Goal: Task Accomplishment & Management: Complete application form

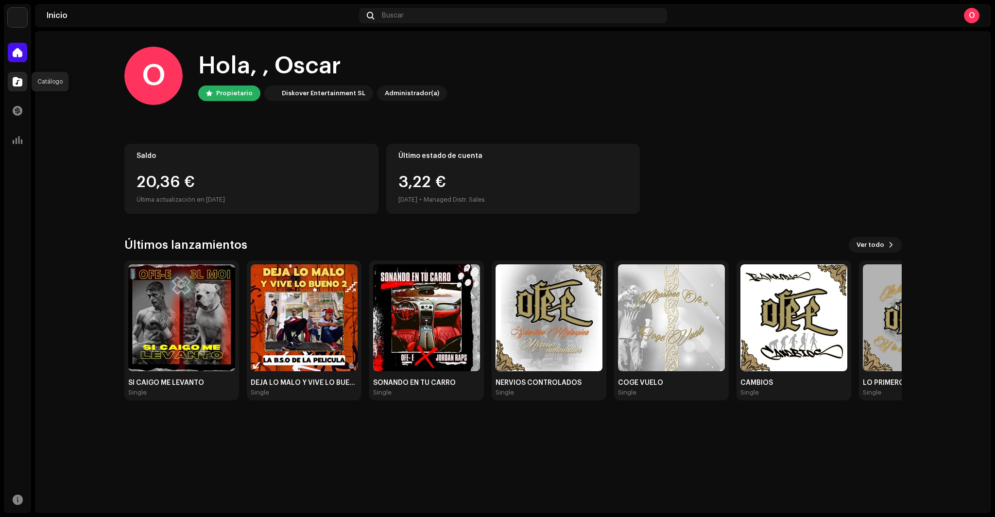
click at [17, 85] on span at bounding box center [18, 82] width 10 height 8
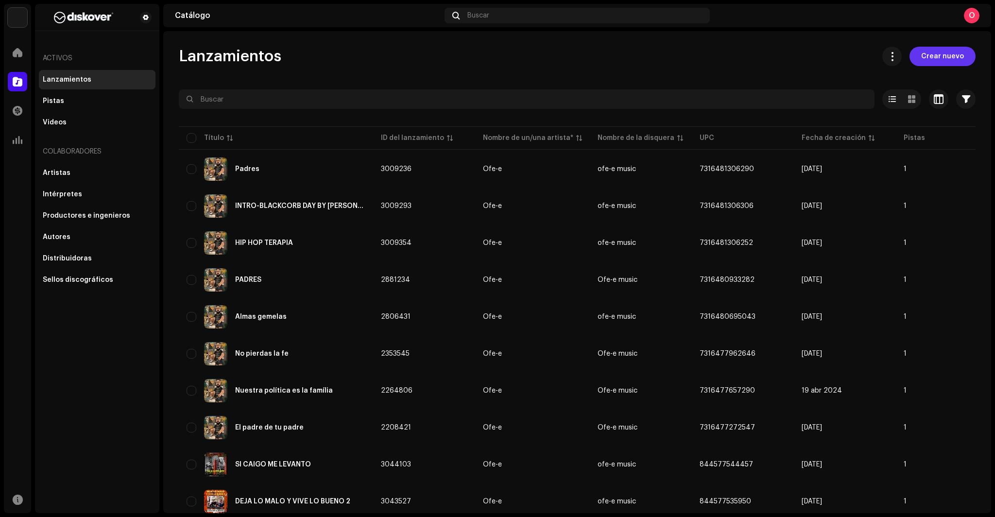
click at [954, 60] on span "Crear nuevo" at bounding box center [942, 56] width 43 height 19
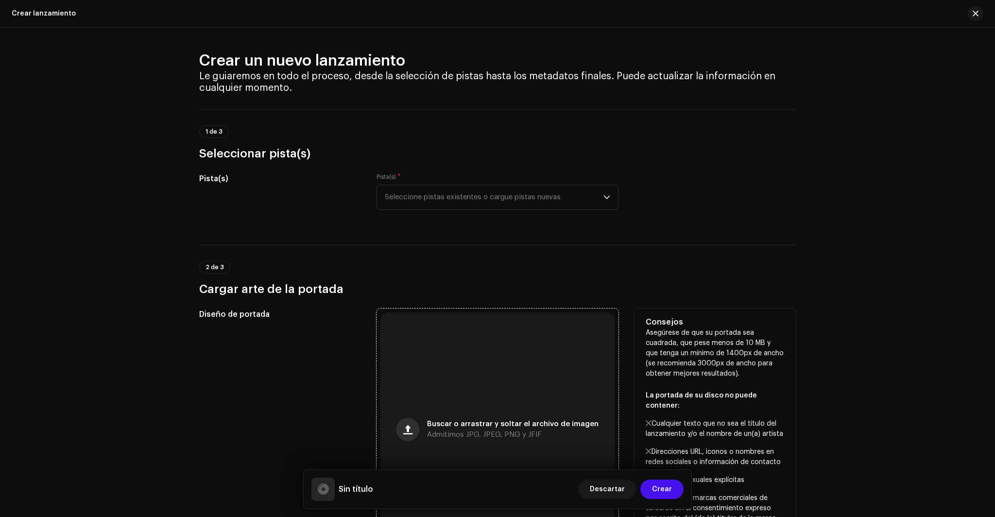
click at [417, 428] on button "button" at bounding box center [407, 429] width 23 height 23
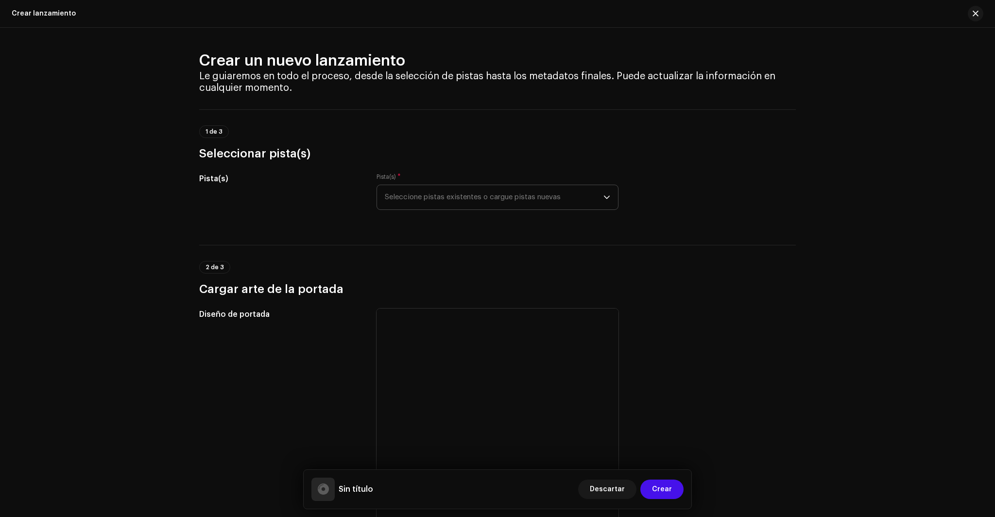
click at [566, 199] on span "Seleccione pistas existentes o cargue pistas nuevas" at bounding box center [494, 197] width 219 height 24
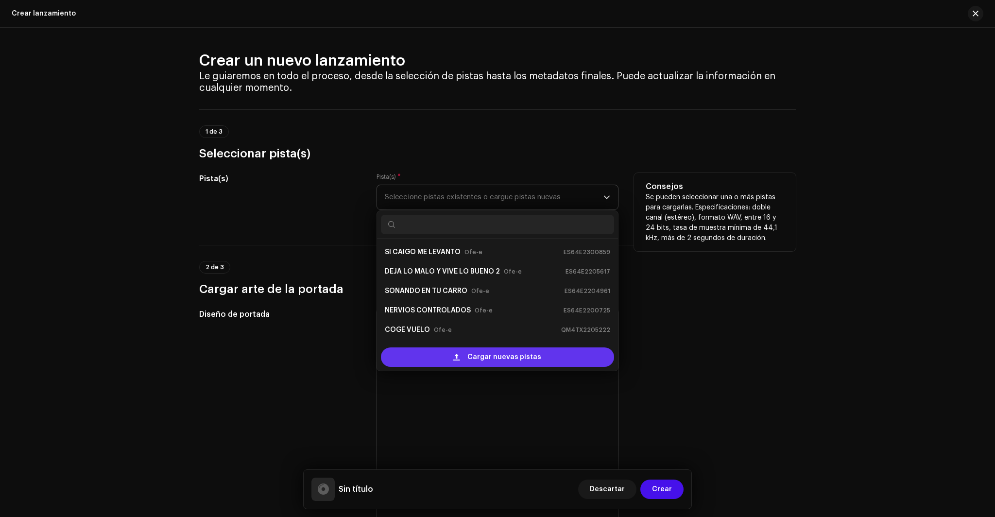
scroll to position [16, 0]
click at [512, 354] on span "Cargar nuevas pistas" at bounding box center [504, 356] width 74 height 19
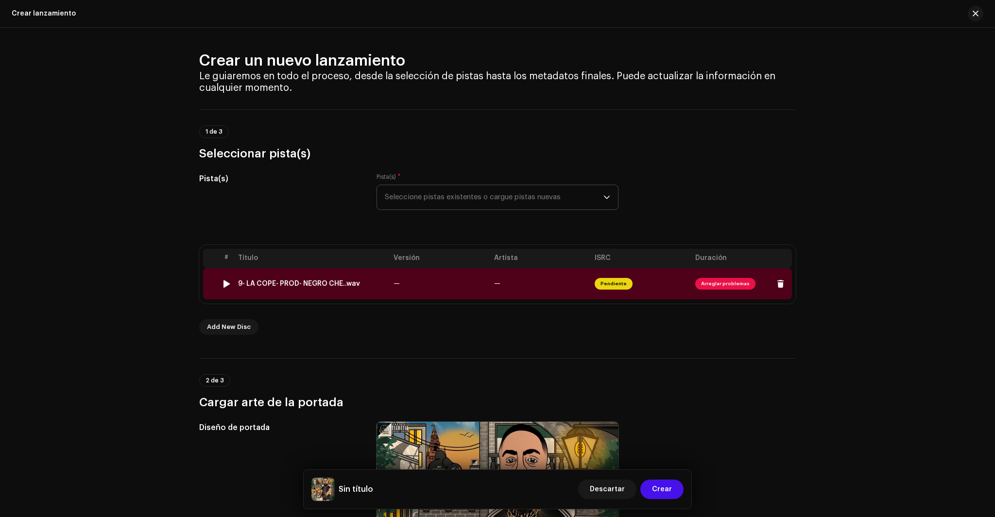
click at [543, 282] on td "—" at bounding box center [540, 283] width 101 height 31
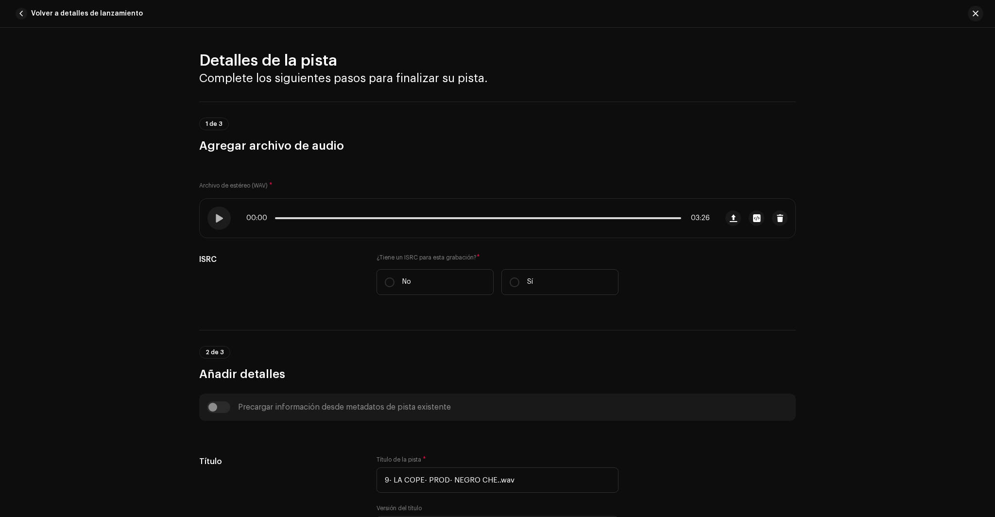
scroll to position [326, 0]
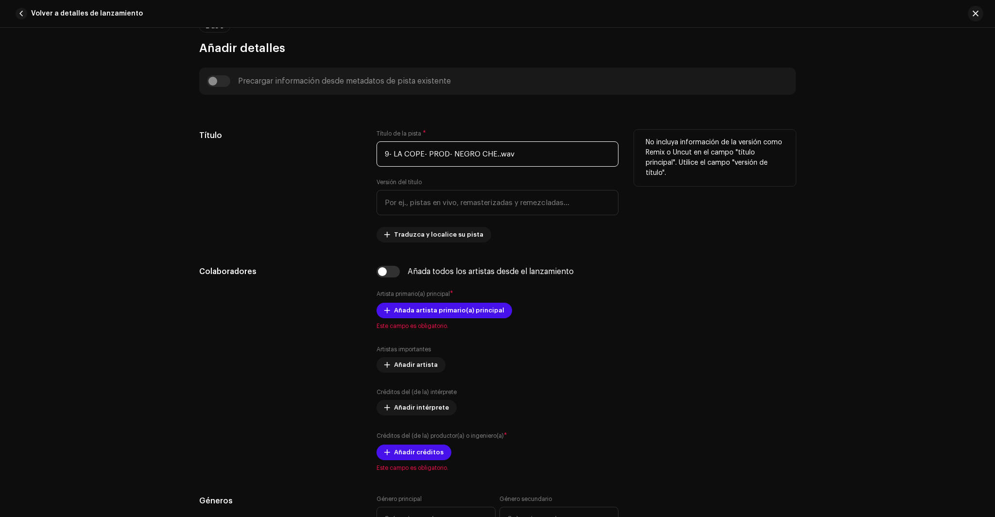
click at [524, 150] on input "9- LA COPE- PROD- NEGRO CHE..wav" at bounding box center [497, 153] width 242 height 25
click at [526, 154] on input "9- LA COPE- PROD- NEGRO CHE..wav" at bounding box center [497, 153] width 242 height 25
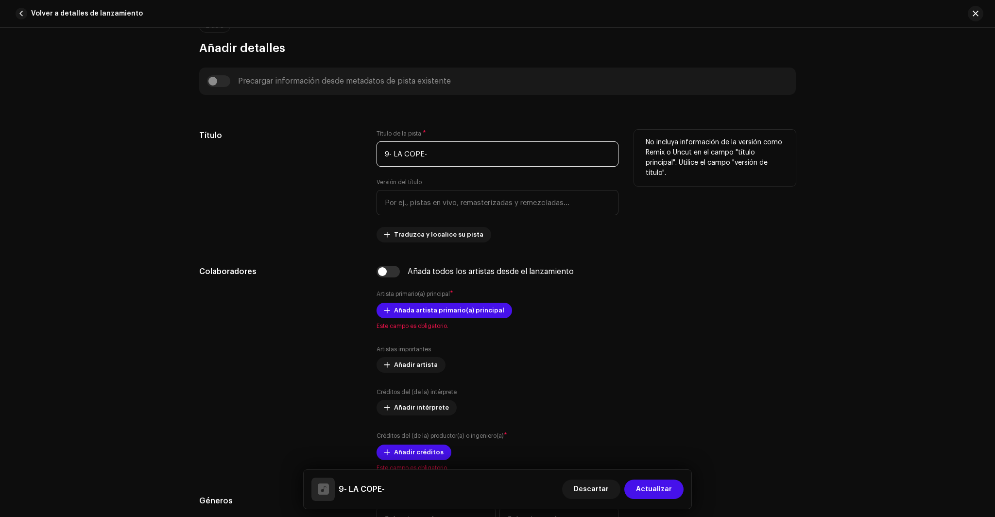
click at [392, 153] on input "9- LA COPE-" at bounding box center [497, 153] width 242 height 25
click at [422, 153] on input "LA COPE-" at bounding box center [497, 153] width 242 height 25
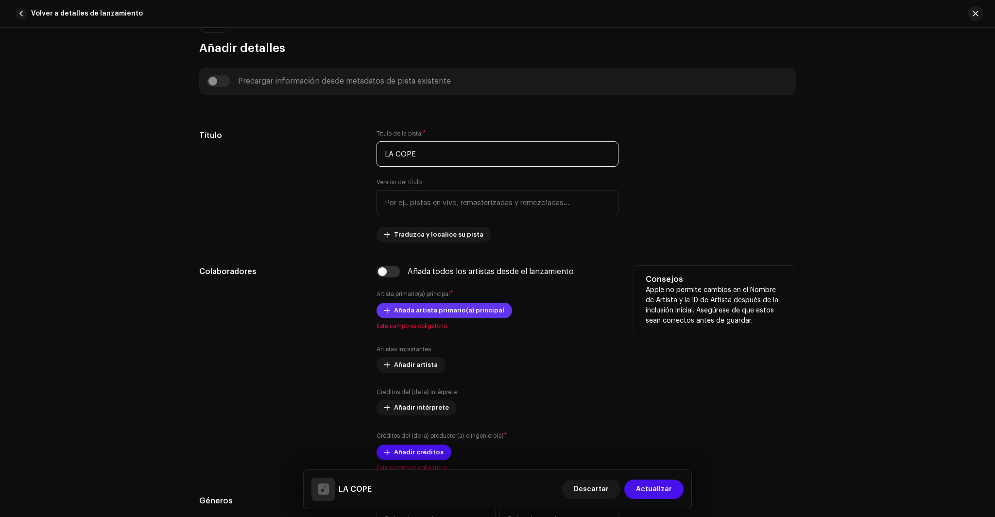
type input "LA COPE"
click at [462, 309] on span "Añada artista primario(a) principal" at bounding box center [449, 310] width 110 height 19
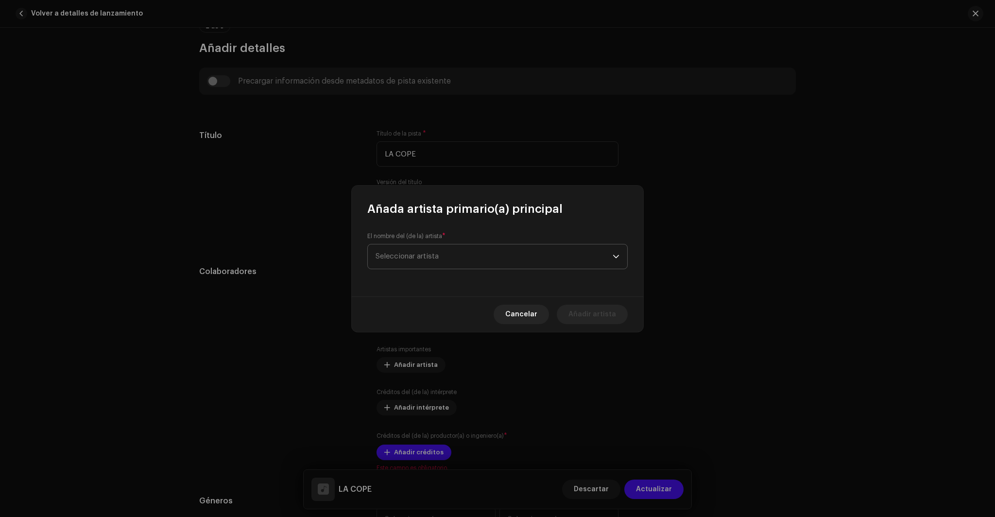
click at [441, 245] on span "Seleccionar artista" at bounding box center [493, 256] width 237 height 24
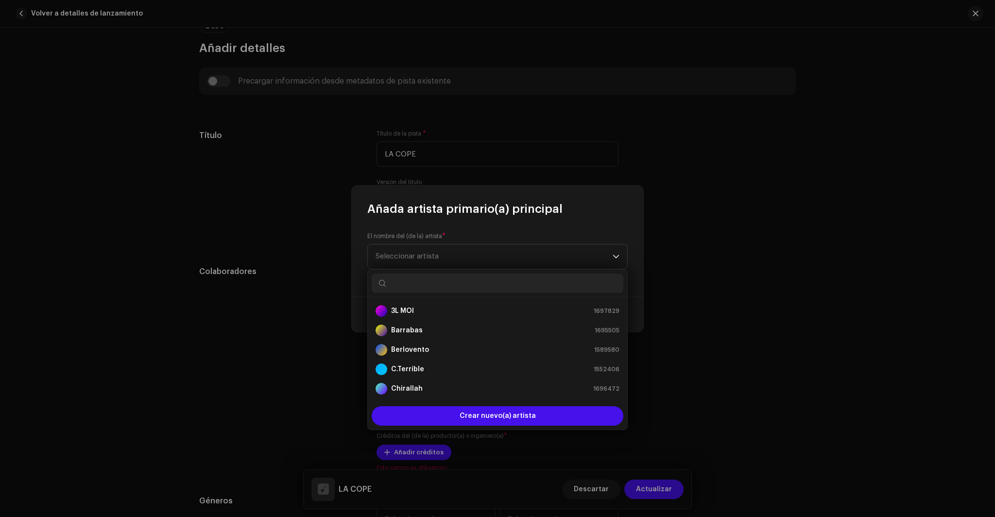
click at [414, 285] on input "text" at bounding box center [498, 282] width 252 height 19
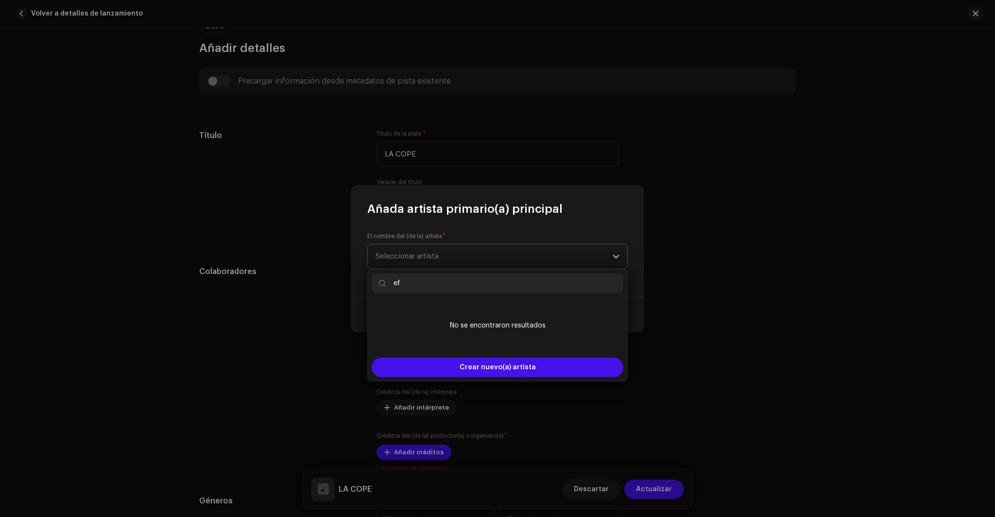
type input "e"
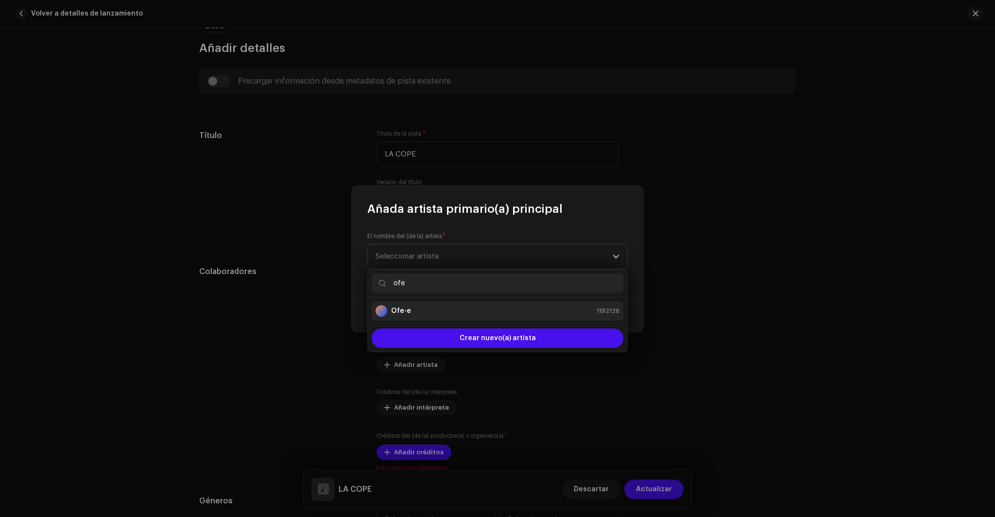
type input "ofe"
click at [408, 308] on strong "Ofe-e" at bounding box center [401, 311] width 20 height 10
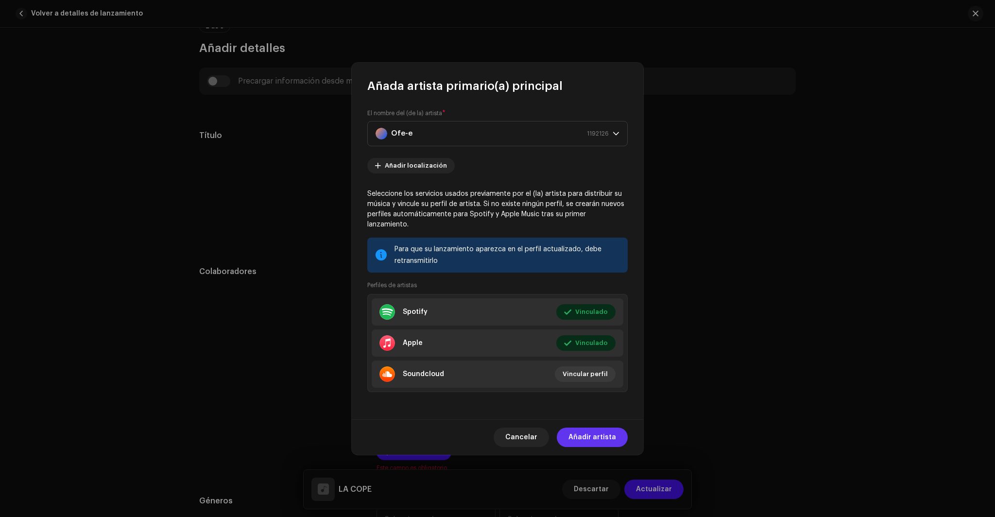
click at [586, 429] on span "Añadir artista" at bounding box center [592, 436] width 48 height 19
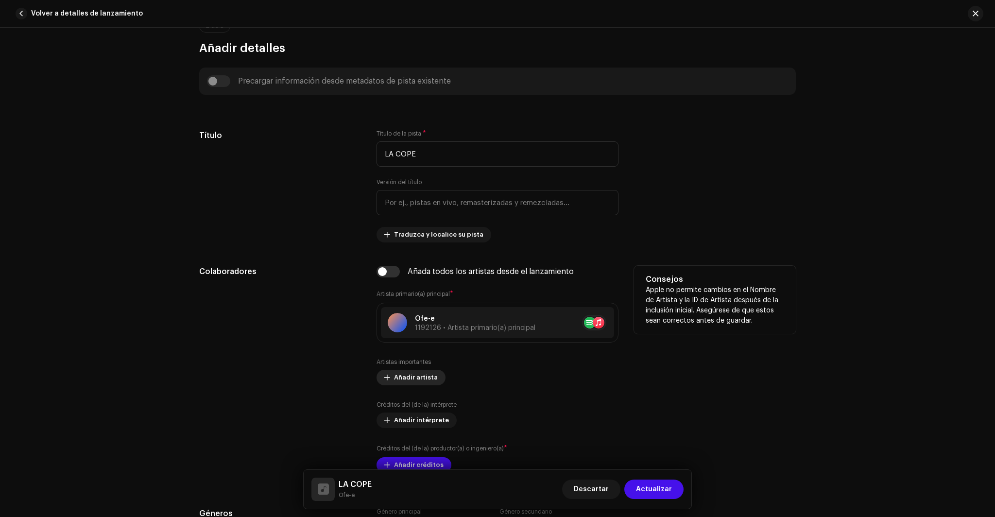
click at [417, 381] on span "Añadir artista" at bounding box center [416, 377] width 44 height 19
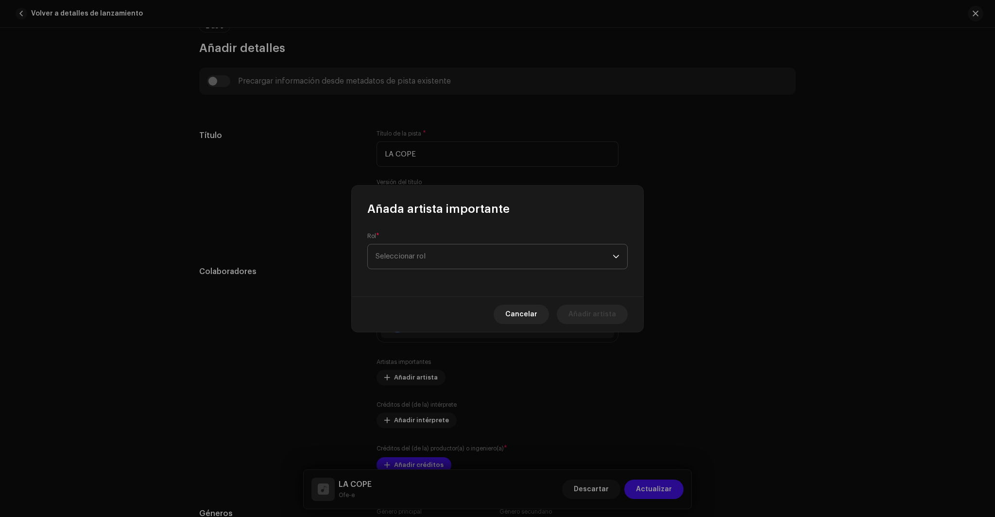
click at [434, 257] on span "Seleccionar rol" at bounding box center [493, 256] width 237 height 24
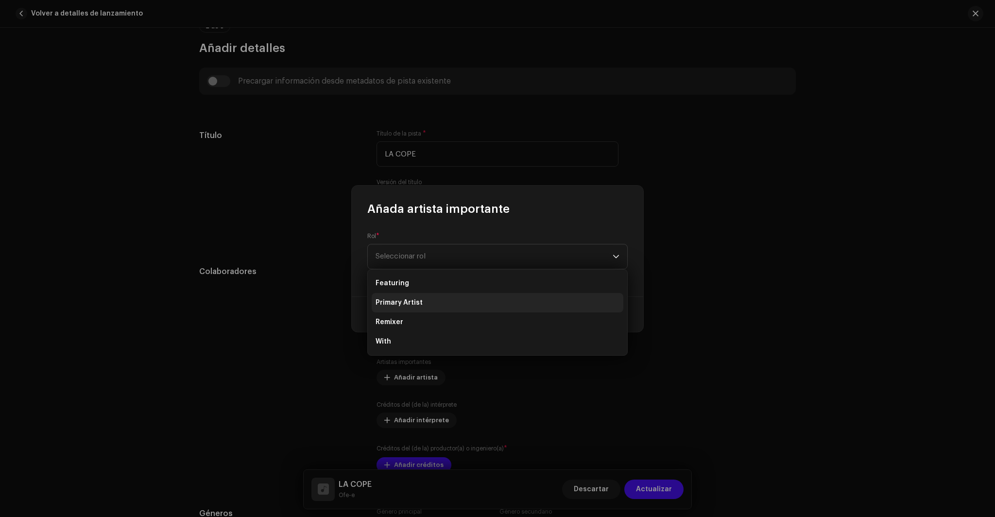
click at [419, 304] on span "Primary Artist" at bounding box center [398, 303] width 47 height 10
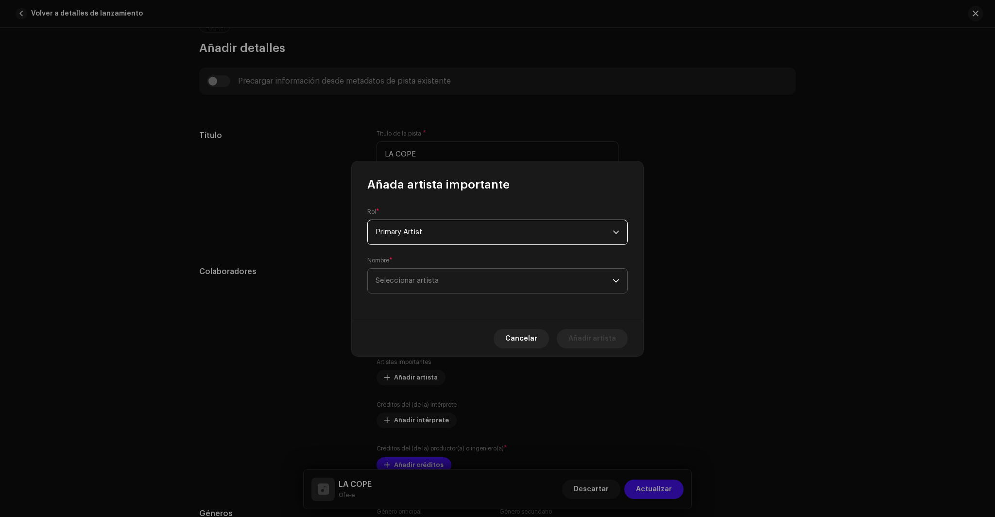
click at [440, 285] on span "Seleccionar artista" at bounding box center [493, 281] width 237 height 24
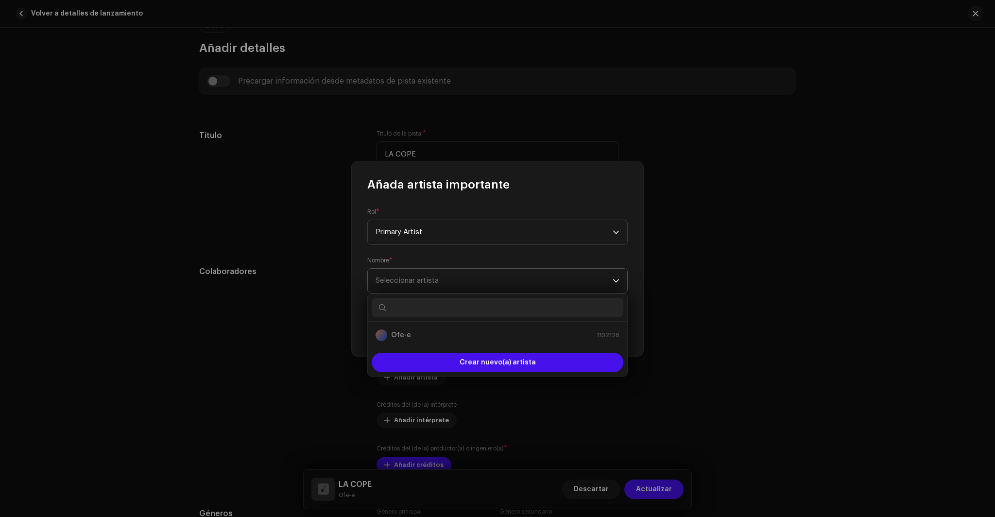
click at [440, 285] on span "Seleccionar artista" at bounding box center [493, 281] width 237 height 24
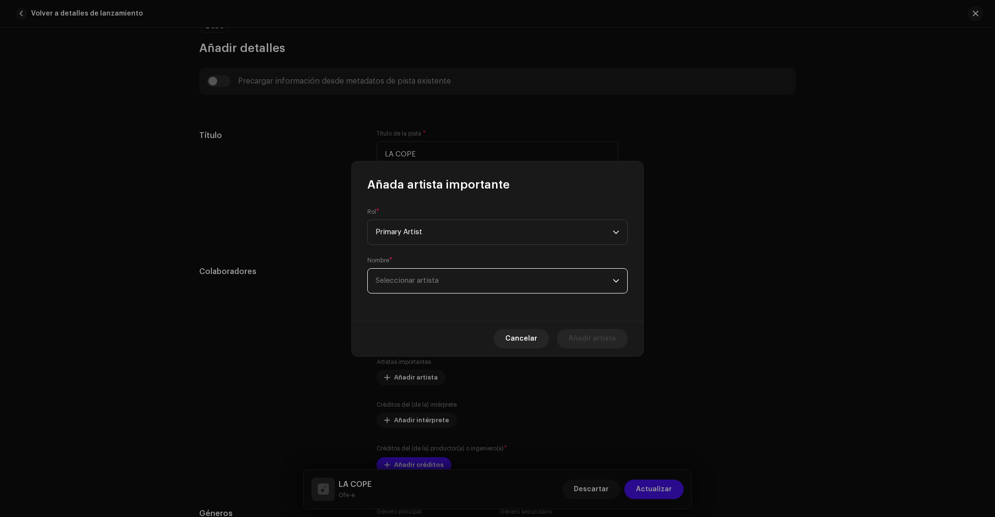
click at [440, 285] on span "Seleccionar artista" at bounding box center [493, 281] width 237 height 24
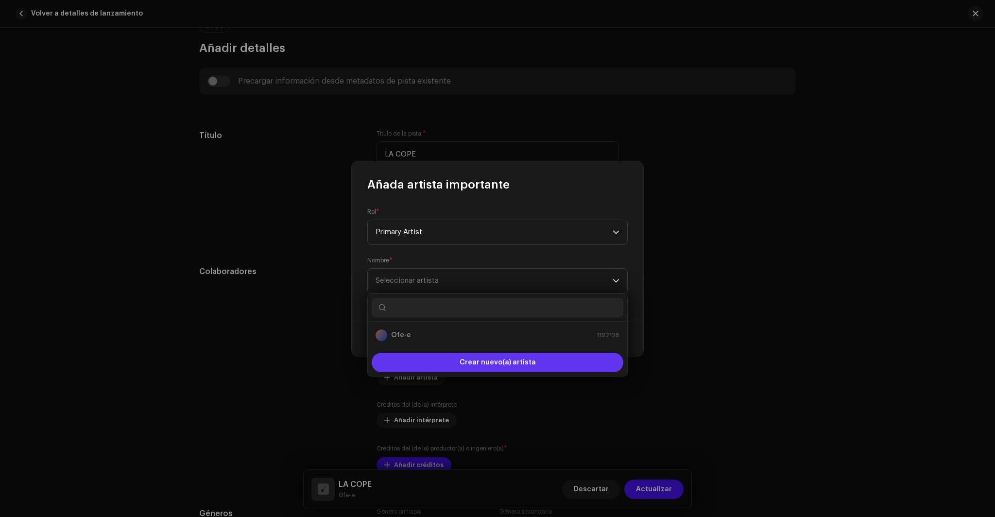
click at [499, 365] on span "Crear nuevo(a) artista" at bounding box center [497, 362] width 76 height 19
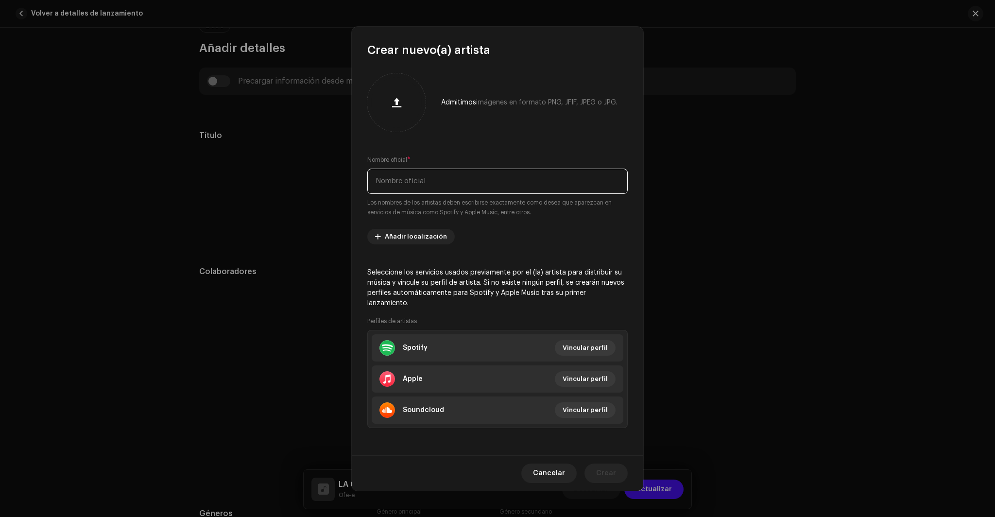
click at [428, 183] on input "text" at bounding box center [497, 181] width 260 height 25
type input "Negro che"
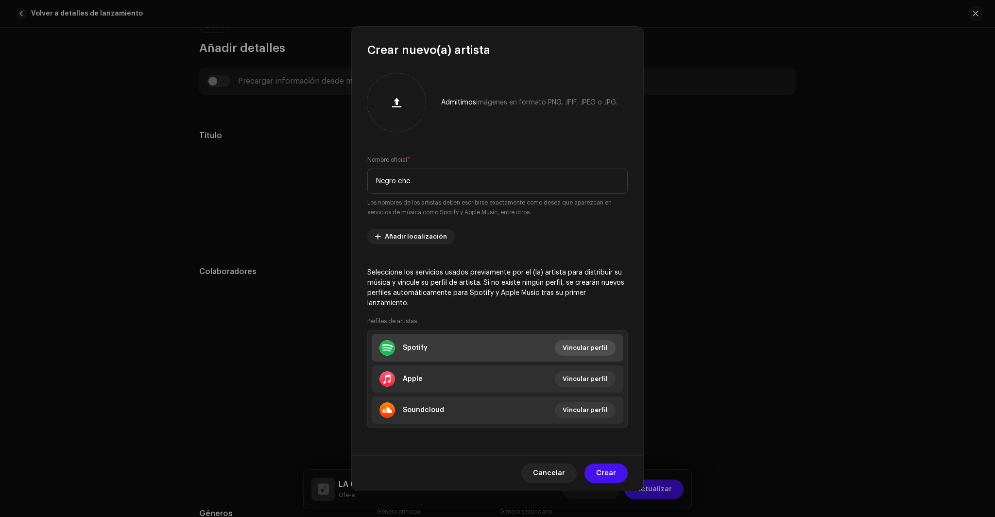
click at [602, 340] on span "Vincular perfil" at bounding box center [584, 347] width 45 height 19
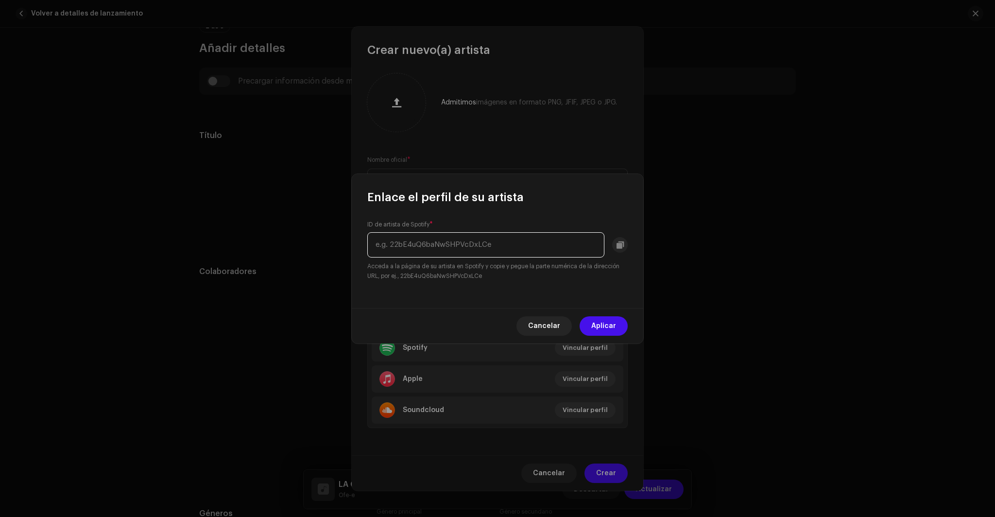
paste input "3XGKKP7g3meblsA8XpuNLn"
type input "3XGKKP7g3meblsA8XpuNLn"
click at [615, 326] on span "Aplicar" at bounding box center [603, 325] width 25 height 19
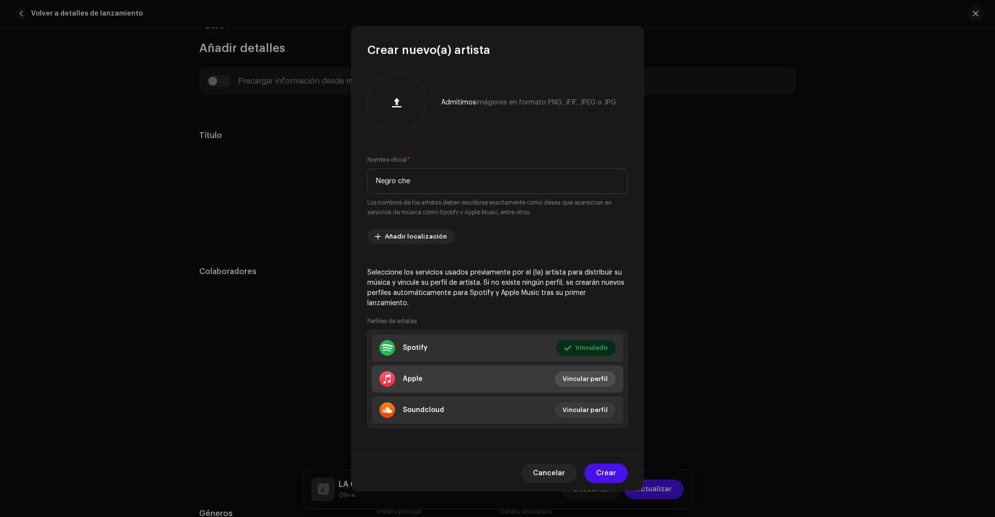
click at [591, 374] on span "Vincular perfil" at bounding box center [584, 378] width 45 height 19
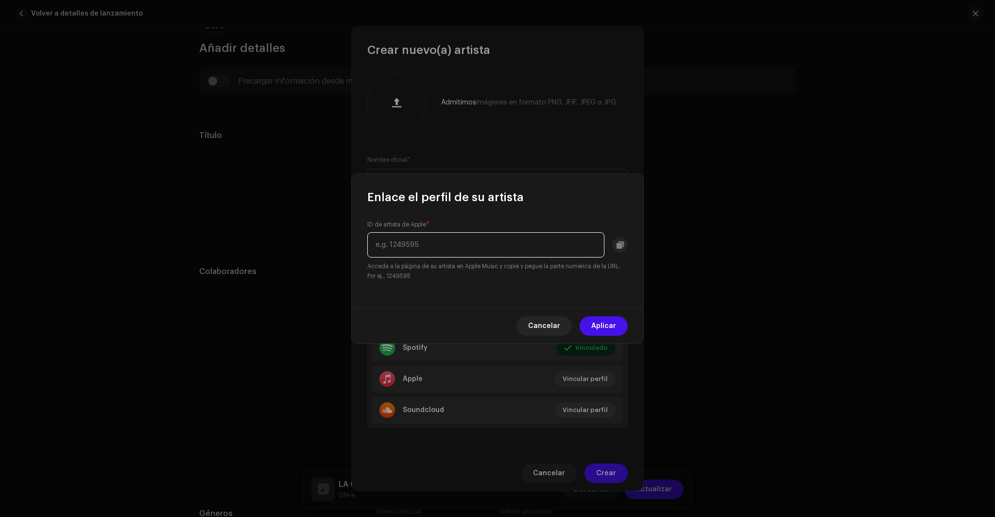
paste input "413106189"
type input "413106189"
click at [615, 323] on span "Aplicar" at bounding box center [603, 325] width 25 height 19
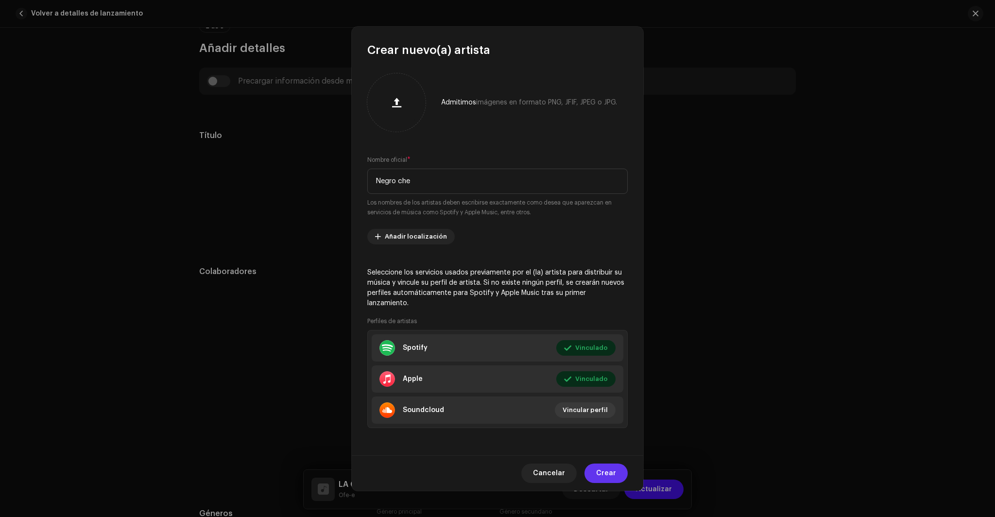
click at [610, 473] on span "Crear" at bounding box center [606, 472] width 20 height 19
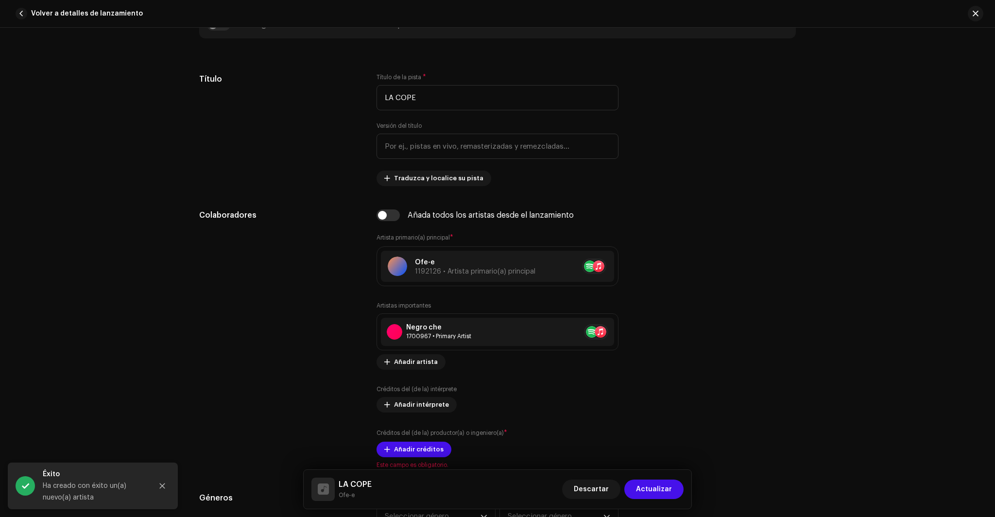
scroll to position [440, 0]
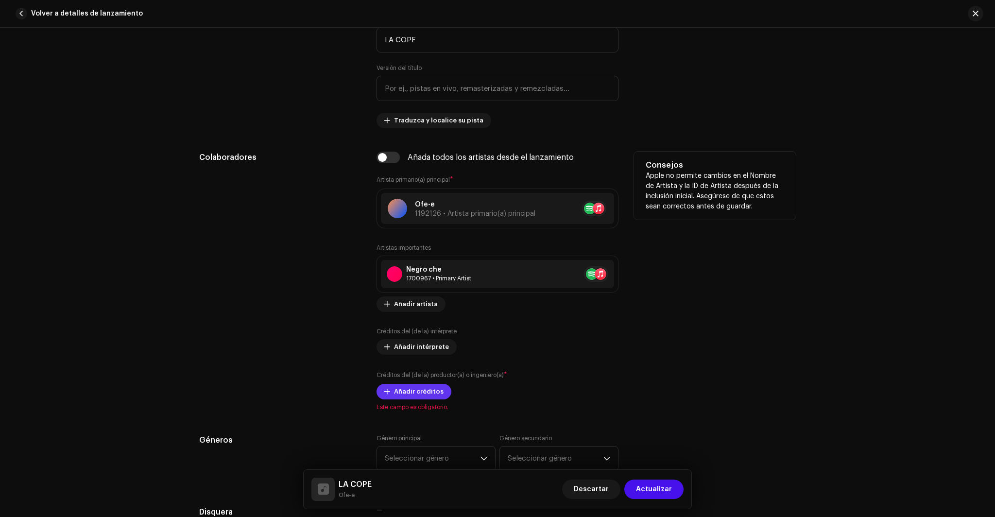
click at [428, 390] on span "Añadir créditos" at bounding box center [419, 391] width 50 height 19
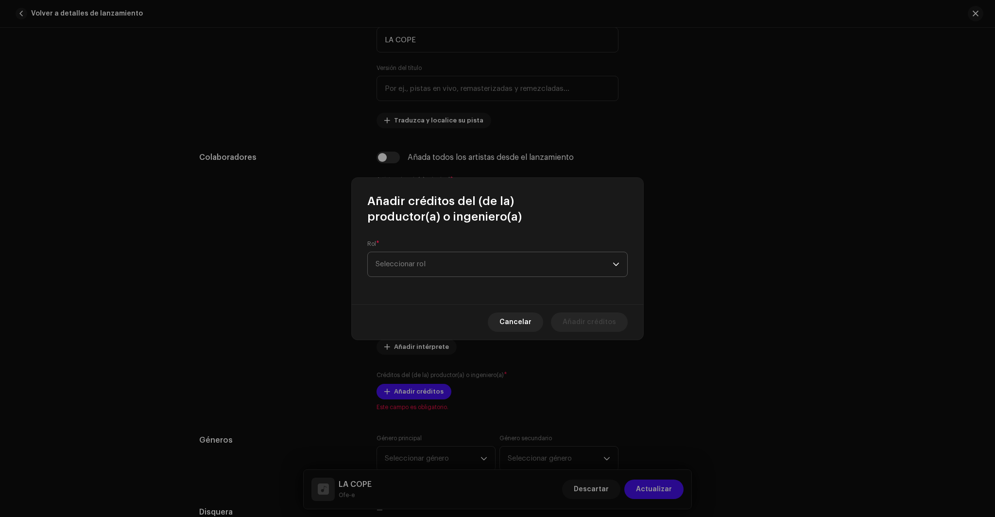
click at [447, 263] on span "Seleccionar rol" at bounding box center [493, 264] width 237 height 24
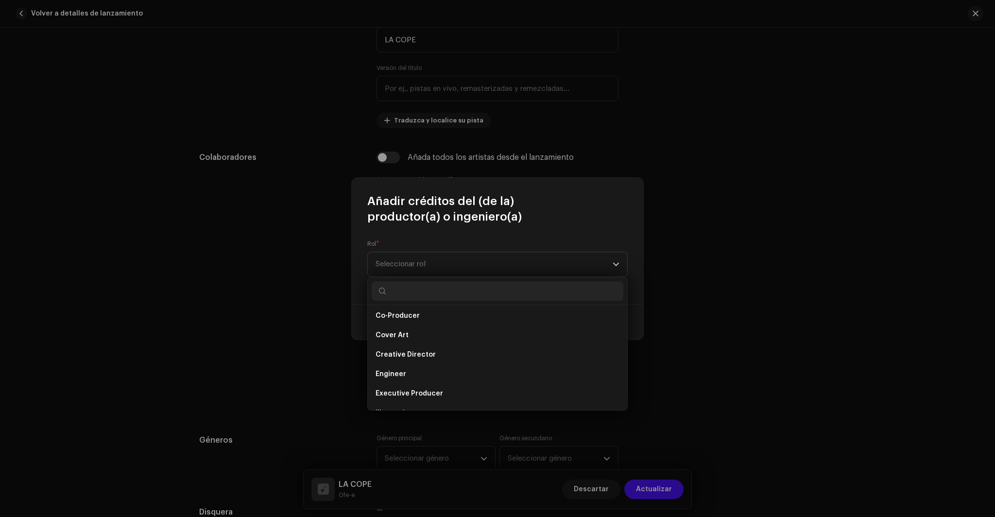
scroll to position [160, 0]
click at [406, 377] on li "Engineer" at bounding box center [498, 372] width 252 height 19
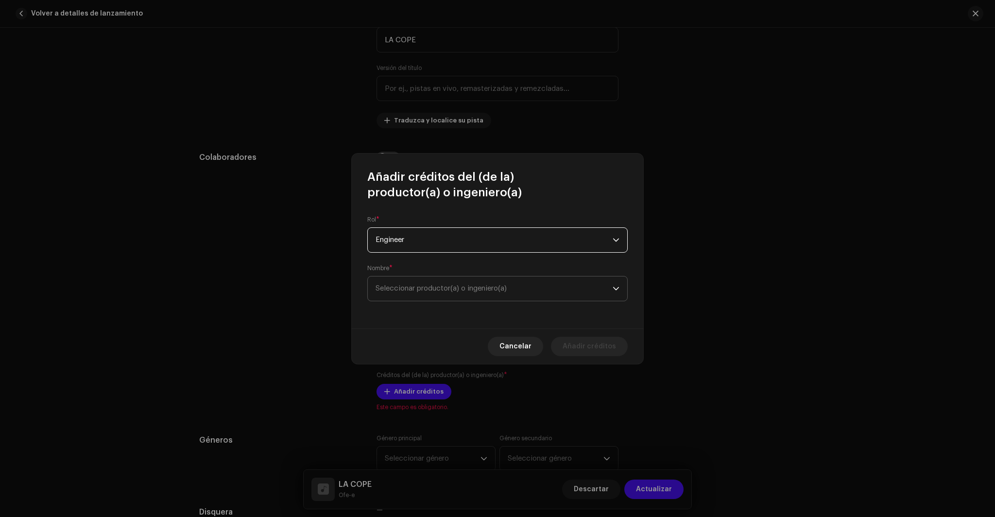
click at [504, 285] on span "Seleccionar productor(a) o ingeniero(a)" at bounding box center [440, 288] width 131 height 7
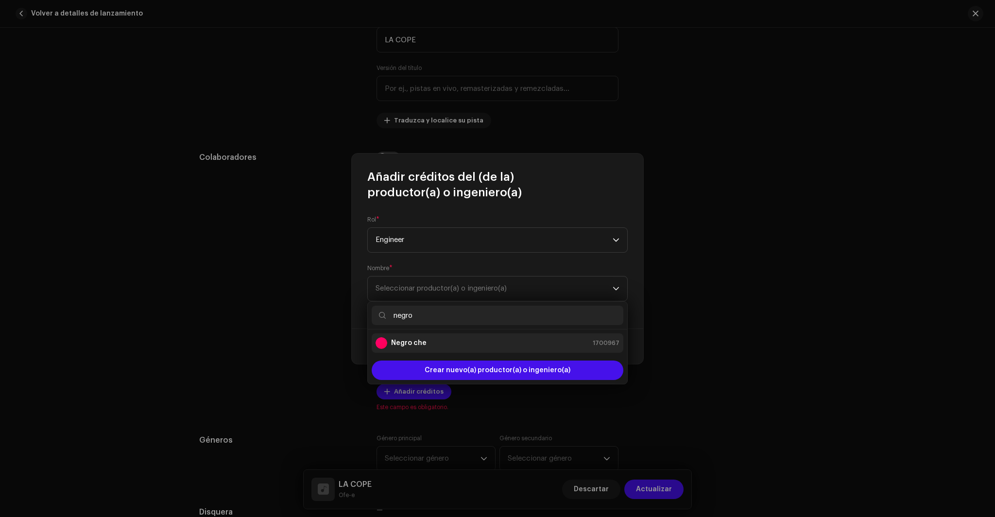
type input "negro"
click at [422, 342] on strong "Negro che" at bounding box center [408, 343] width 35 height 10
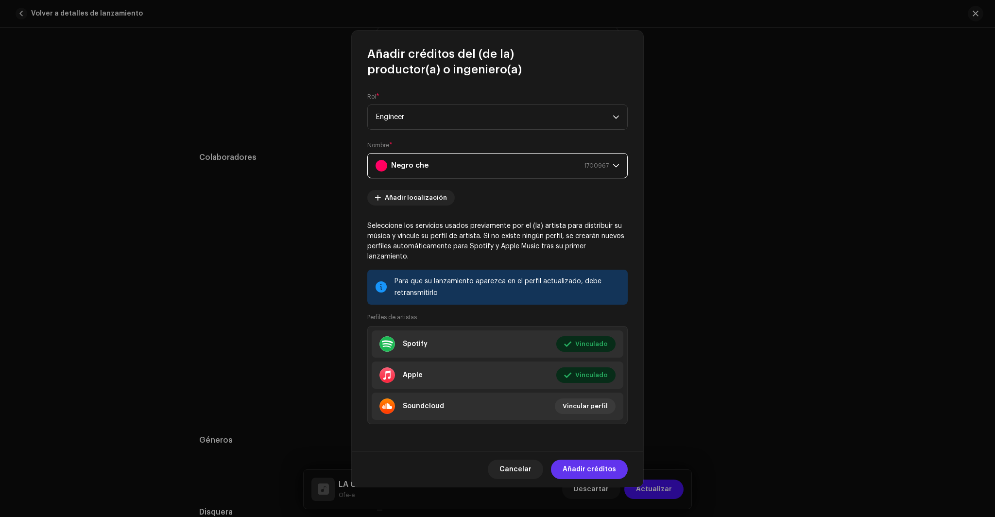
click at [606, 465] on span "Añadir créditos" at bounding box center [588, 468] width 53 height 19
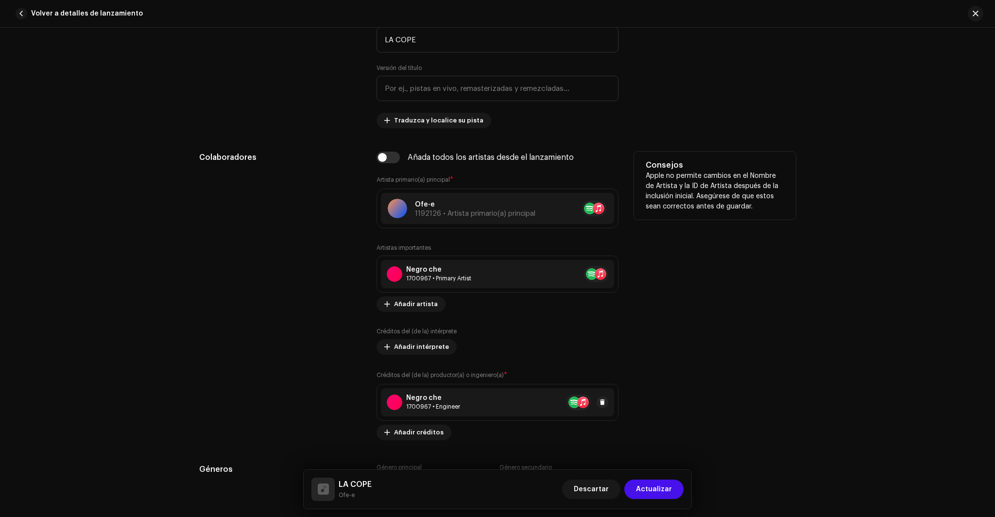
scroll to position [634, 0]
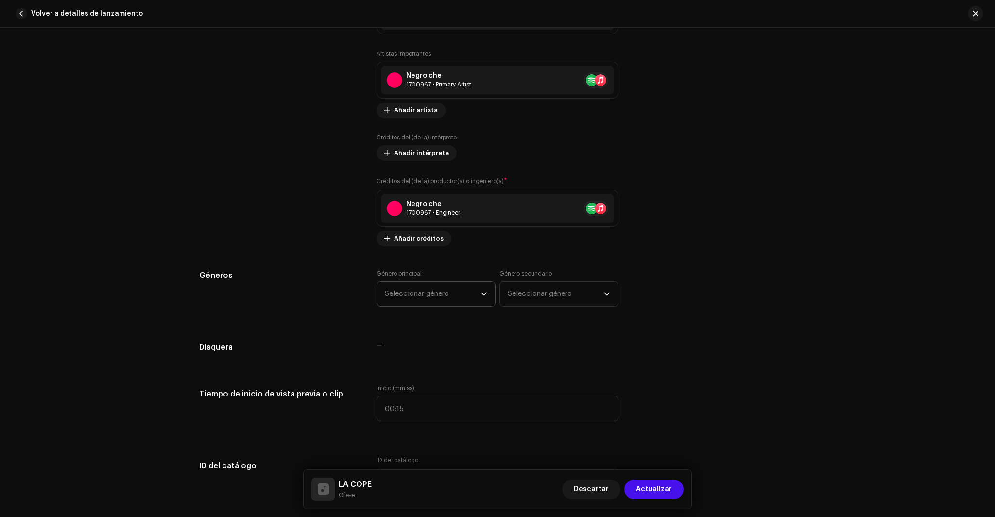
click at [458, 292] on span "Seleccionar género" at bounding box center [433, 294] width 96 height 24
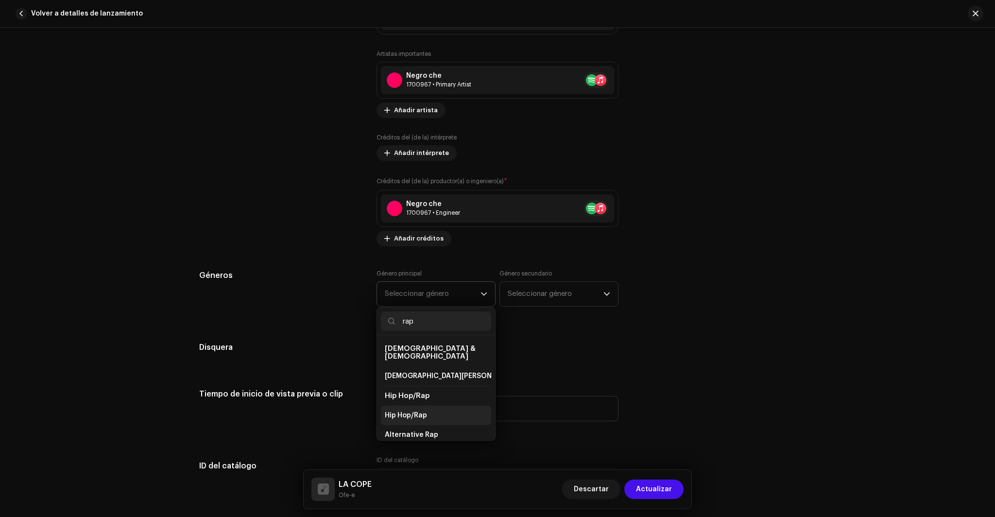
type input "rap"
click at [399, 410] on span "Hip Hop/Rap" at bounding box center [406, 415] width 42 height 10
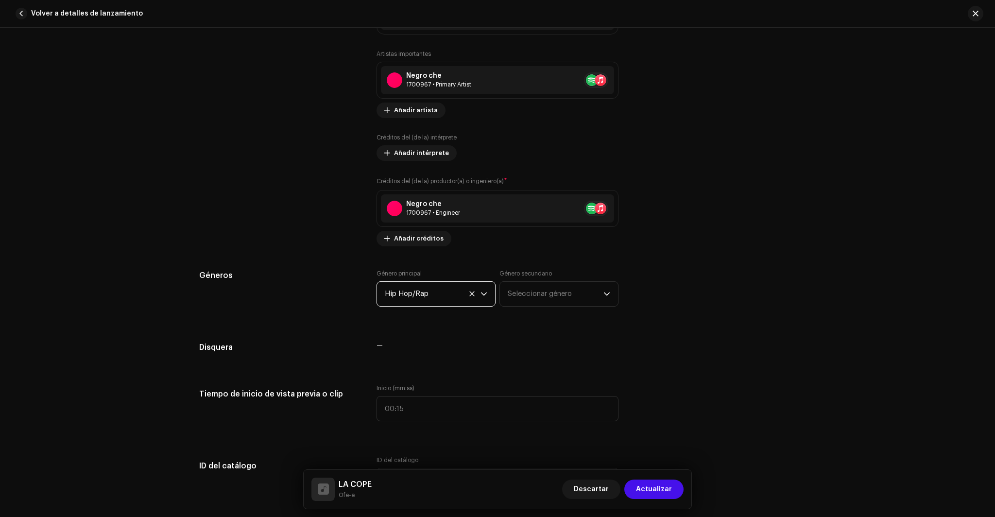
click at [581, 246] on div "Créditos del (de la) productor(a) o ingeniero(a) * Negro che 1700967 • Engineer…" at bounding box center [497, 211] width 242 height 70
click at [552, 294] on span "Seleccionar género" at bounding box center [556, 294] width 96 height 24
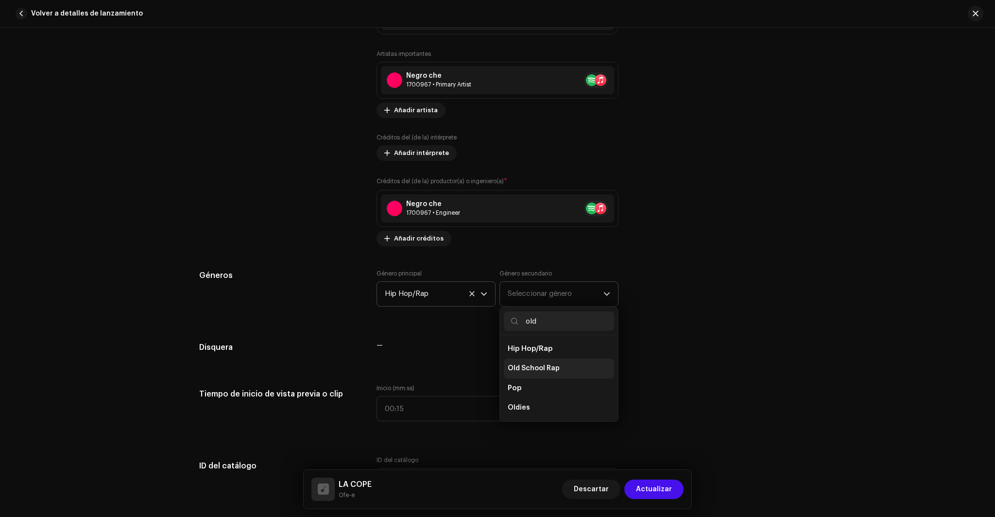
type input "old"
click at [559, 371] on li "Old School Rap" at bounding box center [559, 367] width 110 height 19
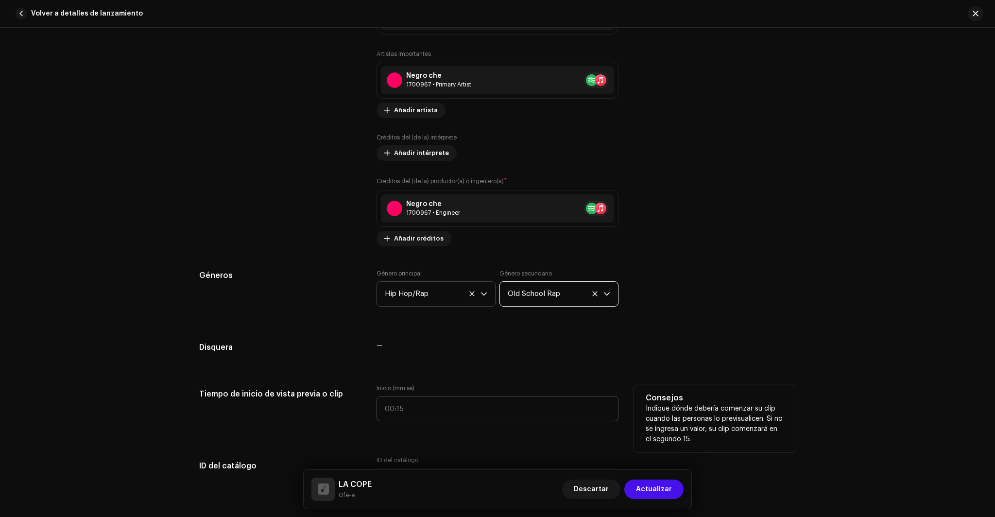
scroll to position [805, 0]
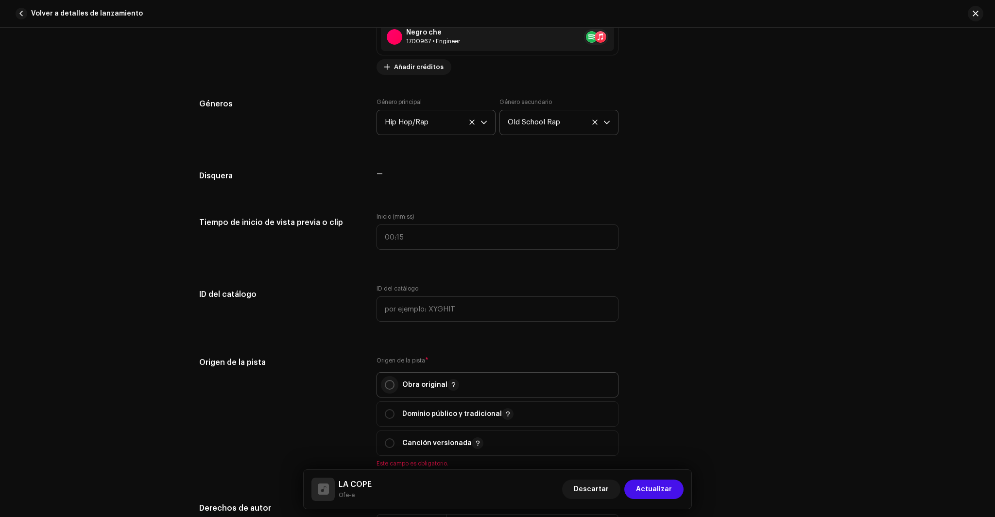
click at [390, 388] on input "radio" at bounding box center [390, 385] width 10 height 10
radio input "true"
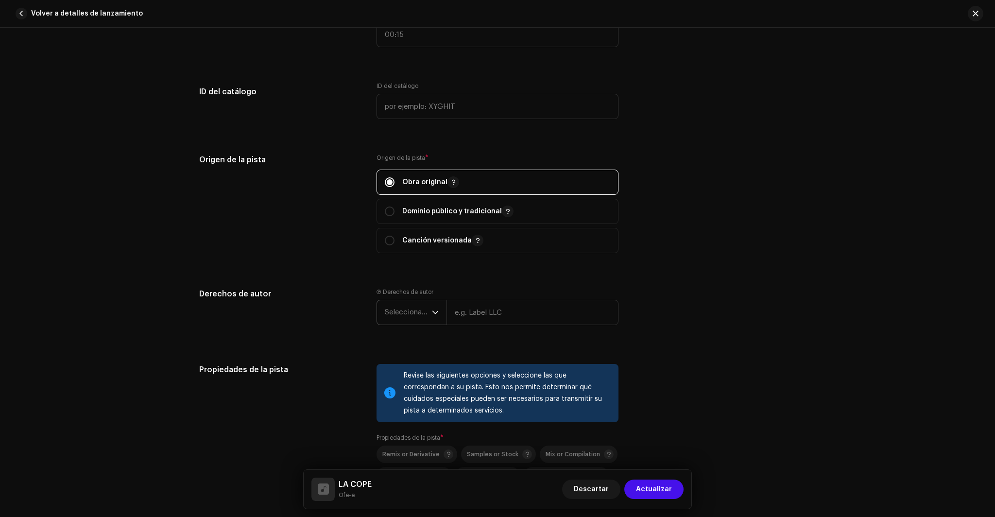
click at [432, 316] on icon "dropdown trigger" at bounding box center [435, 312] width 7 height 7
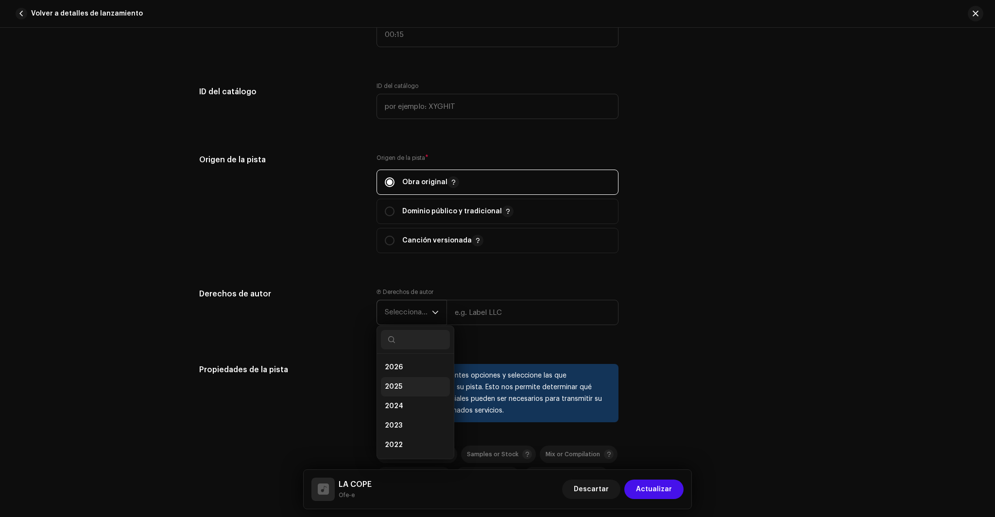
click at [412, 382] on li "2025" at bounding box center [415, 386] width 69 height 19
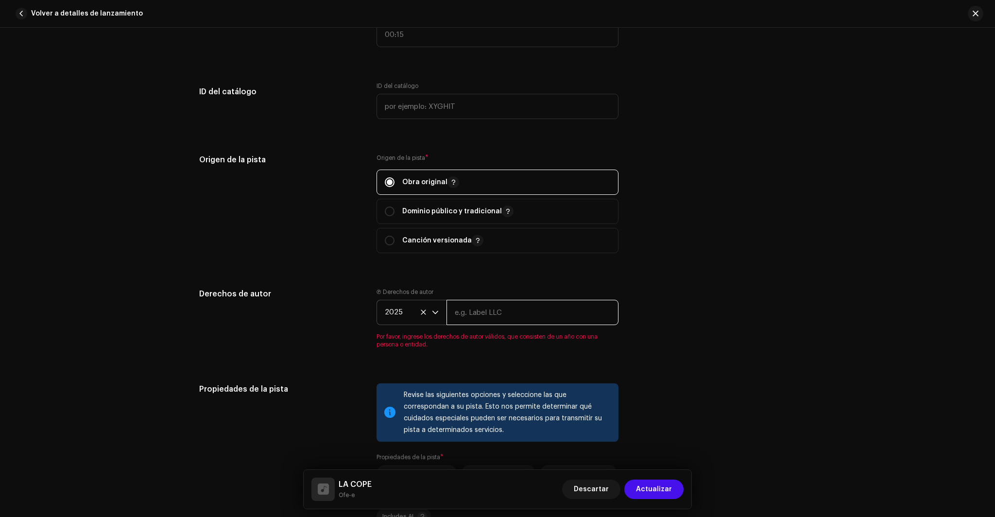
click at [497, 317] on input "text" at bounding box center [532, 312] width 172 height 25
type input "Oscar Martín Tejedor"
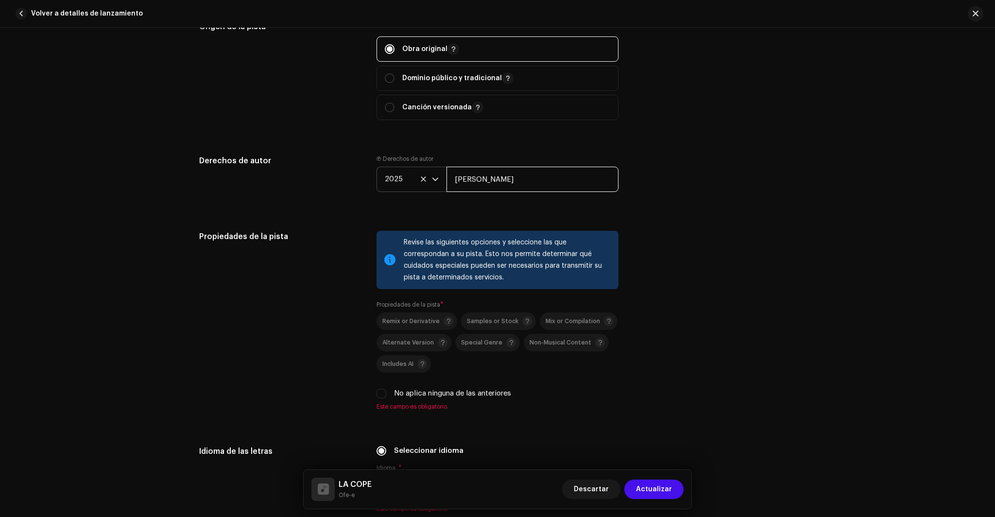
scroll to position [1376, 0]
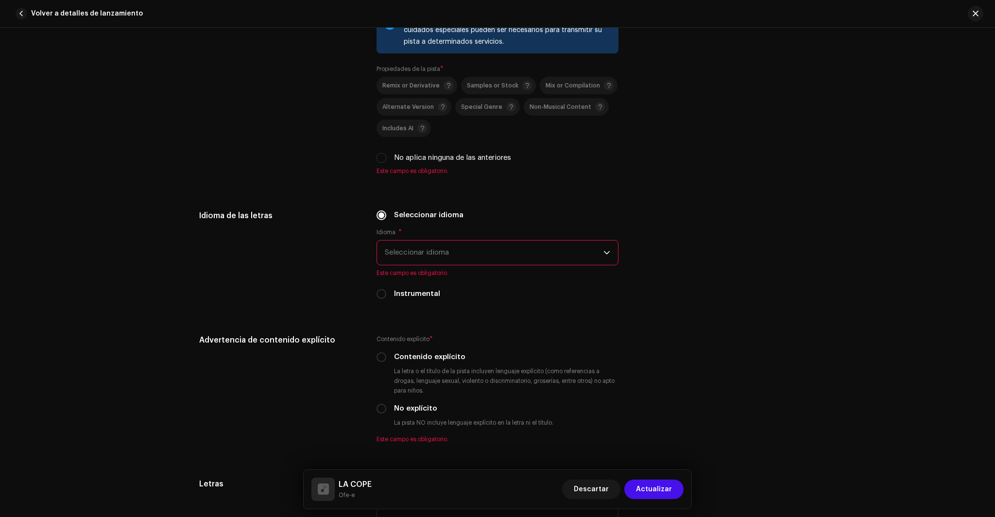
click at [527, 261] on span "Seleccionar idioma" at bounding box center [494, 252] width 219 height 24
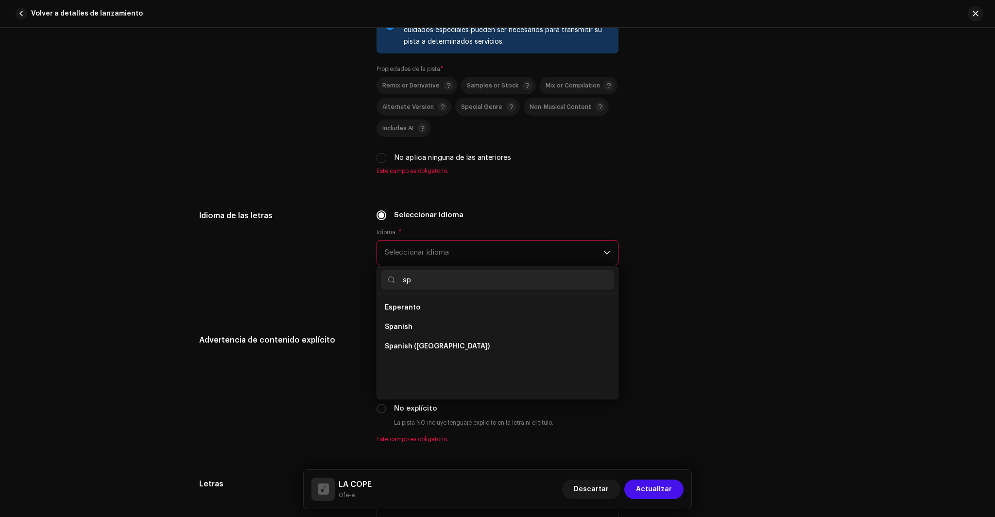
scroll to position [0, 0]
type input "sp"
click at [421, 327] on li "Spanish" at bounding box center [497, 326] width 233 height 19
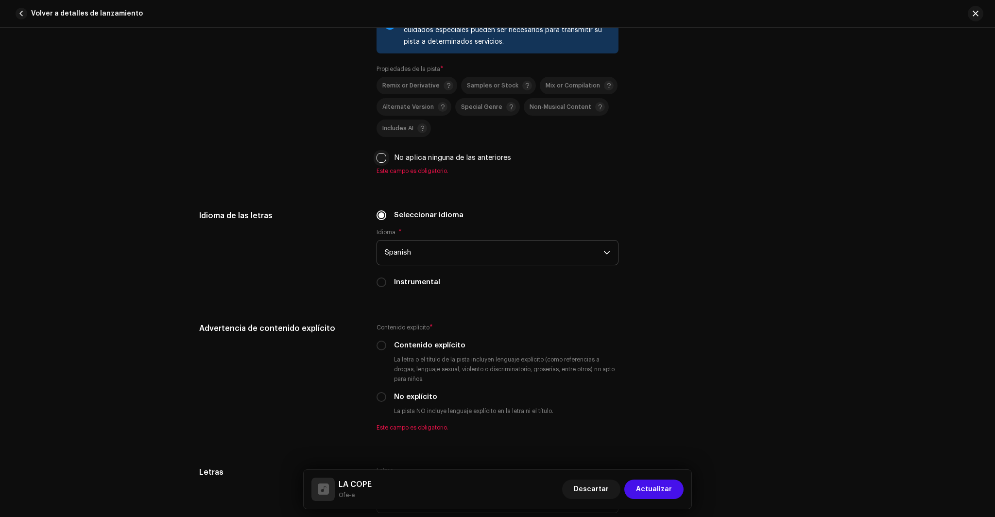
click at [378, 161] on input "No aplica ninguna de las anteriores" at bounding box center [381, 158] width 10 height 10
checkbox input "true"
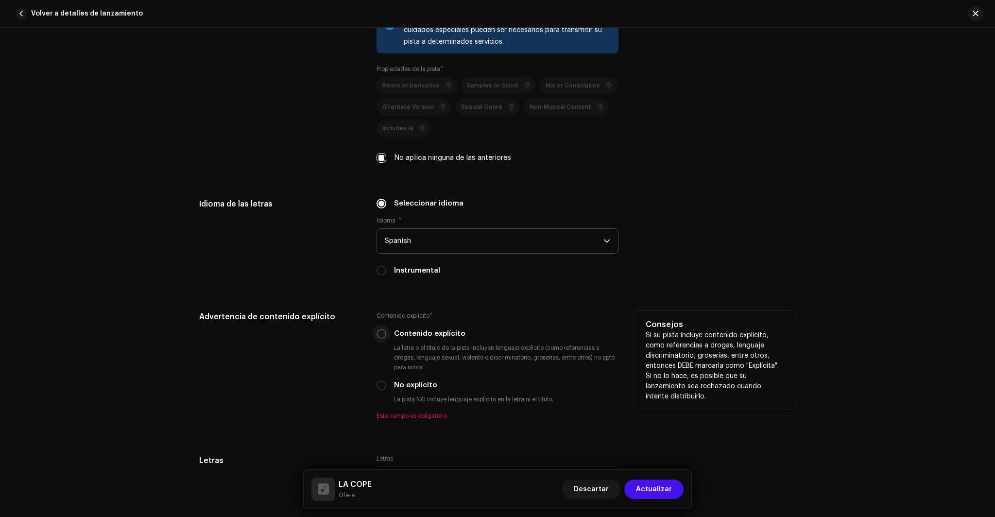
click at [379, 335] on input "Contenido explícito" at bounding box center [381, 334] width 10 height 10
radio input "true"
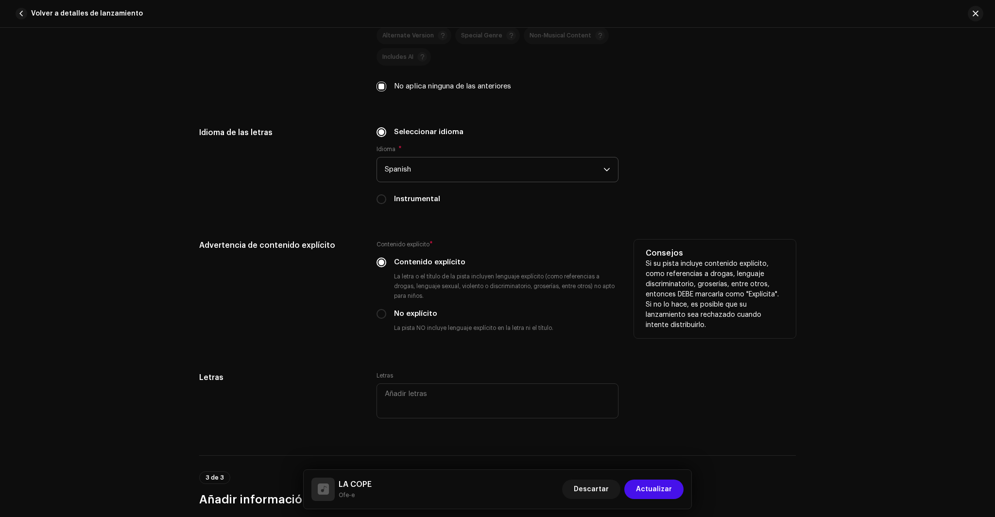
scroll to position [1539, 0]
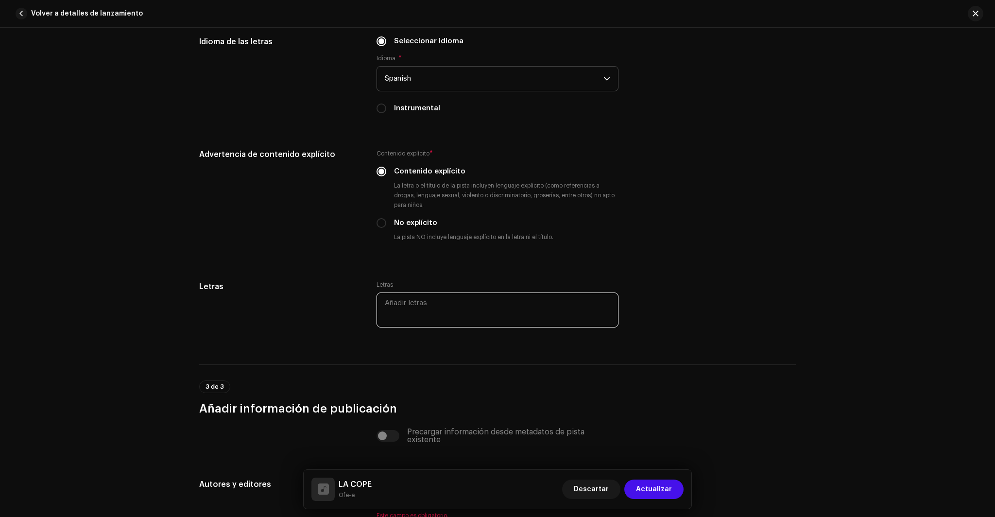
click at [444, 302] on textarea at bounding box center [497, 309] width 242 height 35
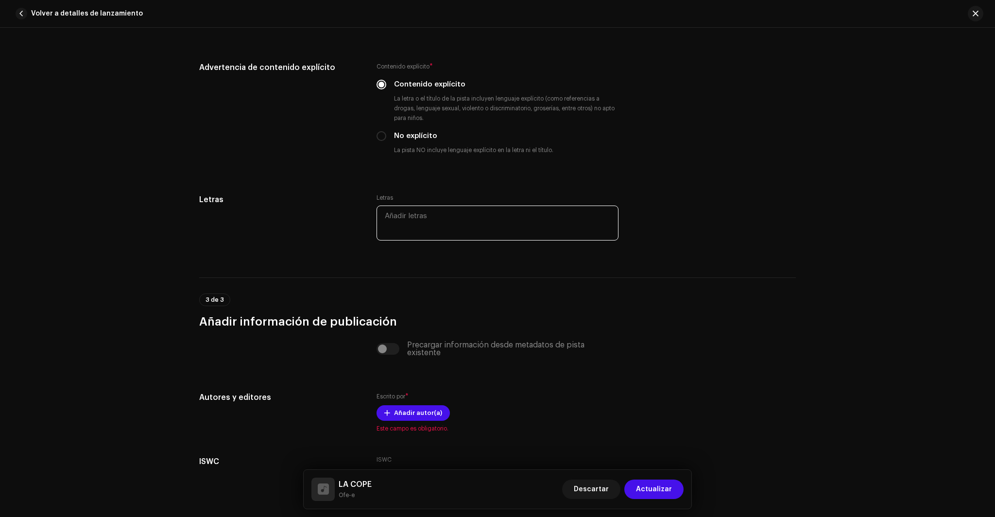
scroll to position [1702, 0]
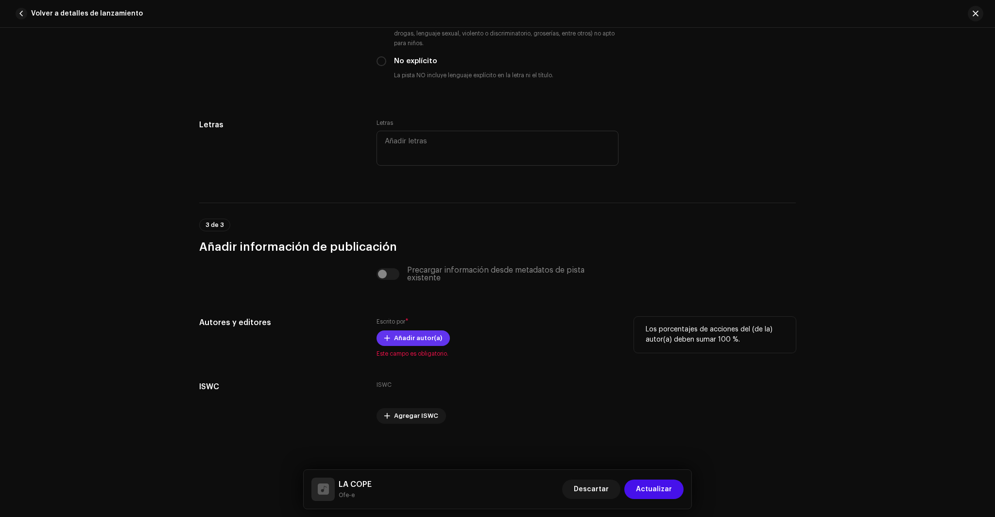
click at [423, 340] on span "Añadir autor(a)" at bounding box center [418, 337] width 48 height 19
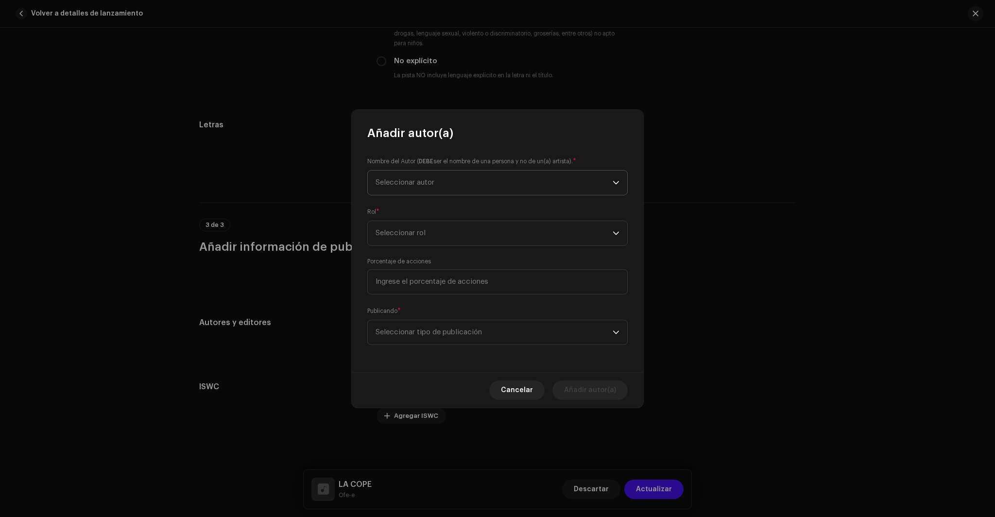
click at [476, 185] on span "Seleccionar autor" at bounding box center [493, 182] width 237 height 24
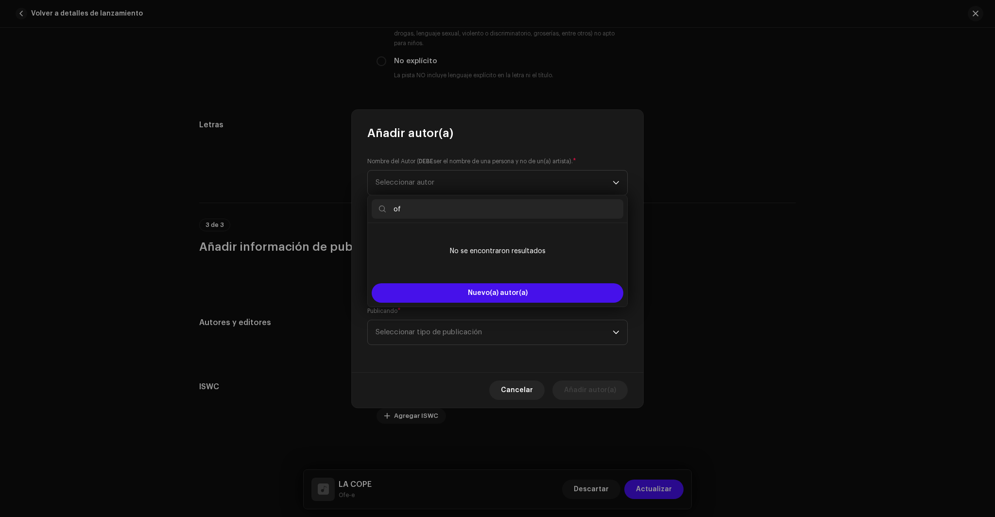
type input "o"
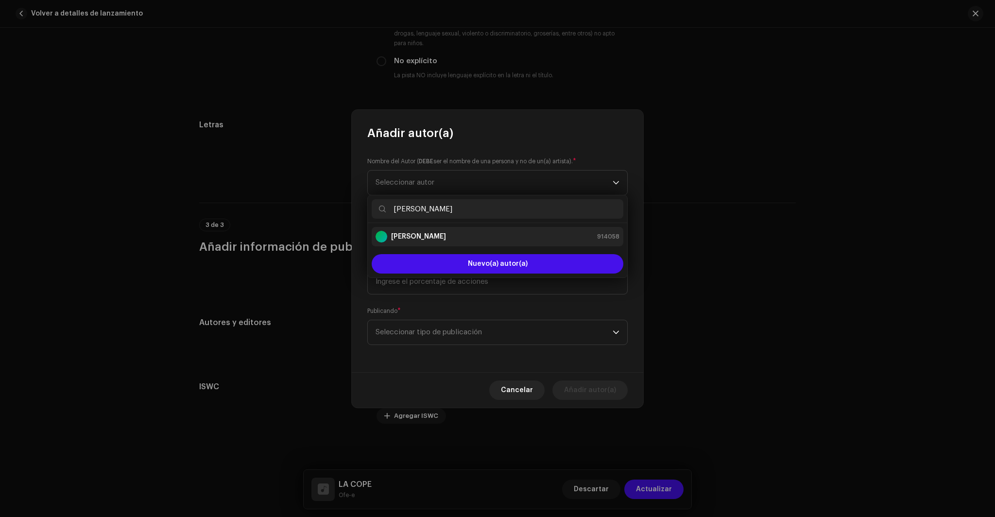
type input "oscar"
click at [475, 236] on div "oscar martín tejedor 914058" at bounding box center [497, 237] width 244 height 12
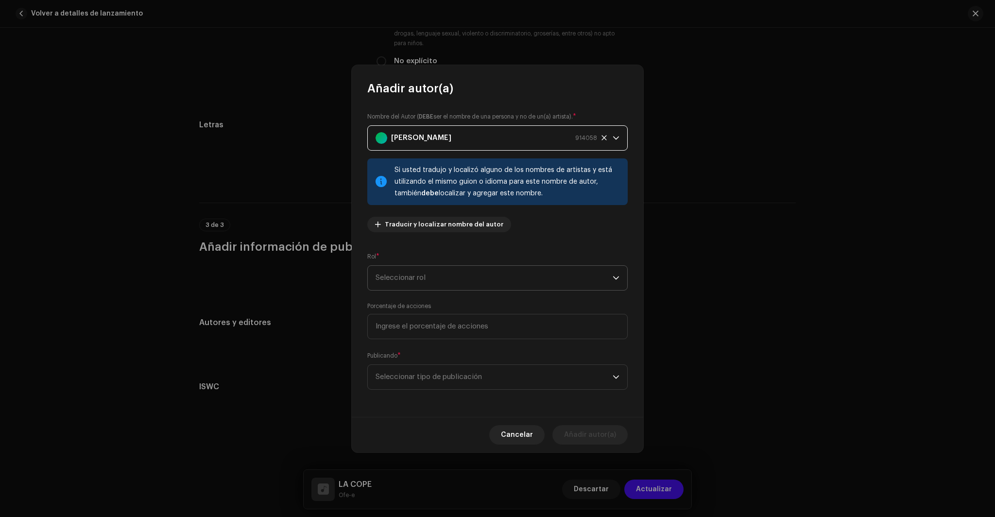
click at [476, 275] on span "Seleccionar rol" at bounding box center [493, 278] width 237 height 24
click at [407, 305] on li "Lyricist" at bounding box center [498, 303] width 252 height 19
click at [466, 329] on input at bounding box center [497, 326] width 260 height 25
type input "50,00"
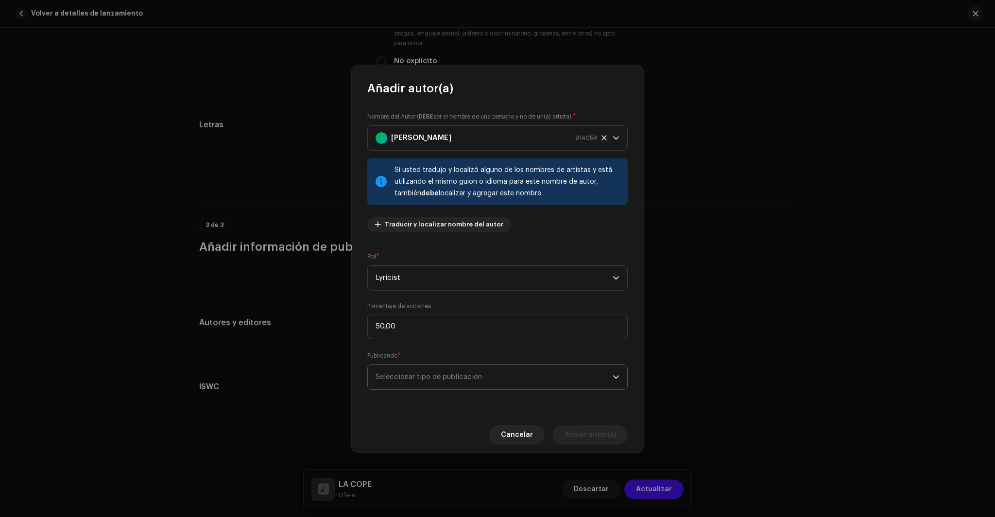
click at [478, 382] on span "Seleccionar tipo de publicación" at bounding box center [493, 377] width 237 height 24
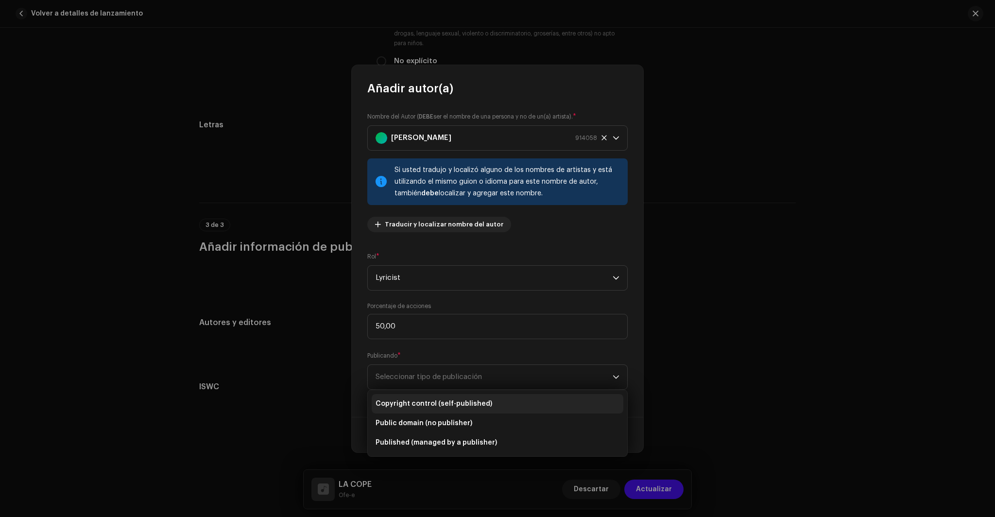
click at [455, 404] on span "Copyright control (self-published)" at bounding box center [433, 404] width 117 height 10
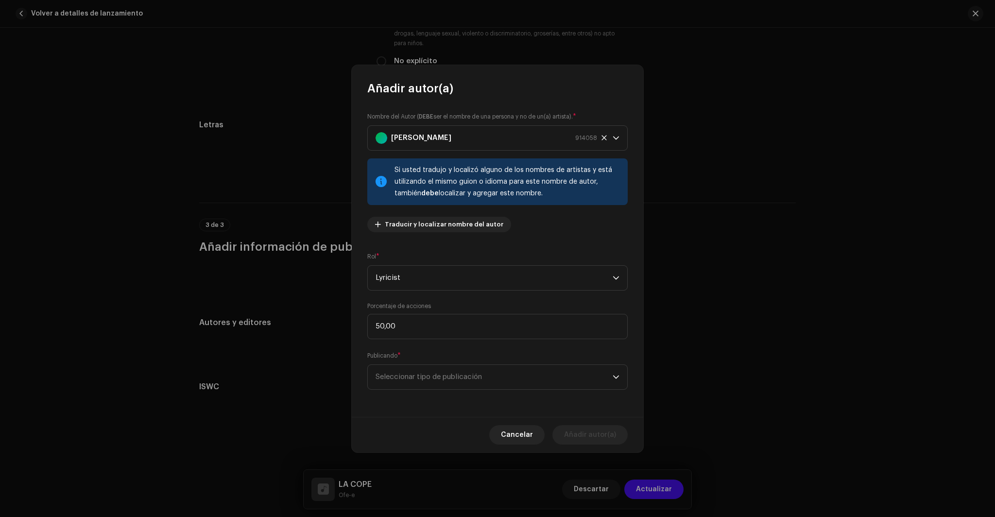
click at [576, 403] on li "Copyright control (self-published)" at bounding box center [498, 401] width 252 height 16
click at [589, 435] on span "Añadir autor(a)" at bounding box center [590, 434] width 52 height 19
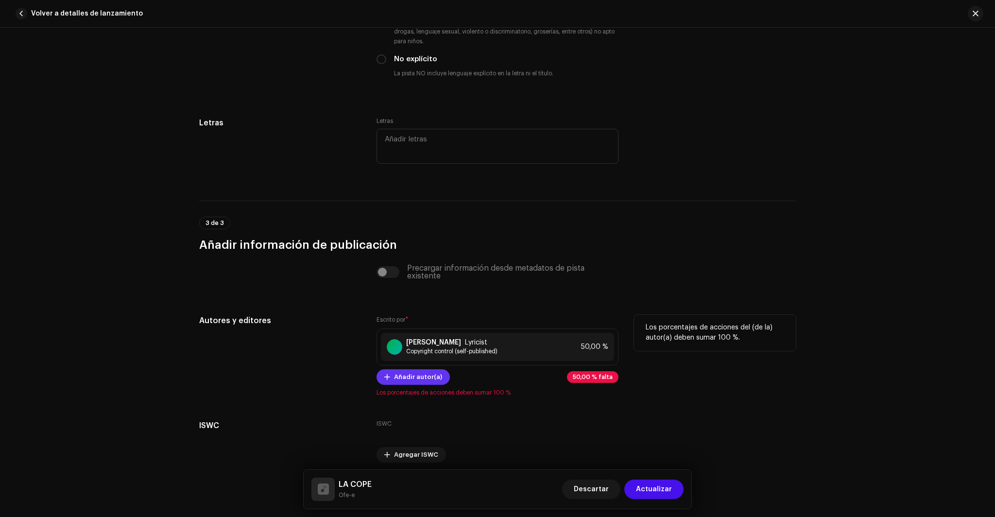
click at [430, 378] on span "Añadir autor(a)" at bounding box center [418, 376] width 48 height 19
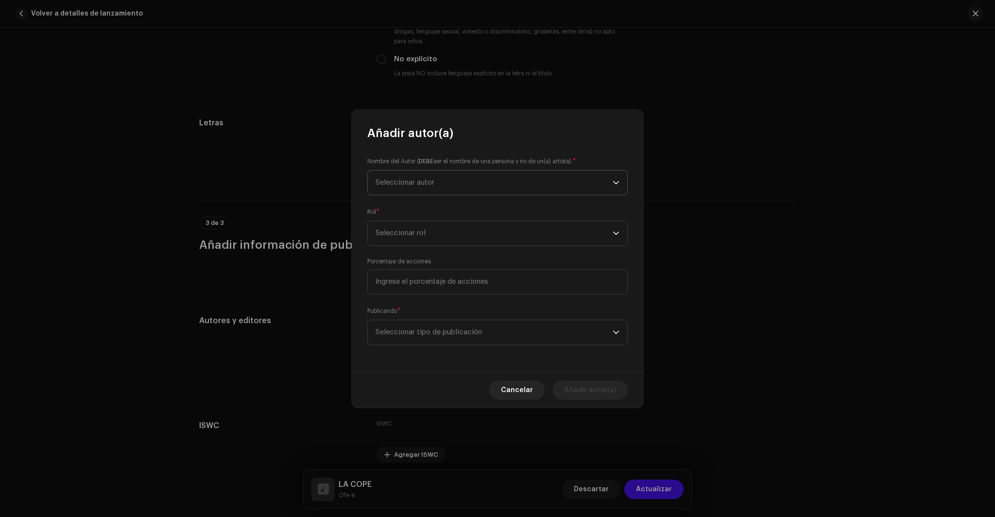
click at [457, 184] on span "Seleccionar autor" at bounding box center [493, 182] width 237 height 24
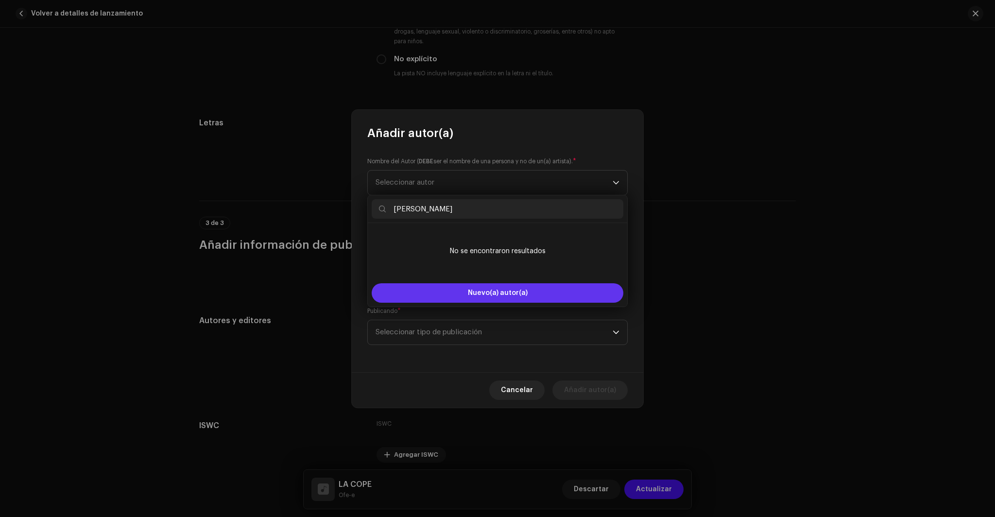
type input "juan enrique tovar mañez"
click at [526, 297] on button "Nuevo(a) autor(a)" at bounding box center [498, 292] width 252 height 19
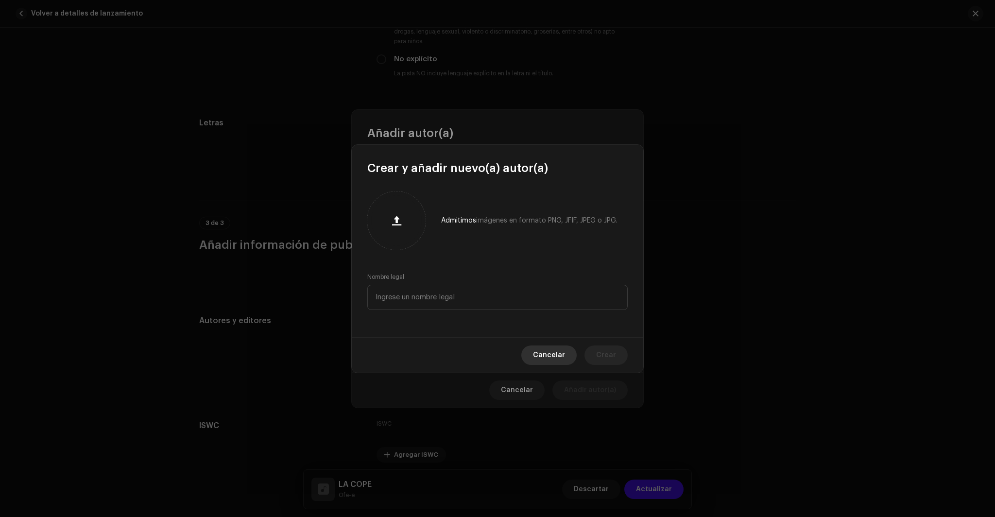
click at [554, 351] on span "Cancelar" at bounding box center [549, 354] width 32 height 19
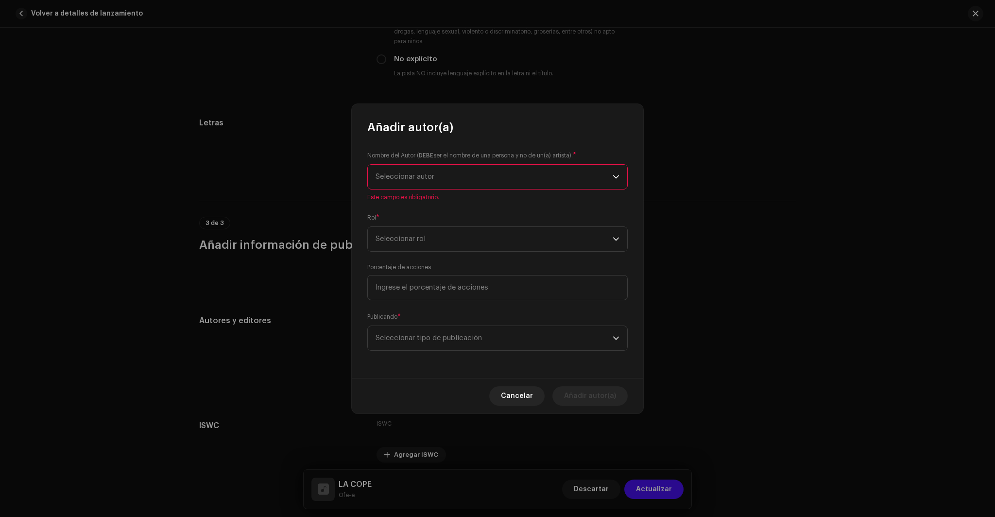
click at [480, 173] on span "Seleccionar autor" at bounding box center [493, 177] width 237 height 24
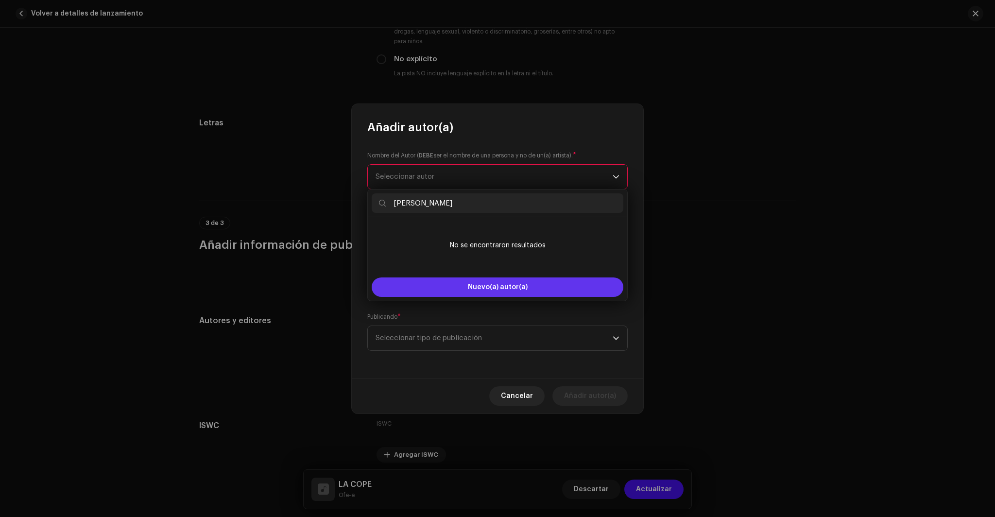
type input "juan Enrique Tovar Mañez"
click at [515, 289] on span "Nuevo(a) autor(a)" at bounding box center [498, 287] width 60 height 7
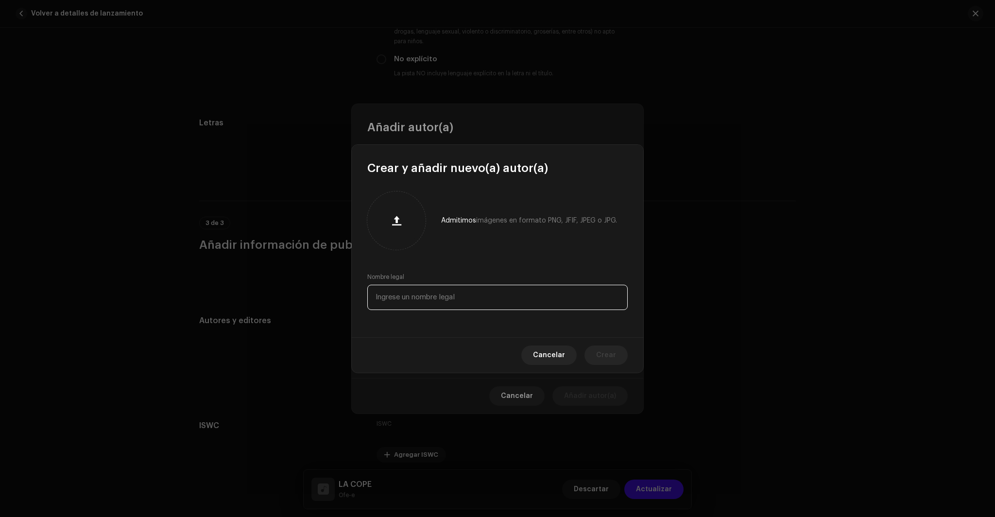
click at [513, 297] on input "text" at bounding box center [497, 297] width 260 height 25
type input "Juan Enrique Tovar Mañez"
click at [617, 359] on button "Crear" at bounding box center [605, 354] width 43 height 19
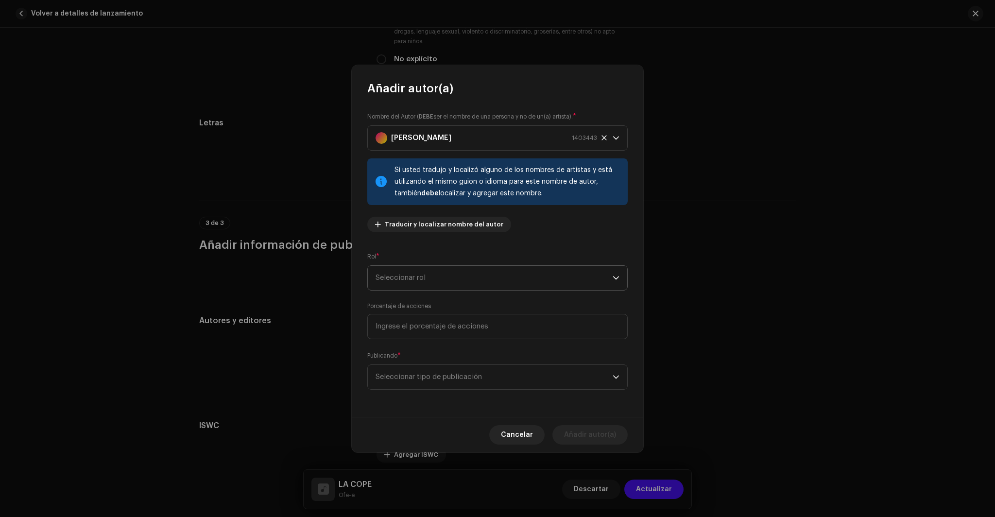
click at [511, 279] on span "Seleccionar rol" at bounding box center [493, 278] width 237 height 24
click at [403, 347] on span "Composer" at bounding box center [392, 343] width 35 height 10
click at [417, 324] on input at bounding box center [497, 326] width 260 height 25
type input "50,00"
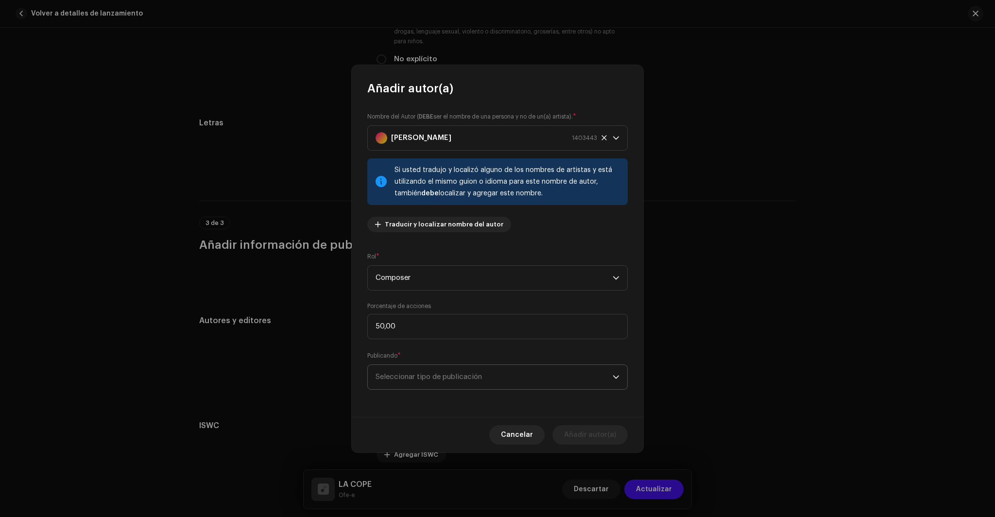
click at [462, 378] on span "Seleccionar tipo de publicación" at bounding box center [493, 377] width 237 height 24
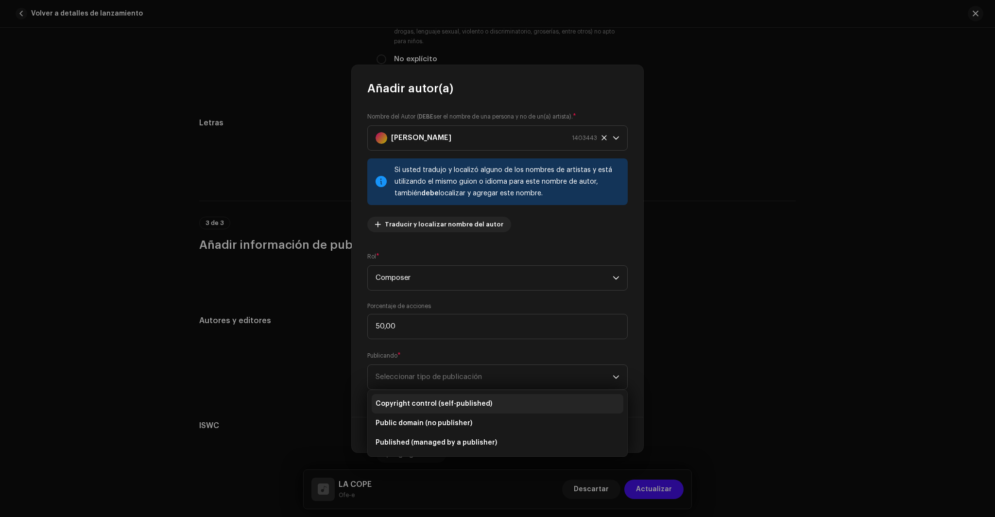
click at [473, 402] on span "Copyright control (self-published)" at bounding box center [433, 404] width 117 height 10
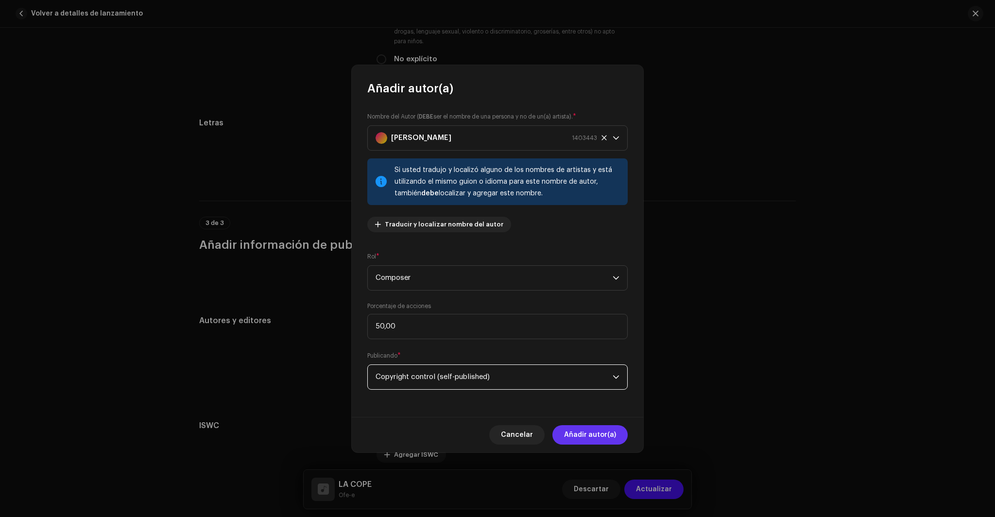
click at [614, 439] on span "Añadir autor(a)" at bounding box center [590, 434] width 52 height 19
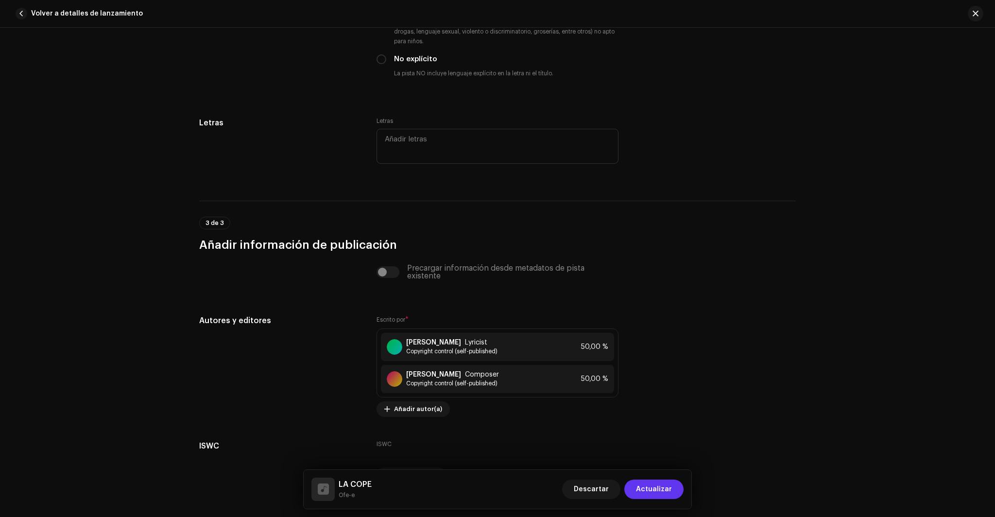
click at [666, 486] on span "Actualizar" at bounding box center [654, 488] width 36 height 19
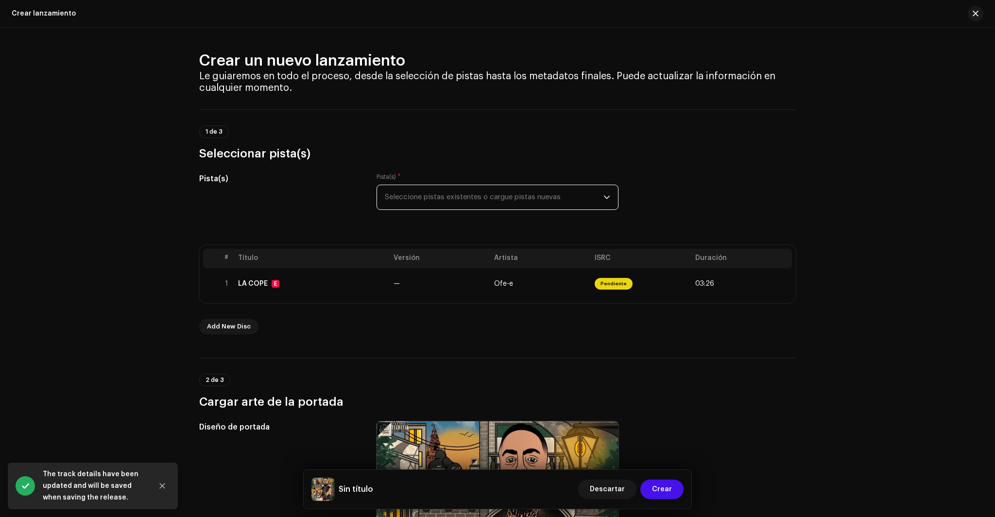
click at [453, 197] on span "Seleccione pistas existentes o cargue pistas nuevas" at bounding box center [494, 197] width 219 height 24
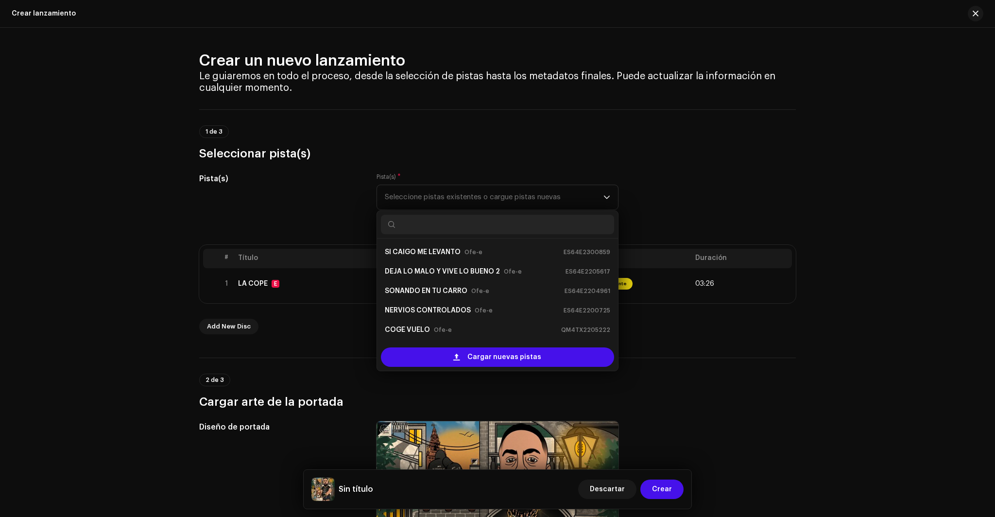
click at [715, 391] on div "2 de 3 Cargar arte de la portada" at bounding box center [497, 391] width 596 height 36
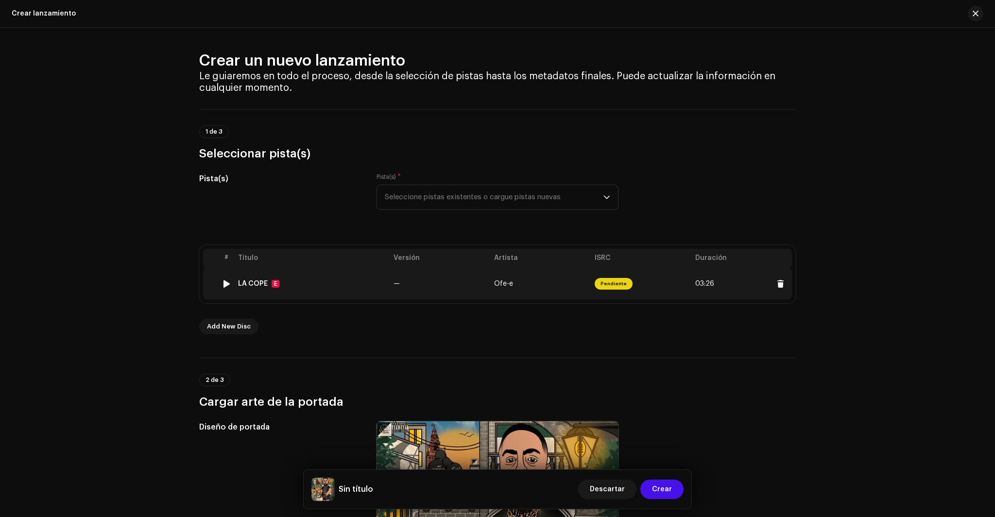
click at [227, 284] on div at bounding box center [226, 284] width 7 height 8
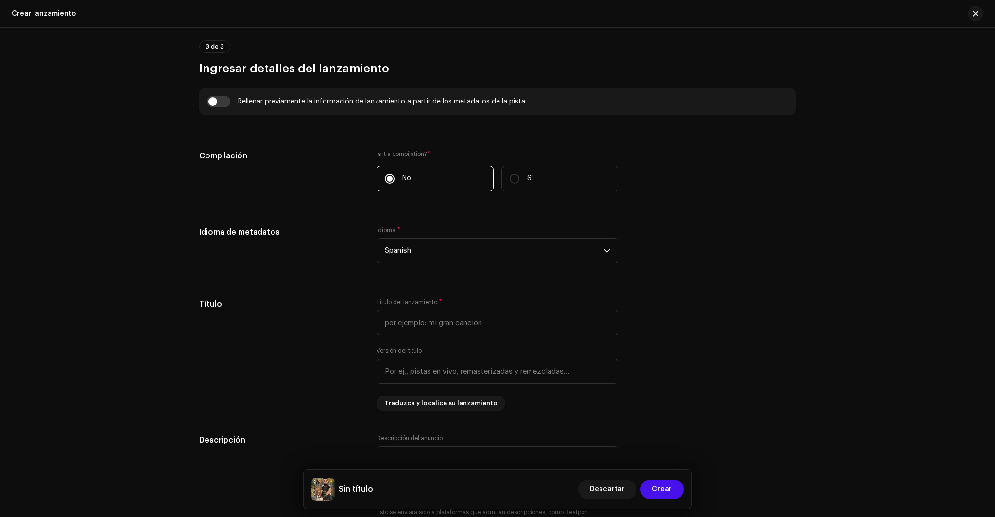
scroll to position [681, 0]
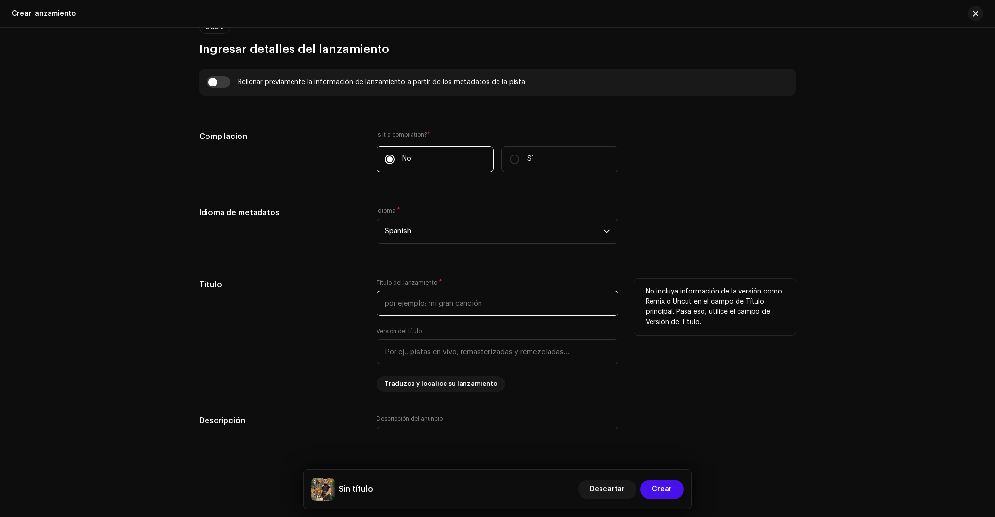
click at [455, 304] on input "text" at bounding box center [497, 302] width 242 height 25
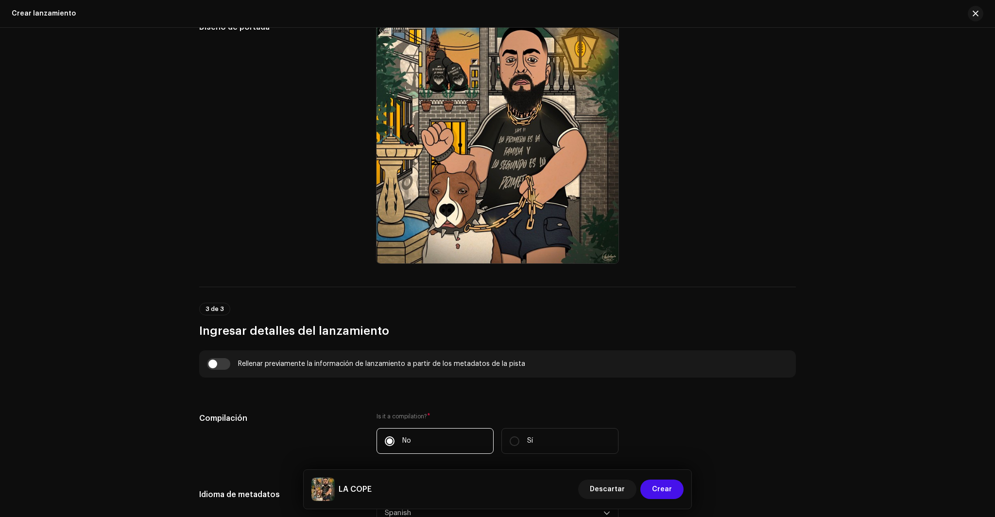
scroll to position [565, 0]
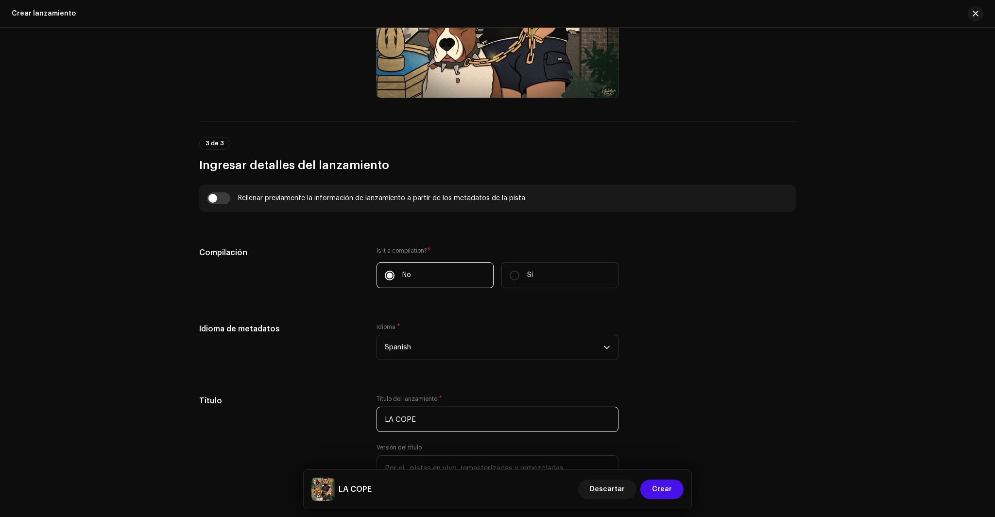
type input "LA COPE"
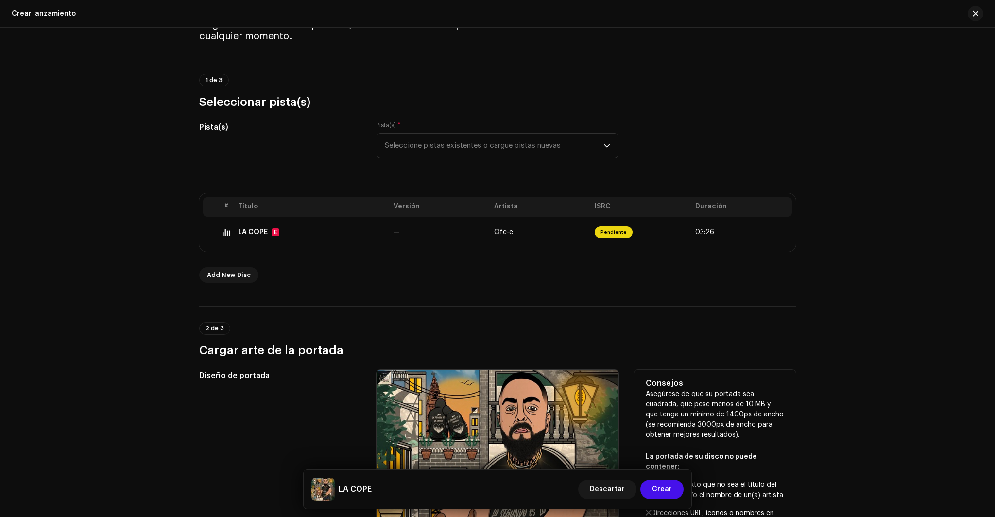
scroll to position [0, 0]
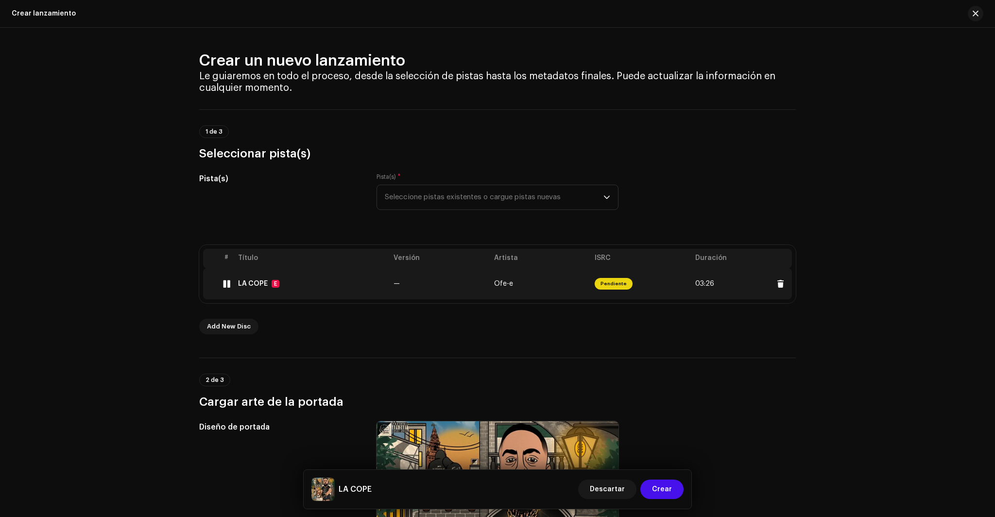
click at [223, 284] on div at bounding box center [226, 284] width 7 height 8
click at [337, 281] on div "LA COPE E" at bounding box center [312, 284] width 148 height 8
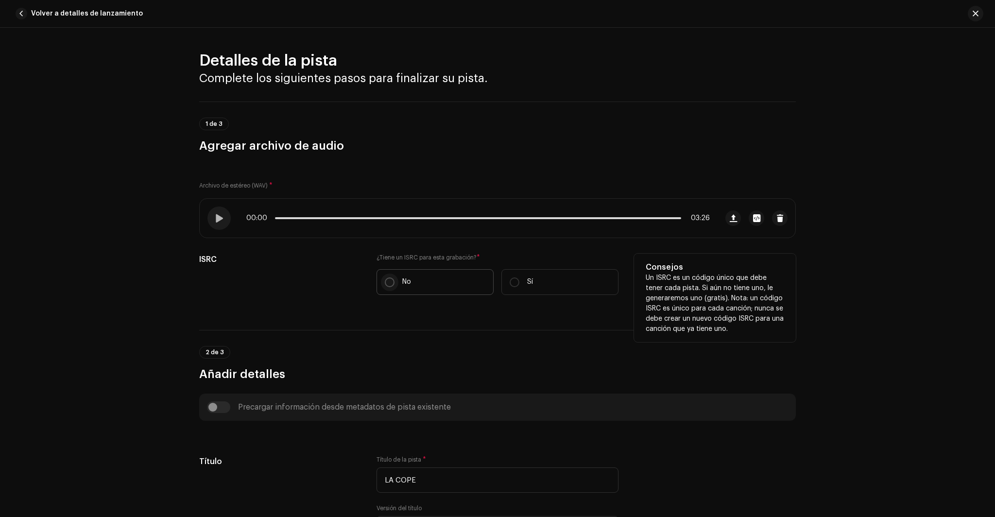
click at [388, 285] on input "No" at bounding box center [390, 282] width 10 height 10
radio input "true"
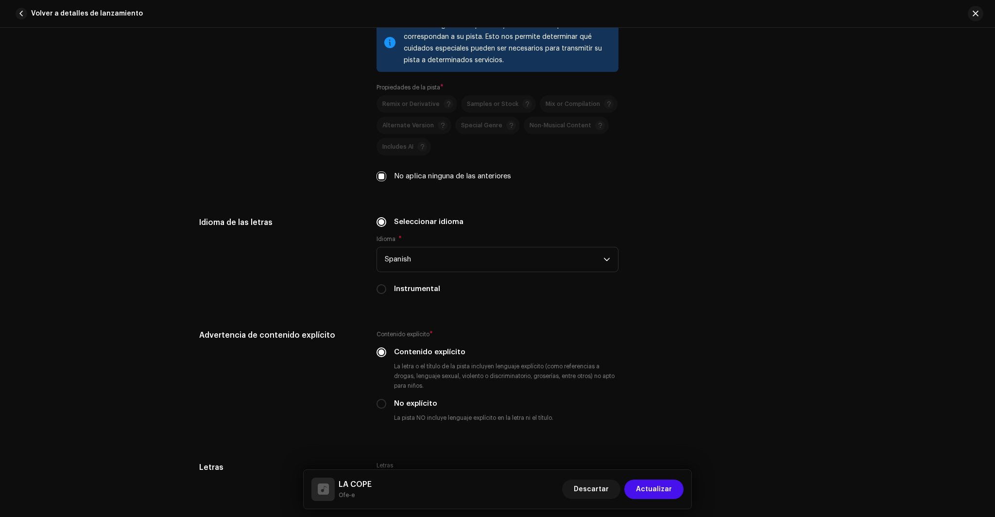
scroll to position [1380, 0]
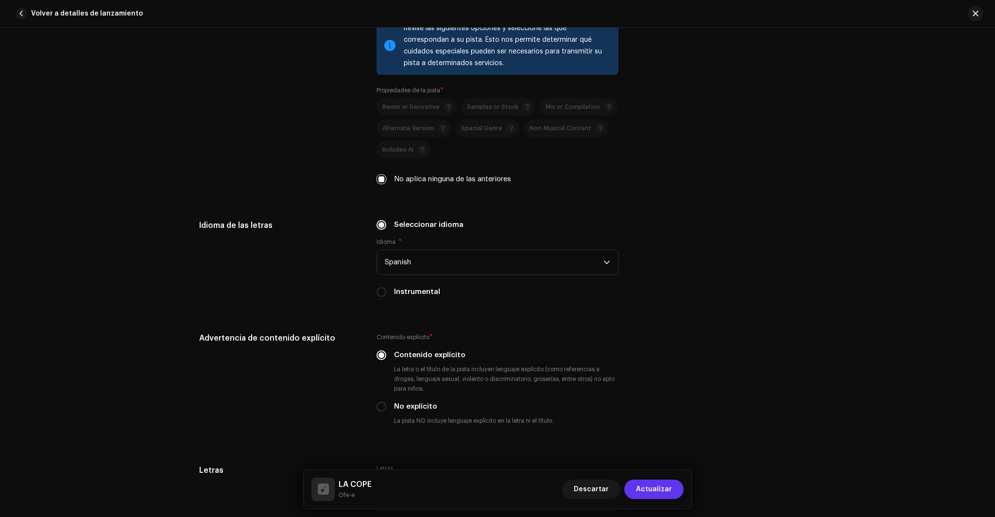
click at [655, 484] on span "Actualizar" at bounding box center [654, 488] width 36 height 19
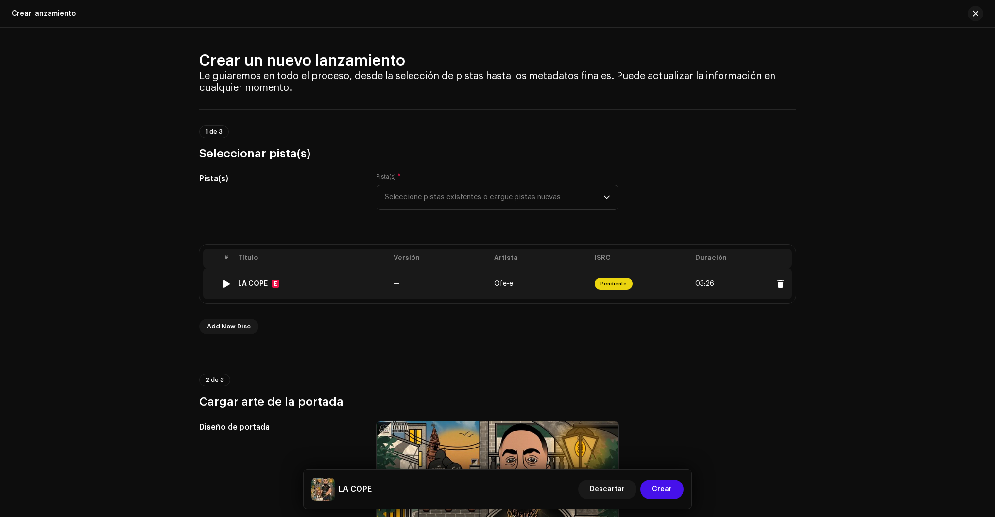
click at [223, 285] on div at bounding box center [226, 284] width 7 height 8
click at [298, 291] on td "LA COPE E" at bounding box center [311, 283] width 155 height 31
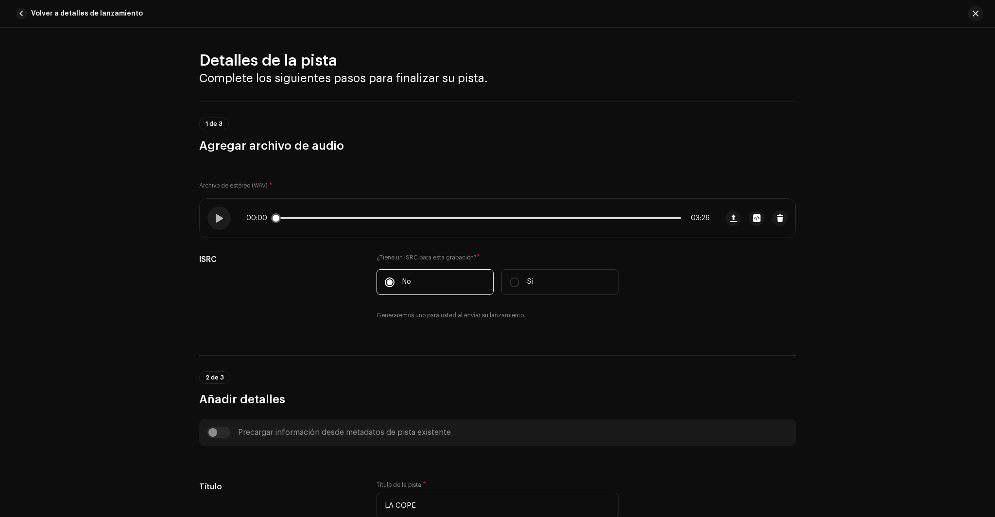
click at [280, 221] on div "00:00 03:26" at bounding box center [477, 218] width 463 height 8
drag, startPoint x: 278, startPoint y: 220, endPoint x: 266, endPoint y: 220, distance: 12.2
click at [278, 219] on div "00:00 03:26" at bounding box center [477, 218] width 463 height 8
click at [218, 222] on span at bounding box center [219, 218] width 8 height 8
click at [219, 221] on span at bounding box center [219, 218] width 8 height 8
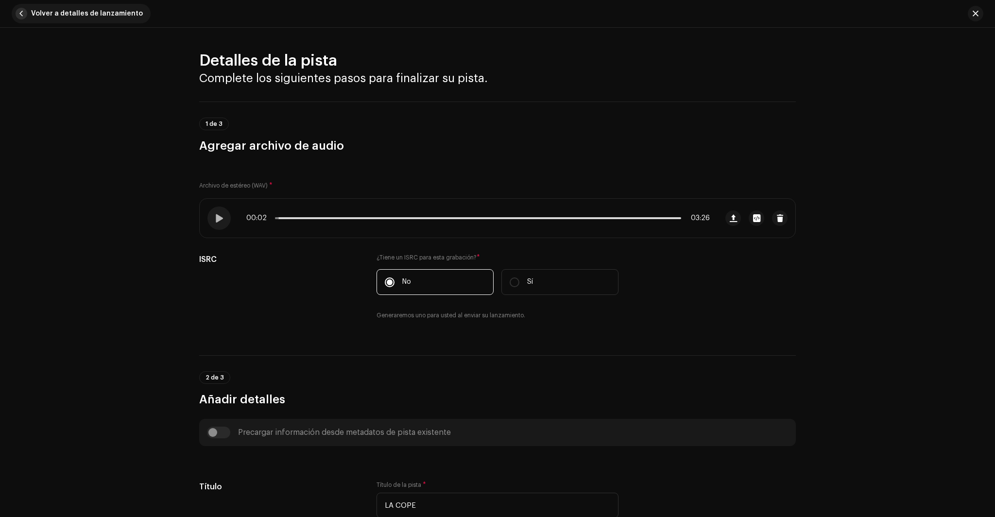
click at [23, 16] on span "button" at bounding box center [22, 14] width 12 height 12
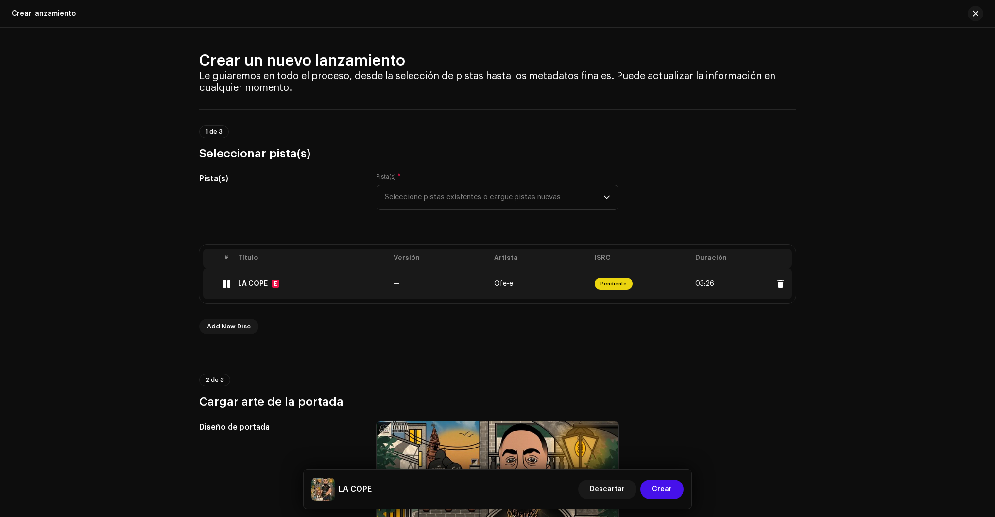
click at [227, 283] on div at bounding box center [226, 284] width 7 height 8
click at [354, 274] on td "LA COPE E" at bounding box center [311, 283] width 155 height 31
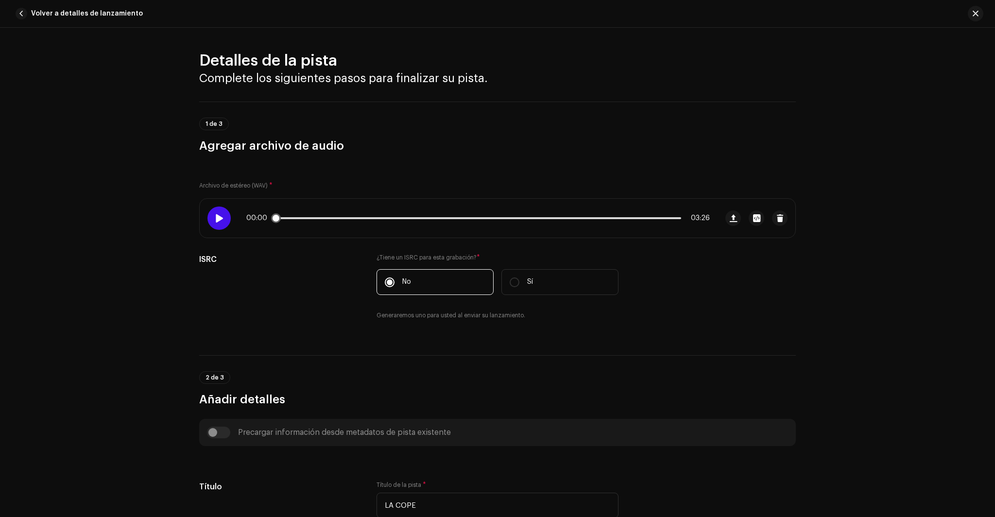
click at [215, 222] on span at bounding box center [219, 218] width 8 height 8
click at [286, 218] on p-slider at bounding box center [478, 218] width 406 height 2
click at [294, 220] on div "00:07 03:26" at bounding box center [477, 218] width 463 height 8
click at [297, 219] on div "00:08 03:26" at bounding box center [477, 218] width 463 height 8
click at [299, 218] on p-slider at bounding box center [478, 218] width 406 height 2
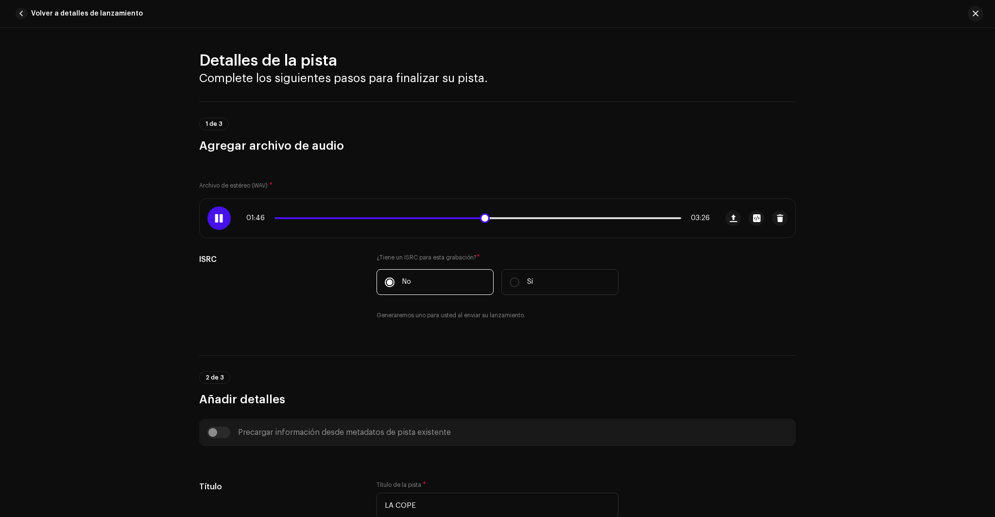
click at [217, 221] on span at bounding box center [219, 218] width 8 height 8
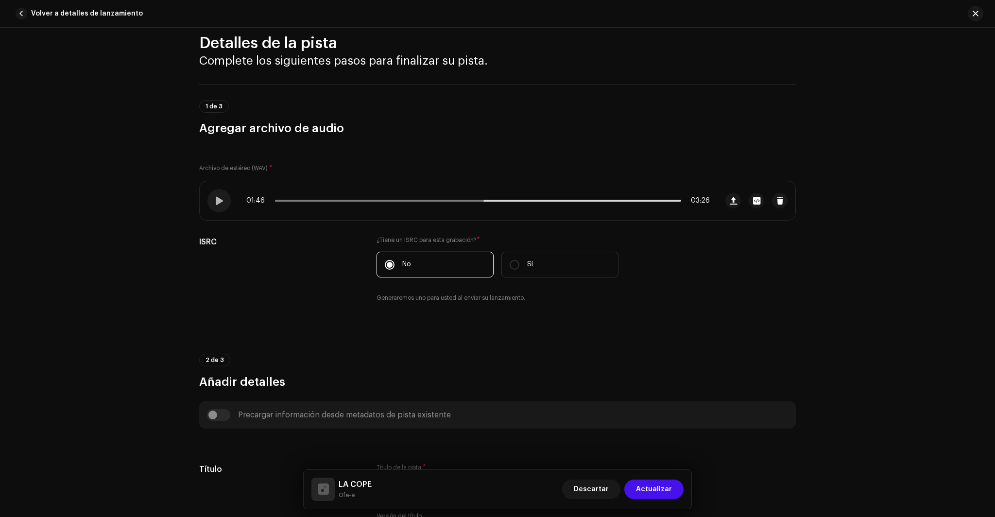
scroll to position [0, 0]
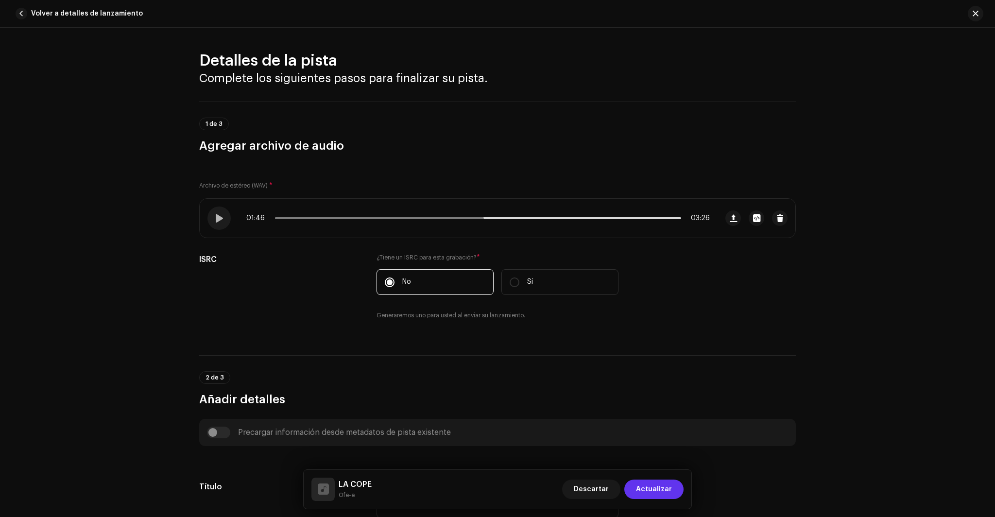
type textarea "Oye oye oye flipa flipa flipa Yo domino el juego tu si quieres participa Dame d…"
click at [662, 486] on span "Actualizar" at bounding box center [654, 488] width 36 height 19
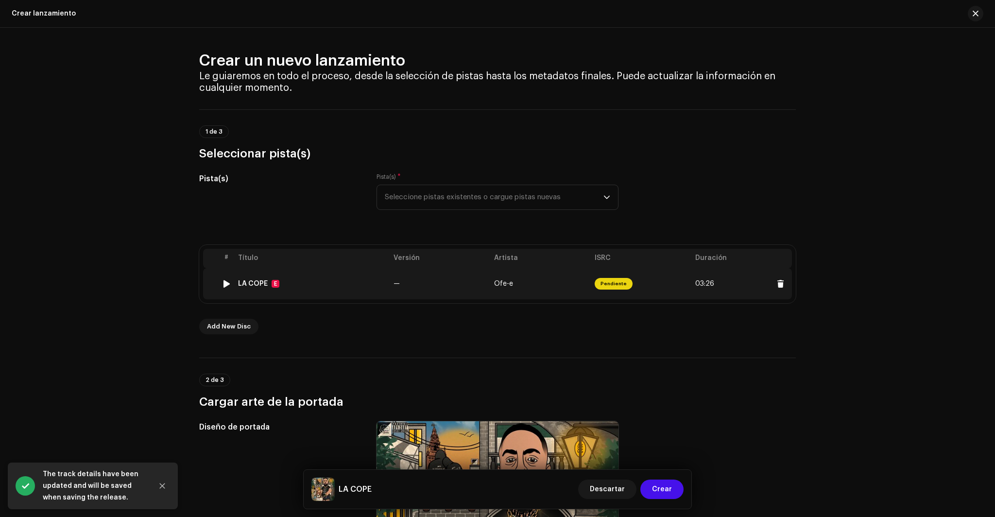
click at [448, 292] on td "—" at bounding box center [440, 283] width 101 height 31
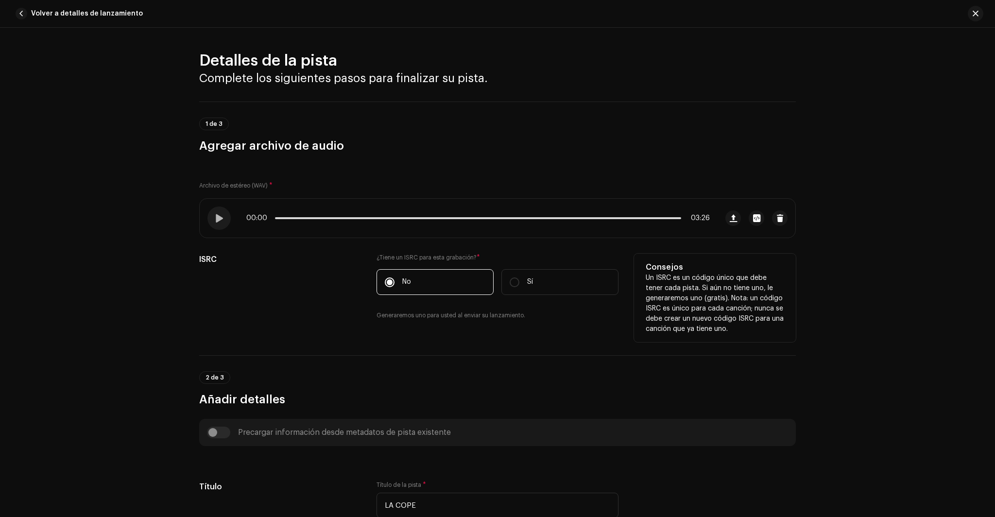
scroll to position [74, 0]
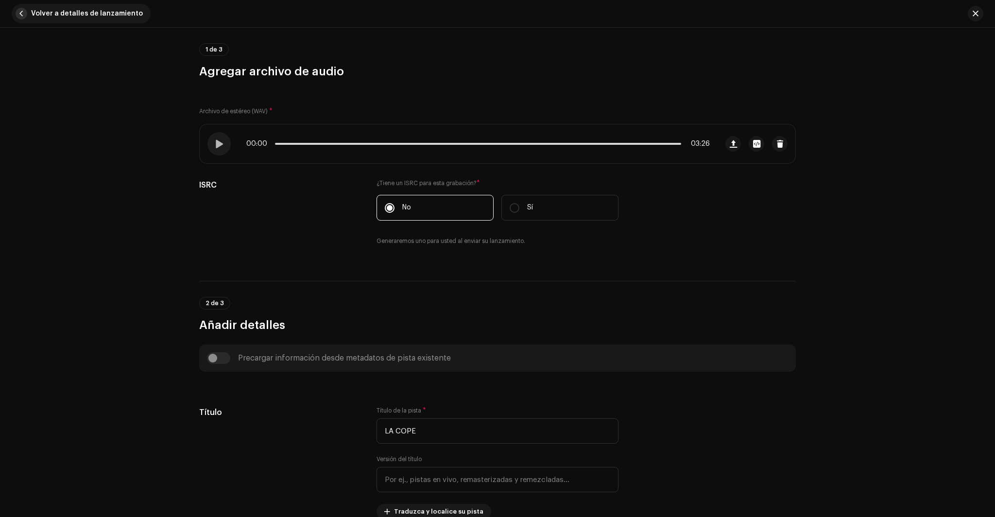
click at [17, 10] on span "button" at bounding box center [22, 14] width 12 height 12
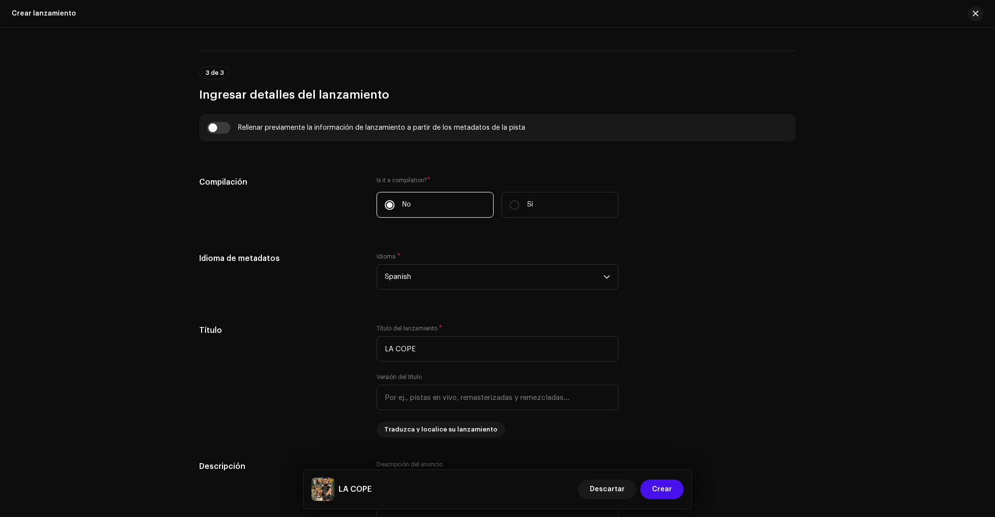
scroll to position [700, 0]
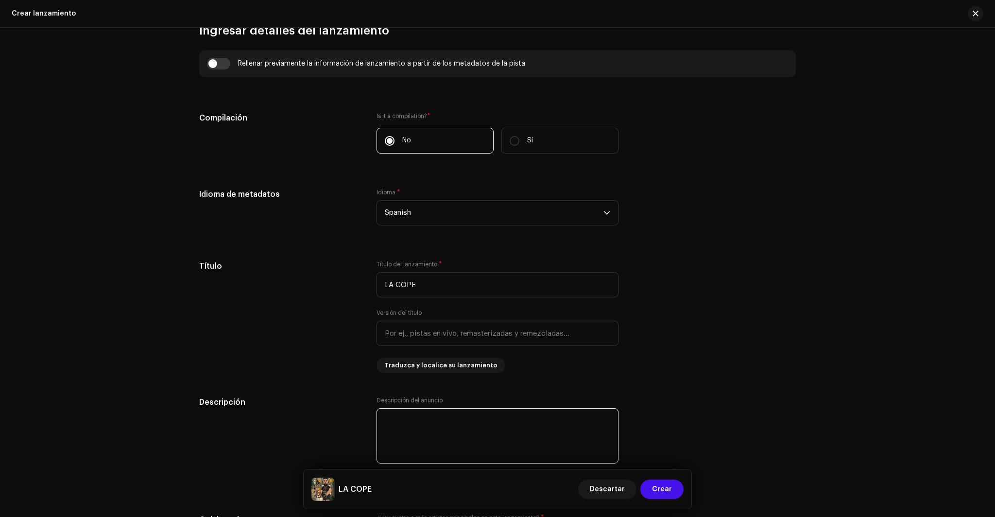
click at [468, 419] on textarea at bounding box center [497, 435] width 242 height 55
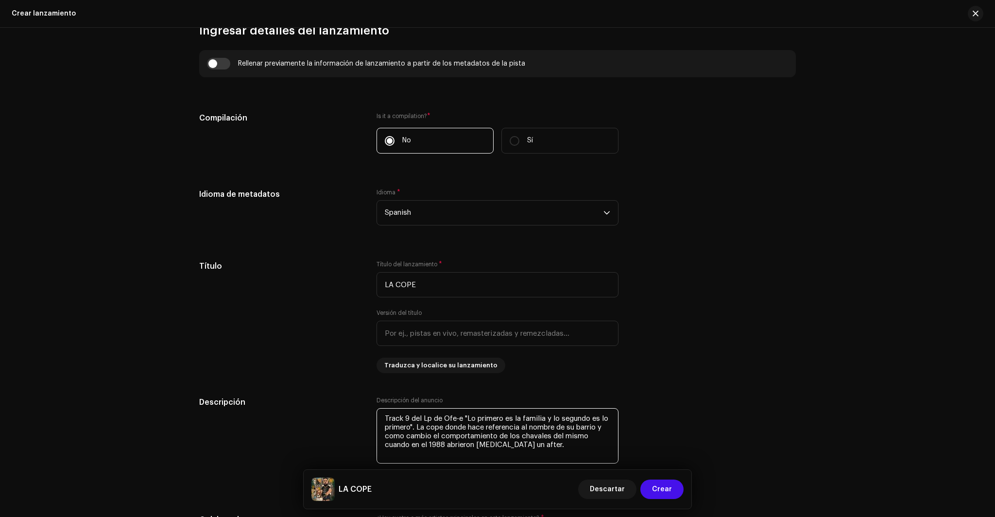
click at [587, 428] on textarea at bounding box center [497, 435] width 242 height 55
click at [545, 448] on textarea at bounding box center [497, 435] width 242 height 55
type textarea "Track 9 del Lp de Ofe-e "Lo primero es la familia y lo segundo es lo primero". …"
click at [663, 487] on span "Crear" at bounding box center [662, 488] width 20 height 19
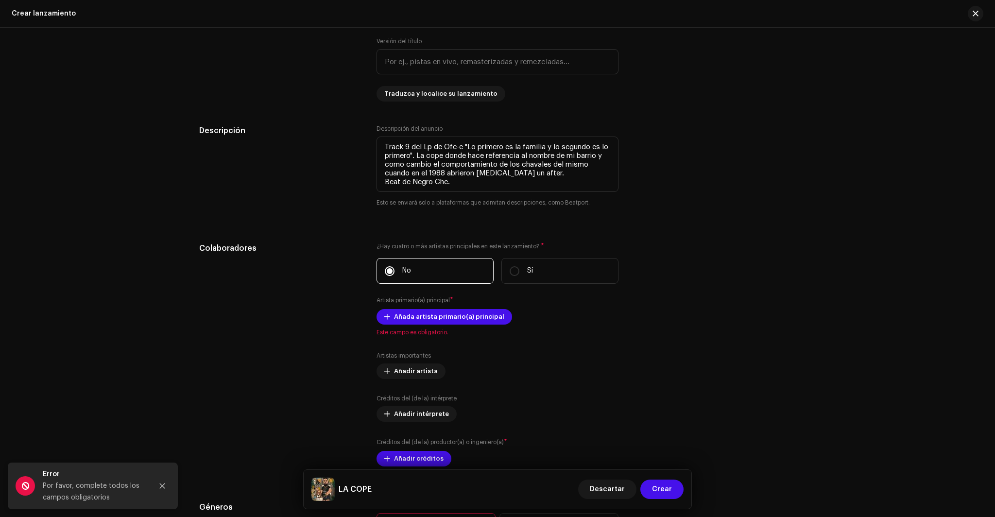
scroll to position [1024, 0]
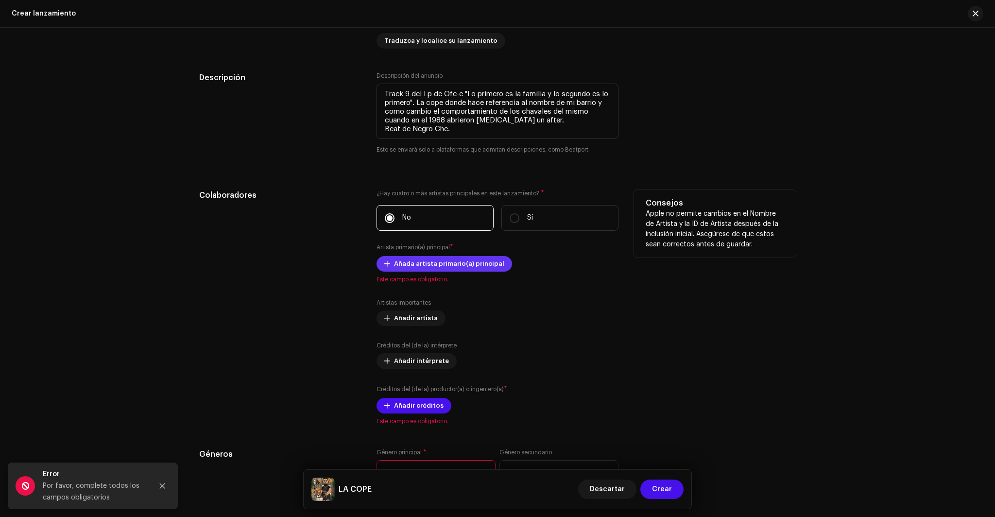
click at [466, 264] on span "Añada artista primario(a) principal" at bounding box center [449, 263] width 110 height 19
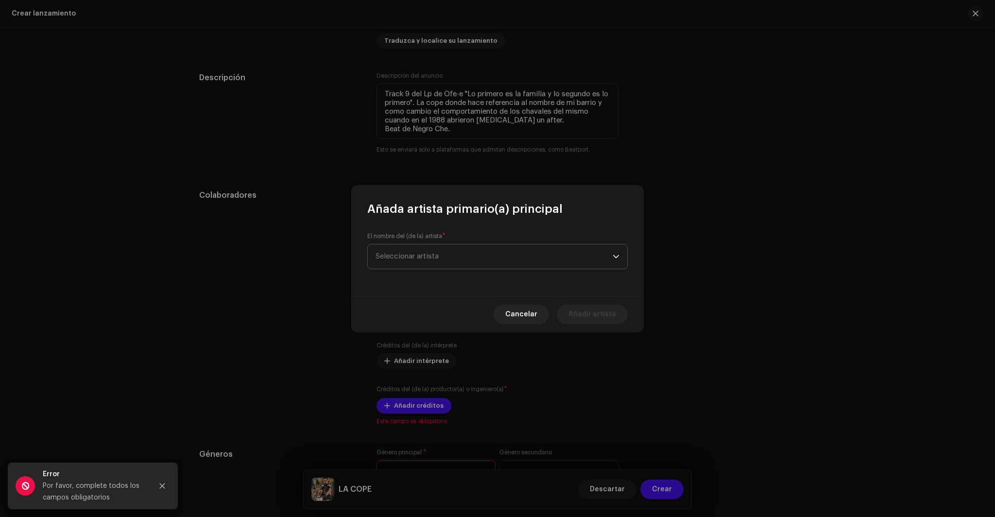
click at [458, 255] on span "Seleccionar artista" at bounding box center [493, 256] width 237 height 24
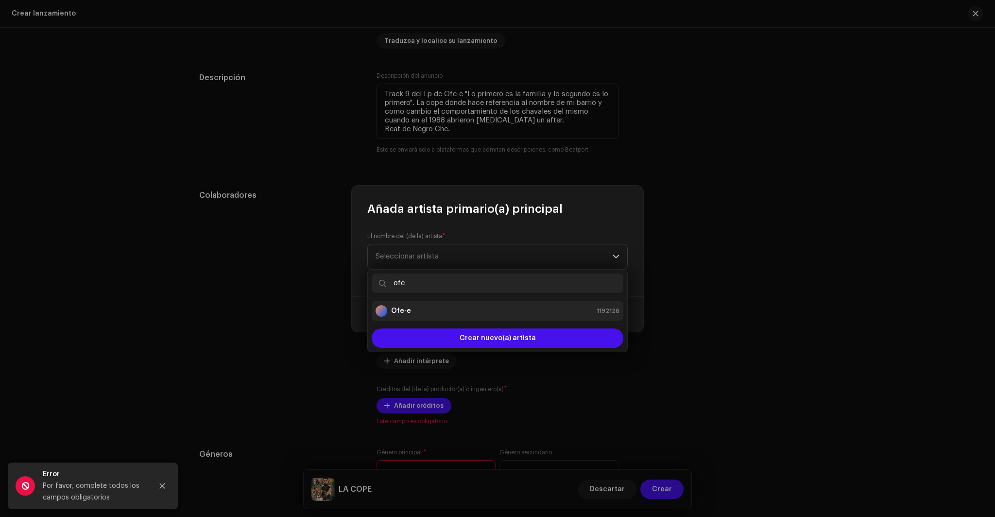
type input "ofe"
click at [415, 314] on div "Ofe-e 1192126" at bounding box center [497, 311] width 244 height 12
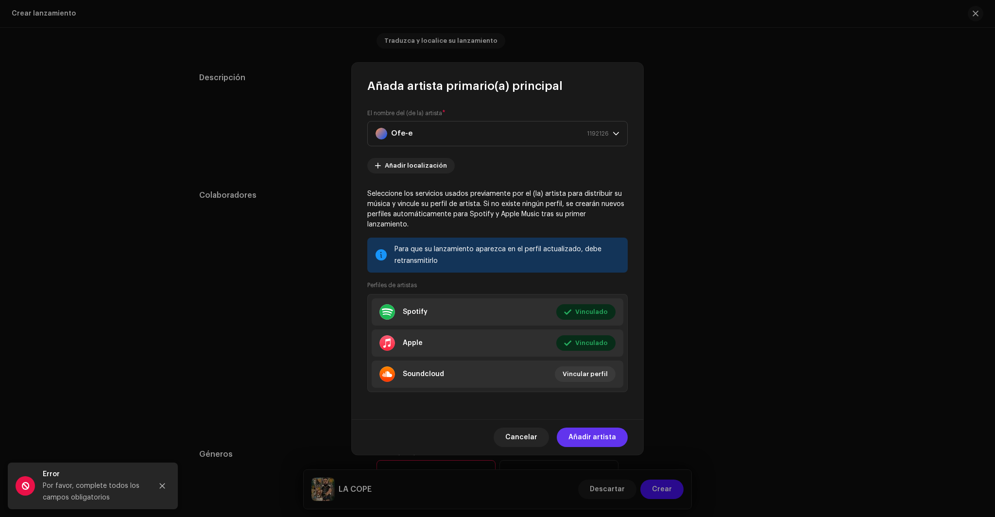
click at [601, 430] on span "Añadir artista" at bounding box center [592, 436] width 48 height 19
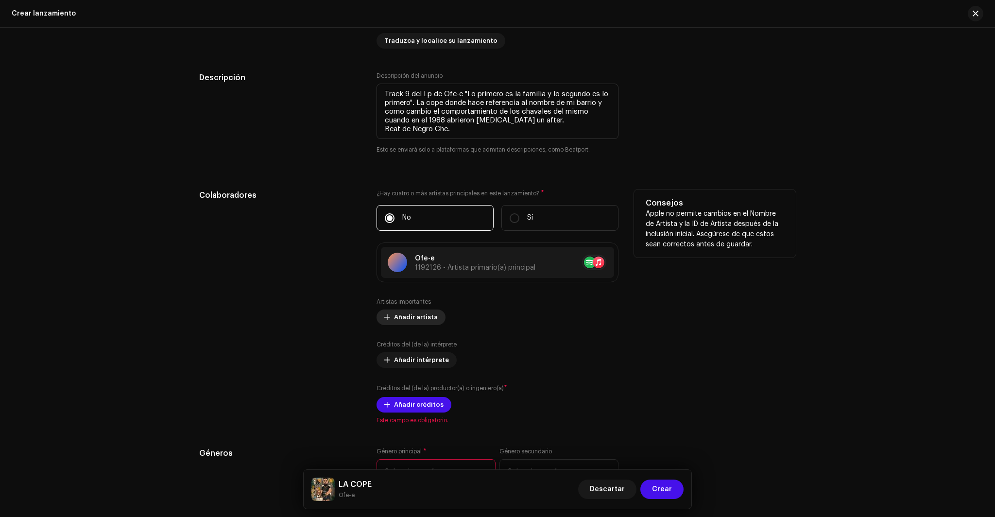
click at [418, 323] on span "Añadir artista" at bounding box center [416, 316] width 44 height 19
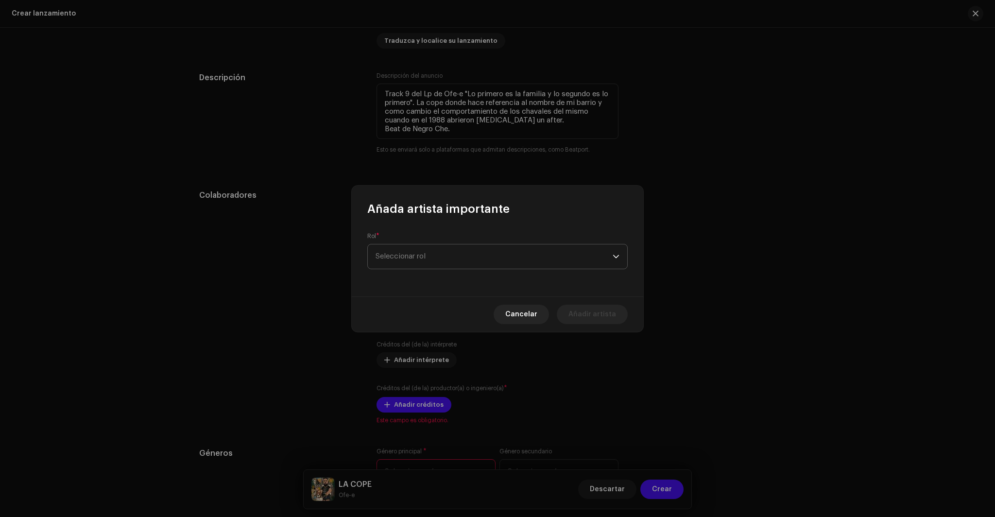
click at [436, 256] on span "Seleccionar rol" at bounding box center [493, 256] width 237 height 24
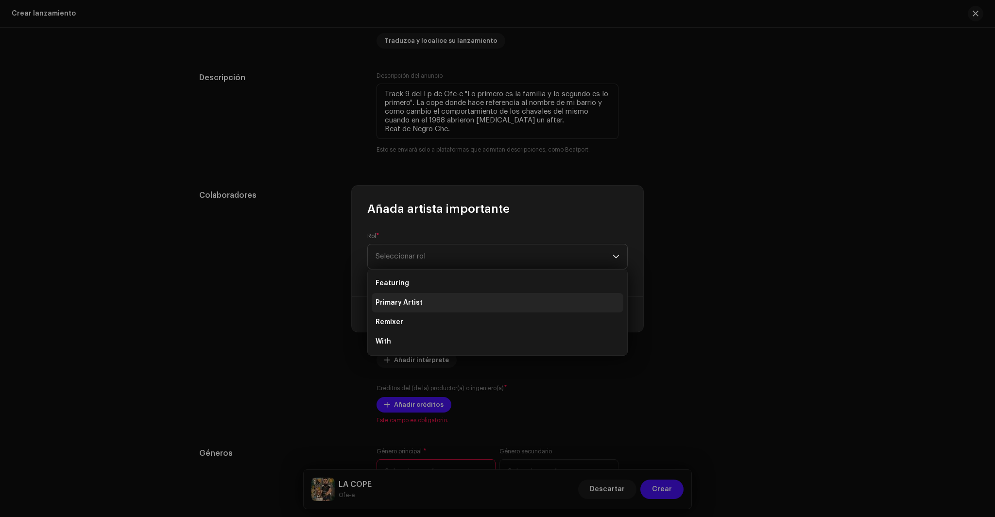
click at [422, 303] on li "Primary Artist" at bounding box center [498, 302] width 252 height 19
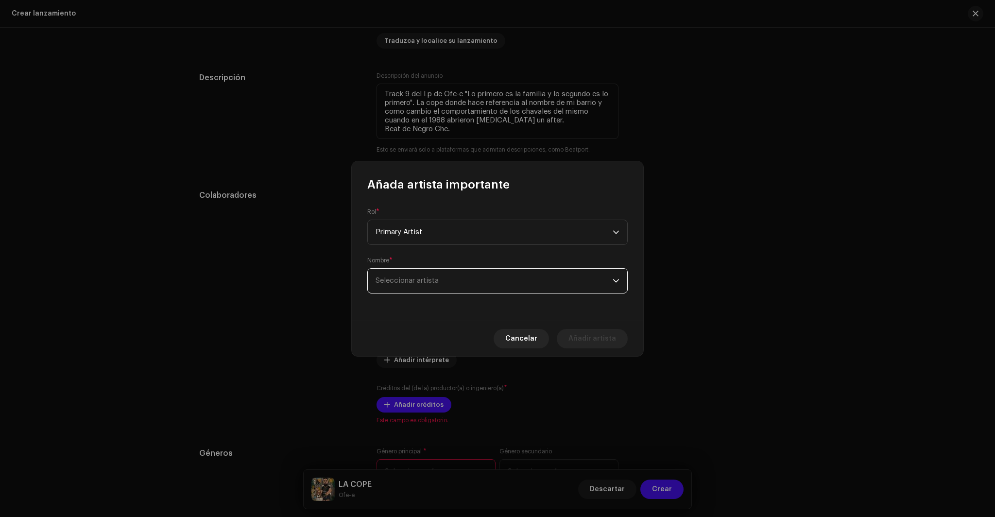
click at [424, 281] on span "Seleccionar artista" at bounding box center [406, 280] width 63 height 7
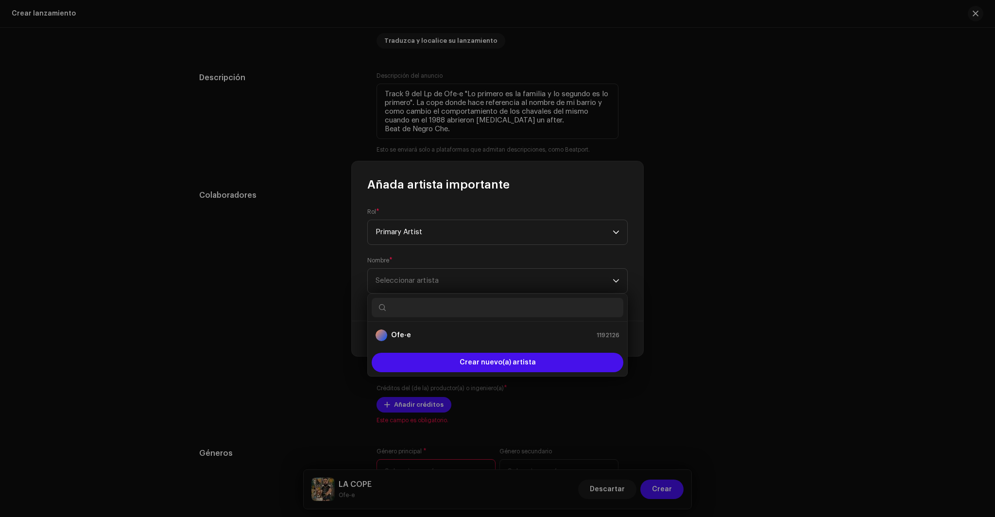
click at [433, 308] on input "text" at bounding box center [498, 307] width 252 height 19
click at [434, 307] on input "text" at bounding box center [498, 307] width 252 height 19
click at [415, 306] on input "text" at bounding box center [498, 307] width 252 height 19
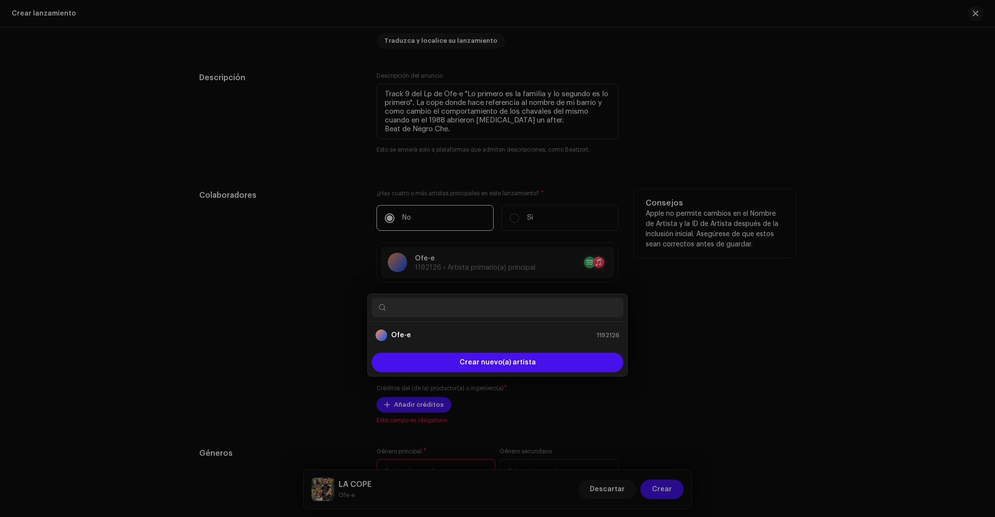
click at [360, 368] on div "Añada artista importante Rol * Primary Artist Nombre * Seleccionar artista Canc…" at bounding box center [497, 258] width 995 height 517
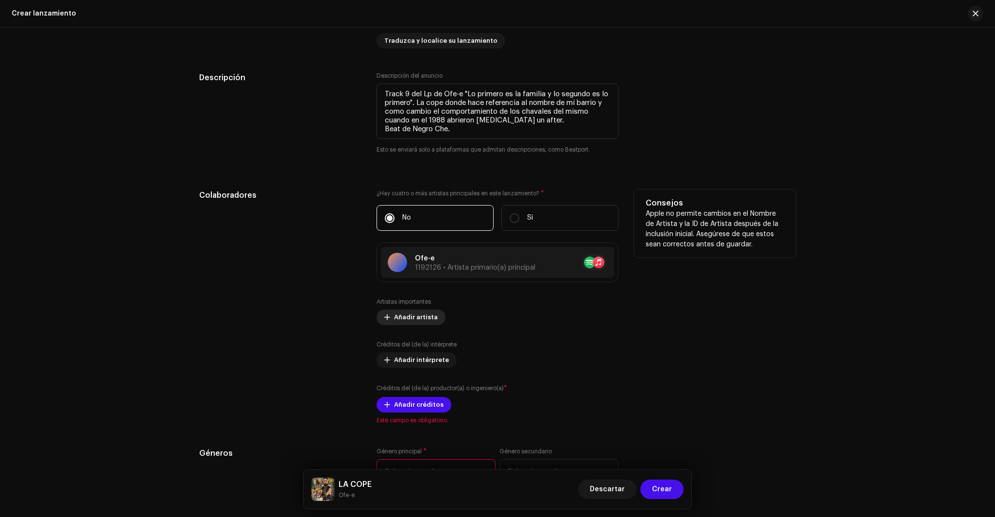
click at [390, 320] on button "Añadir artista" at bounding box center [410, 317] width 69 height 16
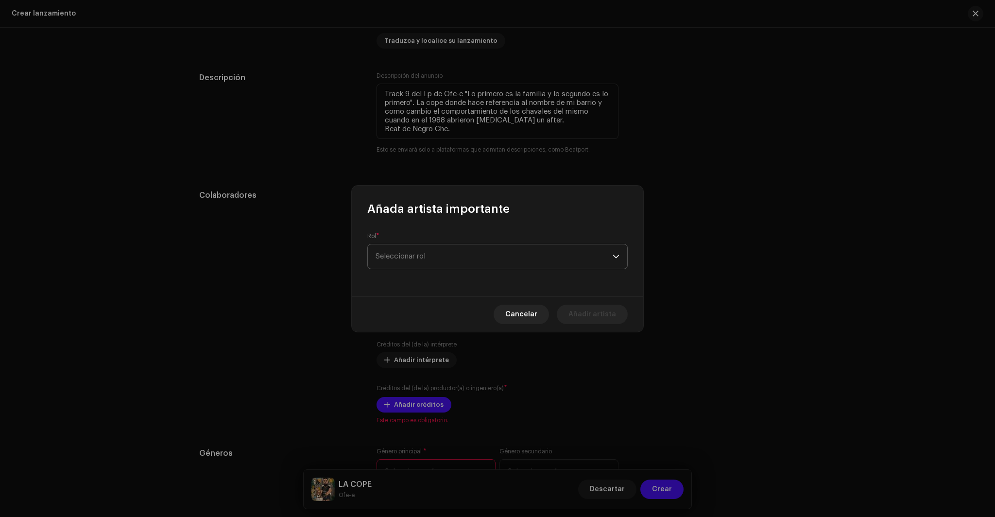
click at [415, 260] on span "Seleccionar rol" at bounding box center [493, 256] width 237 height 24
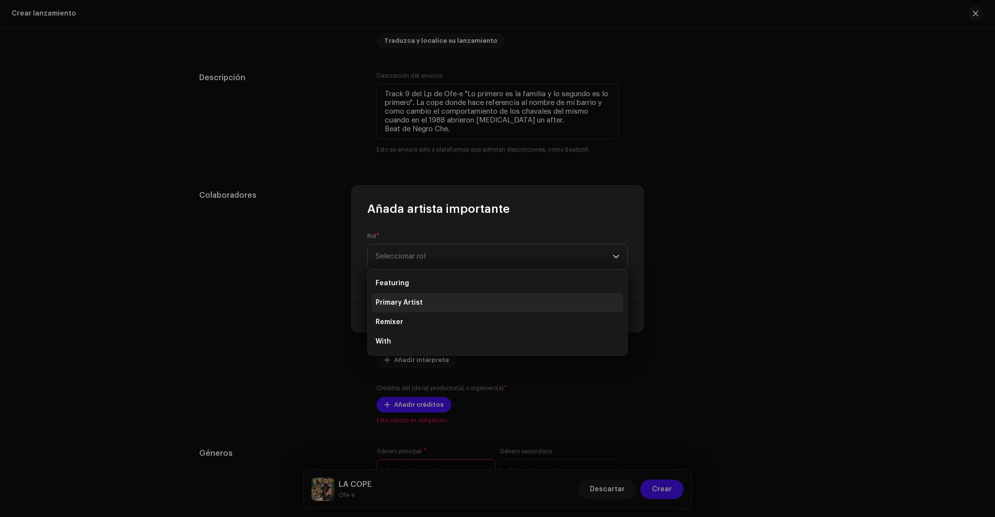
click at [405, 299] on span "Primary Artist" at bounding box center [398, 303] width 47 height 10
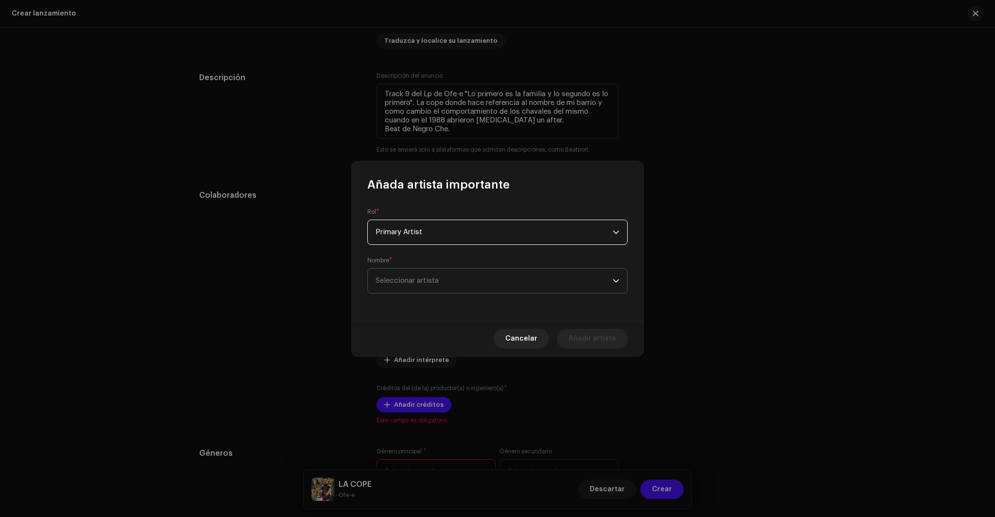
click at [409, 286] on span "Seleccionar artista" at bounding box center [493, 281] width 237 height 24
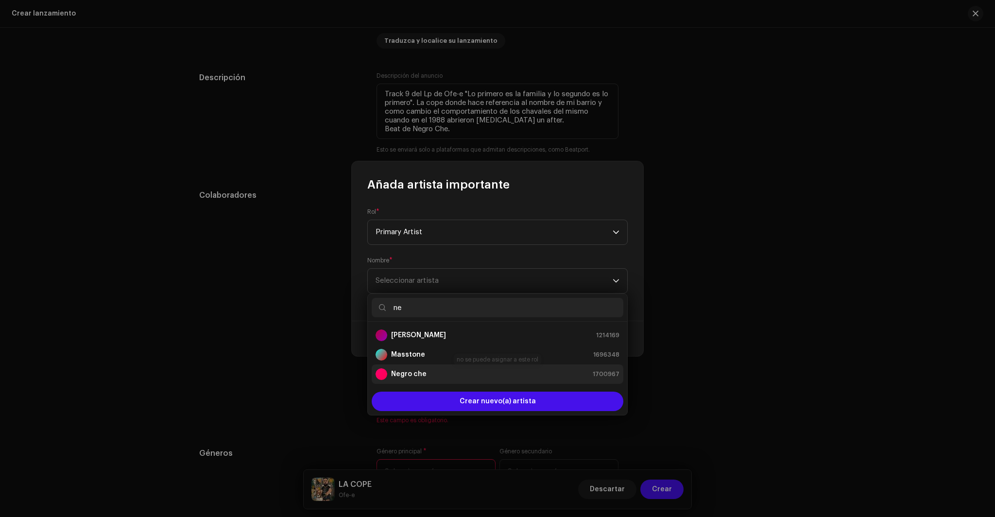
type input "ne"
click at [415, 372] on strong "Negro che" at bounding box center [408, 374] width 35 height 10
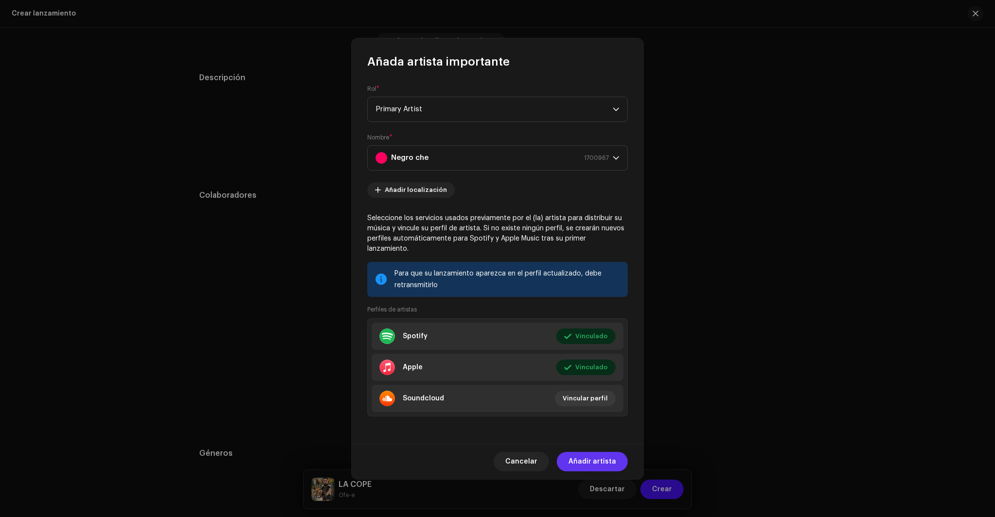
click at [597, 454] on span "Añadir artista" at bounding box center [592, 461] width 48 height 19
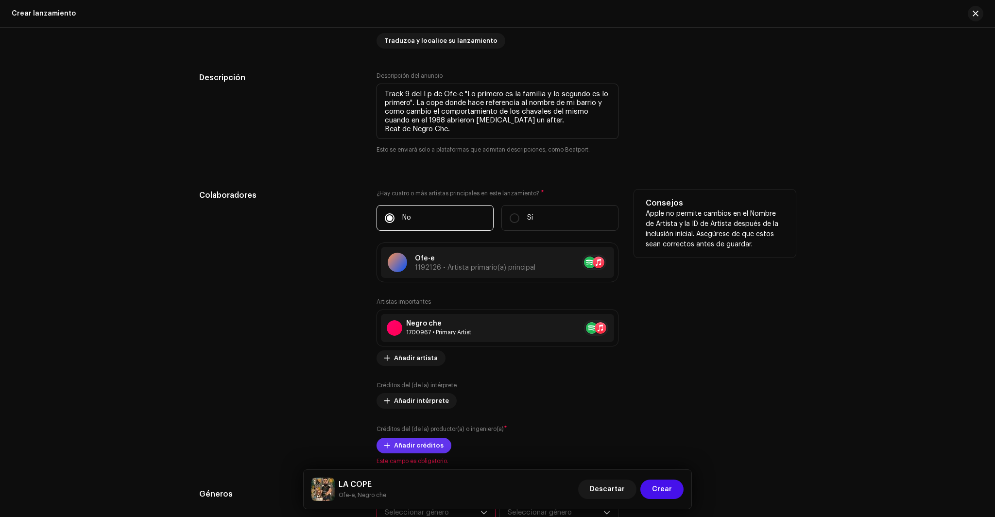
click at [412, 445] on span "Añadir créditos" at bounding box center [419, 445] width 50 height 19
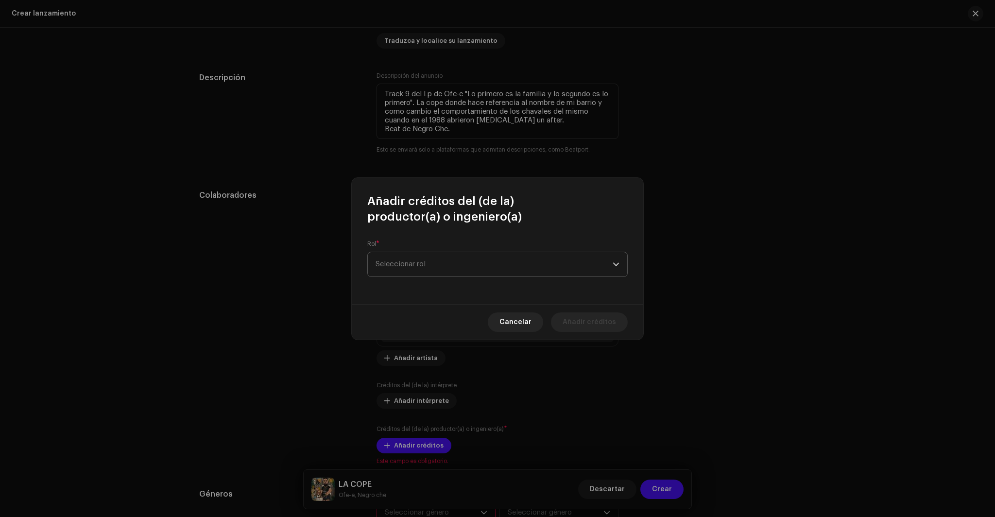
click at [453, 268] on span "Seleccionar rol" at bounding box center [493, 264] width 237 height 24
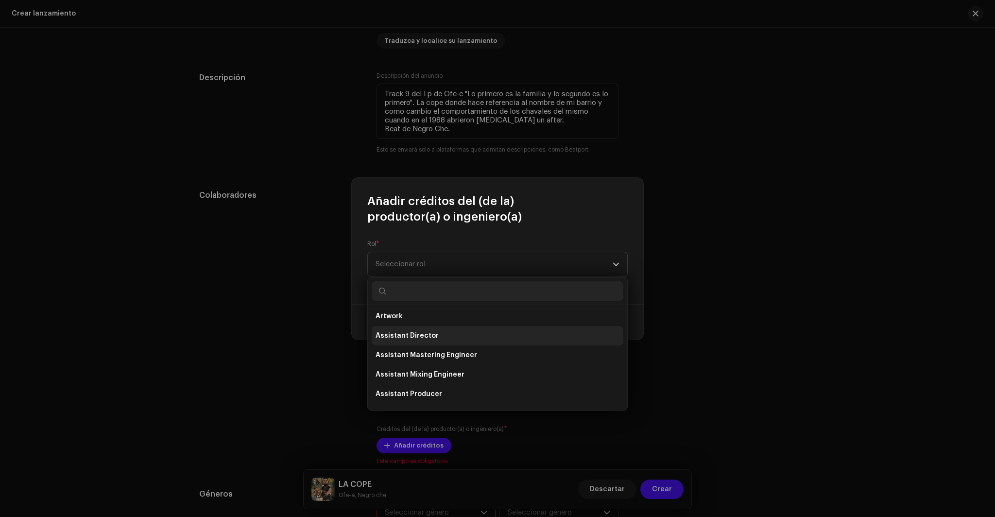
scroll to position [206, 0]
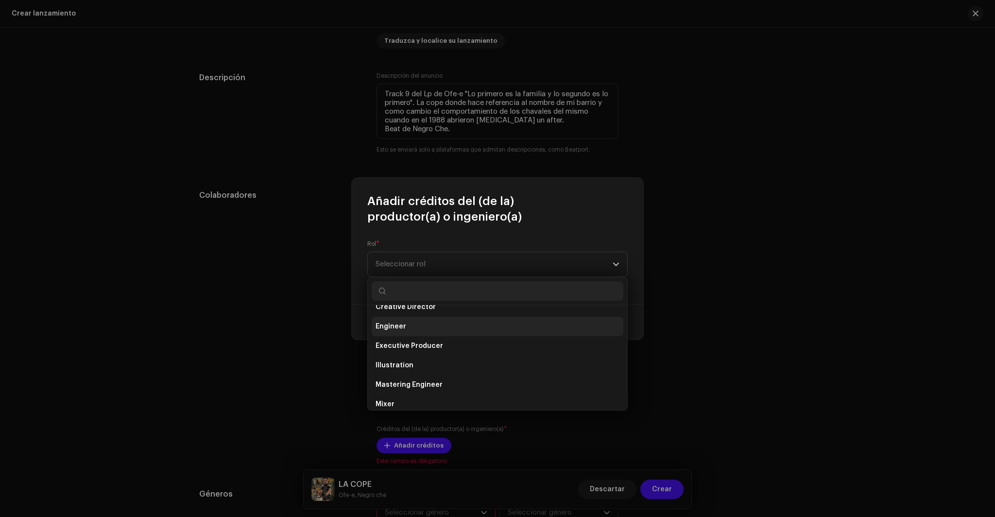
click at [401, 328] on span "Engineer" at bounding box center [390, 327] width 31 height 10
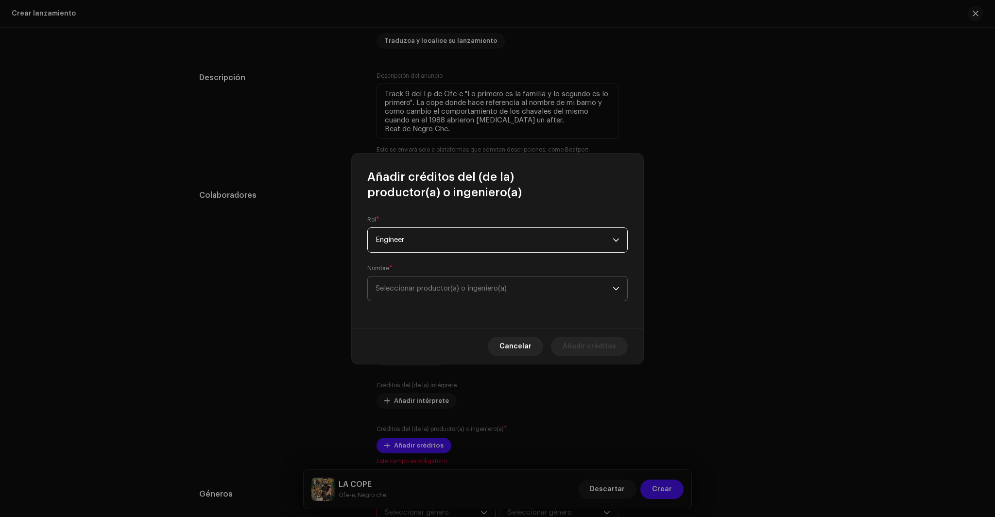
click at [416, 296] on span "Seleccionar productor(a) o ingeniero(a)" at bounding box center [493, 288] width 237 height 24
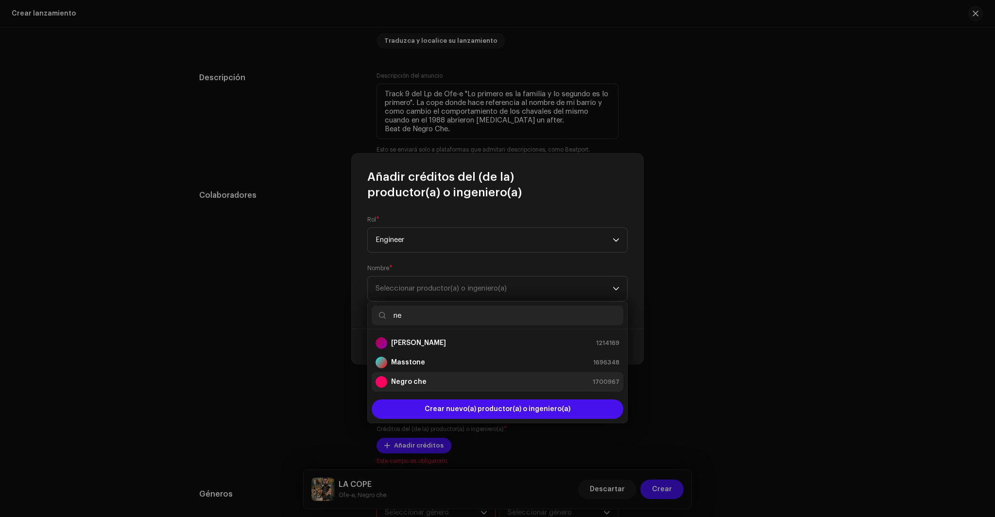
type input "ne"
click at [416, 383] on strong "Negro che" at bounding box center [408, 382] width 35 height 10
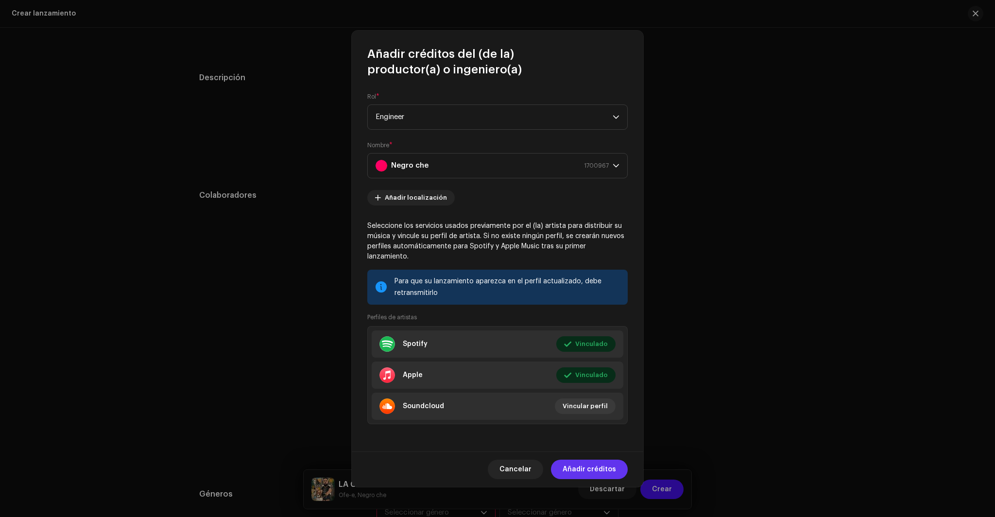
click at [566, 462] on span "Añadir créditos" at bounding box center [588, 468] width 53 height 19
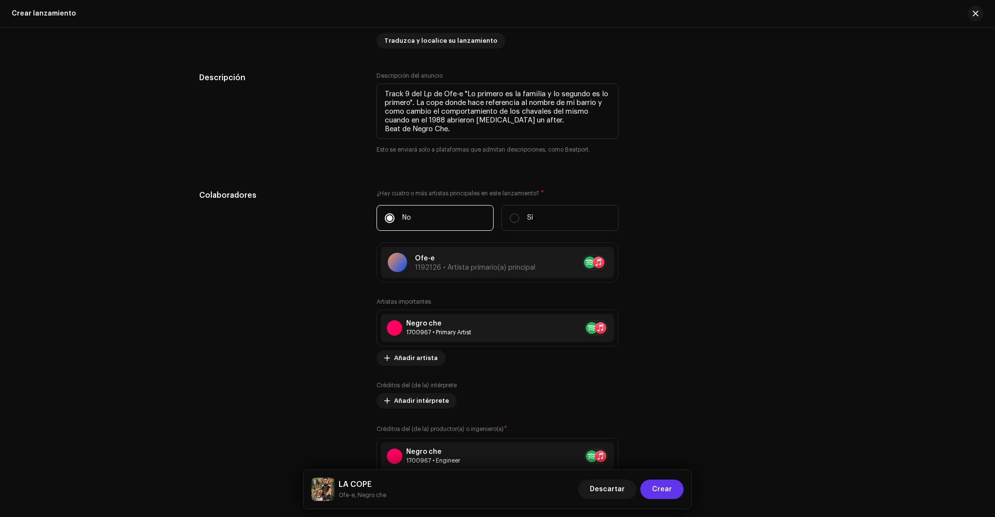
click at [663, 490] on span "Crear" at bounding box center [662, 488] width 20 height 19
click at [662, 488] on span "Crear" at bounding box center [662, 488] width 20 height 19
click at [662, 487] on span "Crear" at bounding box center [662, 488] width 20 height 19
click at [660, 493] on span "Crear" at bounding box center [662, 488] width 20 height 19
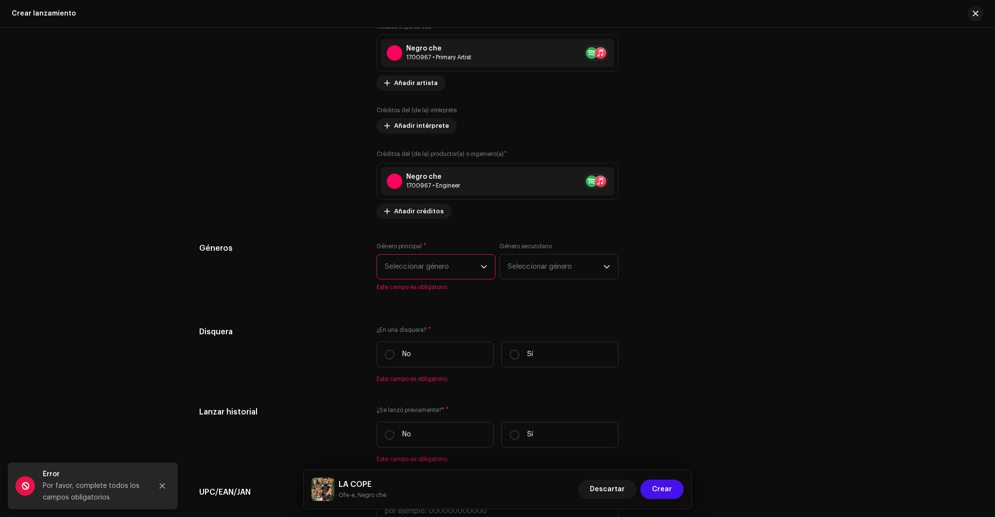
scroll to position [1354, 0]
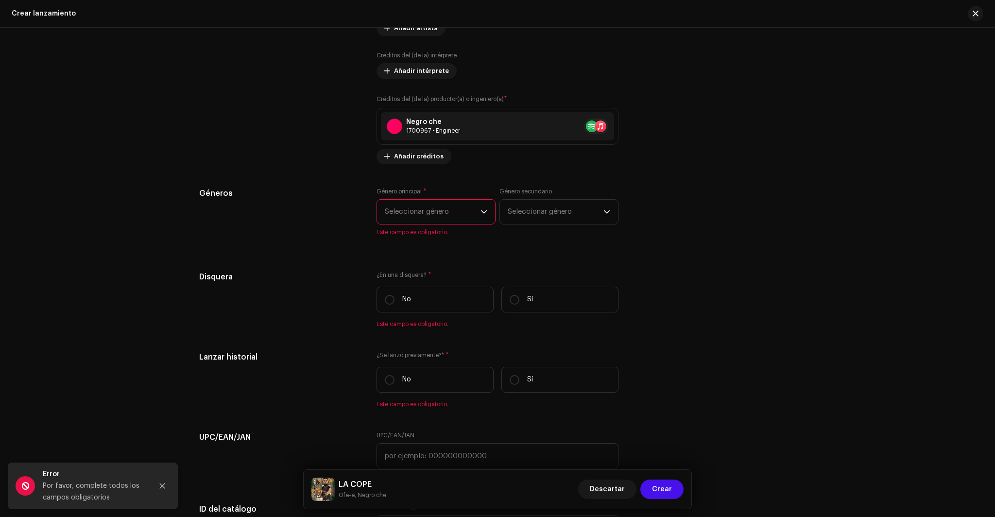
click at [480, 215] on icon "dropdown trigger" at bounding box center [483, 211] width 7 height 7
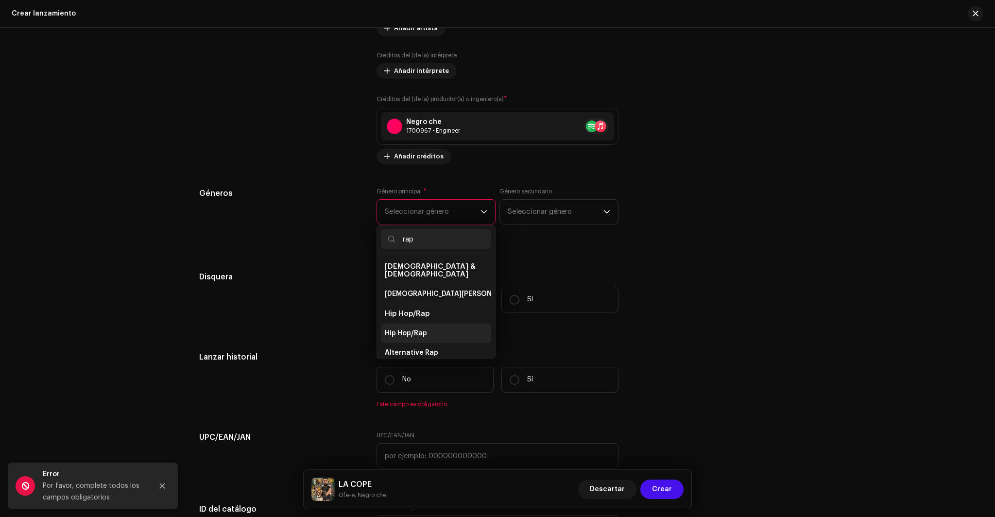
type input "rap"
click at [402, 328] on span "Hip Hop/Rap" at bounding box center [406, 333] width 42 height 10
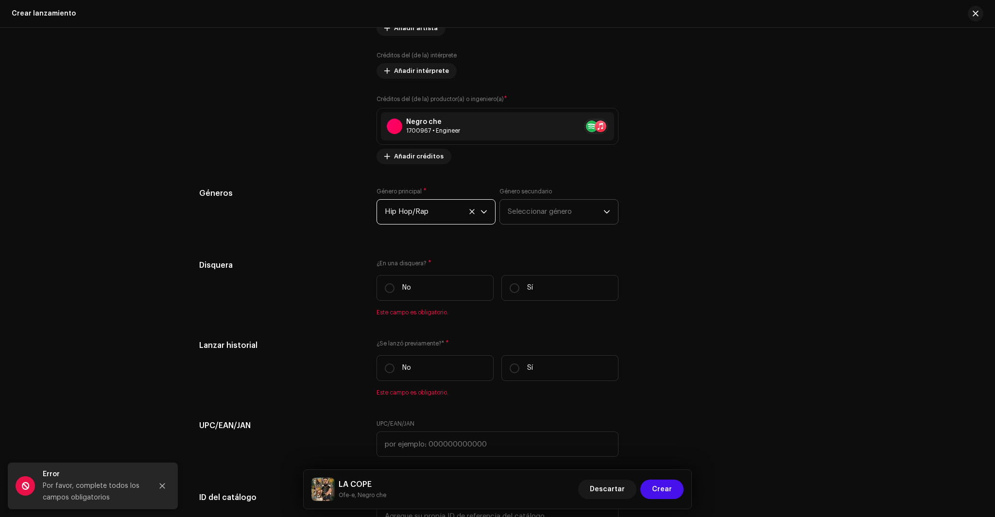
click at [581, 209] on span "Seleccionar género" at bounding box center [556, 212] width 96 height 24
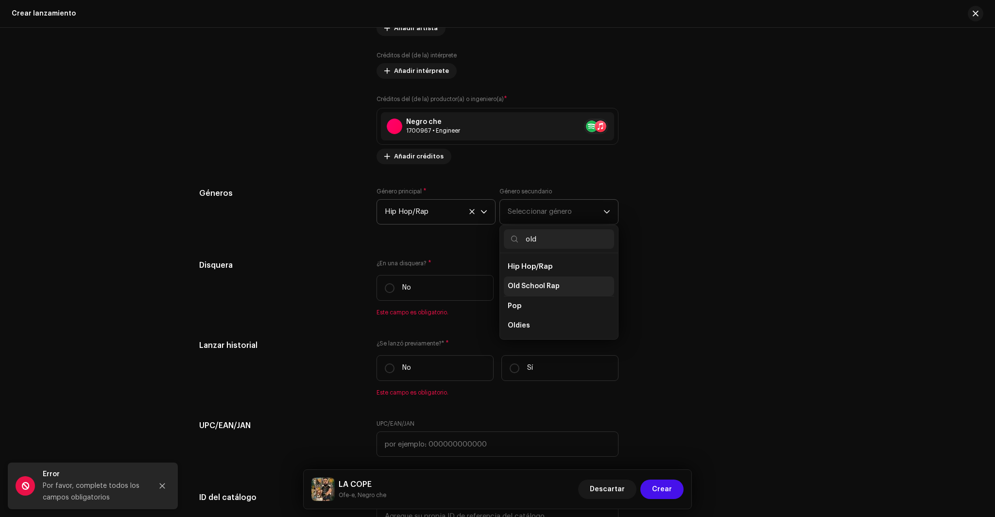
type input "old"
click at [542, 287] on span "Old School Rap" at bounding box center [534, 286] width 52 height 10
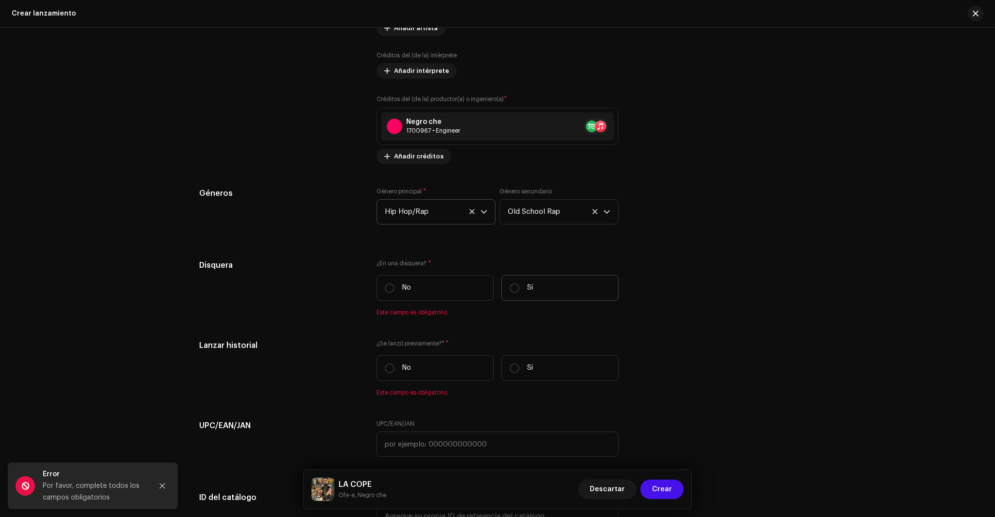
click at [517, 293] on label "Sí" at bounding box center [559, 288] width 117 height 26
click at [517, 293] on input "Sí" at bounding box center [514, 288] width 10 height 10
radio input "true"
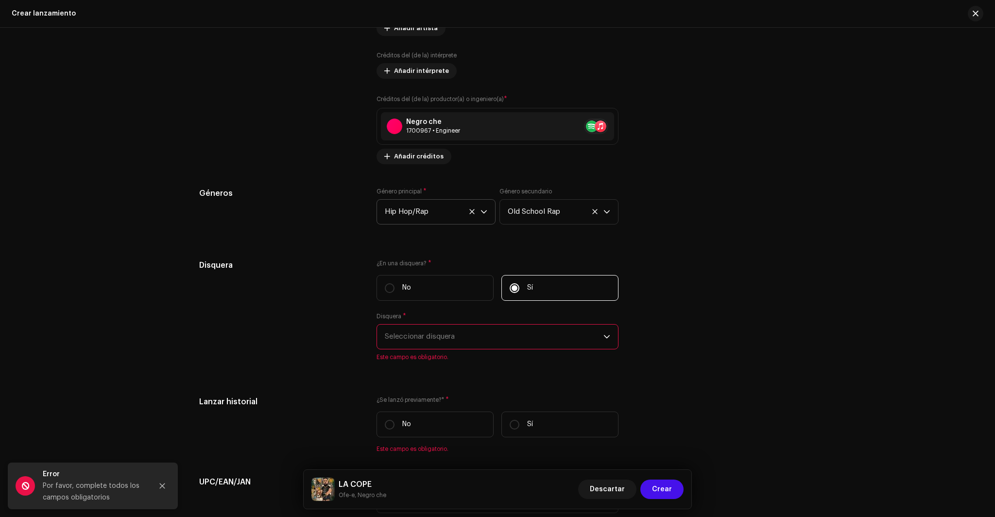
click at [525, 342] on span "Seleccionar disquera" at bounding box center [494, 336] width 219 height 24
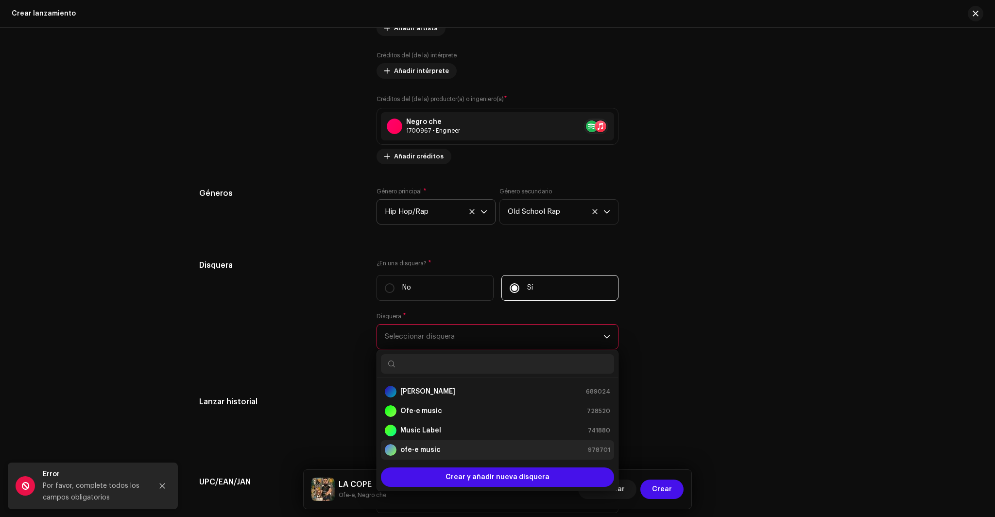
click at [438, 450] on div "ofe-e music 978701" at bounding box center [497, 450] width 225 height 12
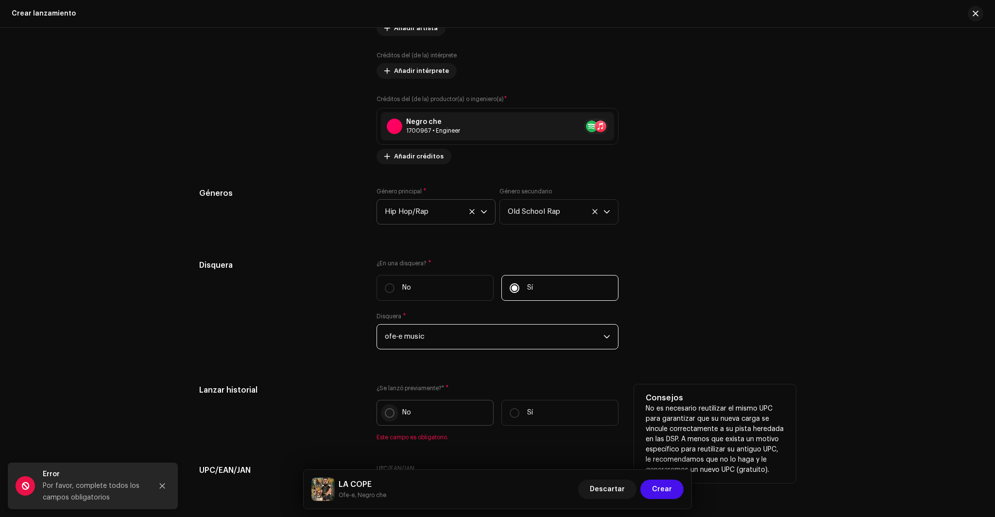
click at [388, 415] on input "No" at bounding box center [390, 413] width 10 height 10
radio input "true"
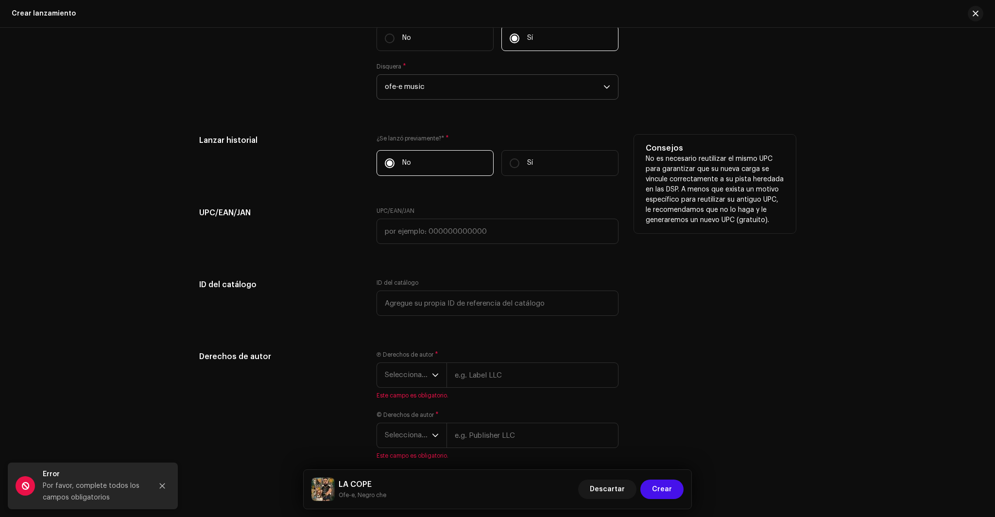
scroll to position [1655, 0]
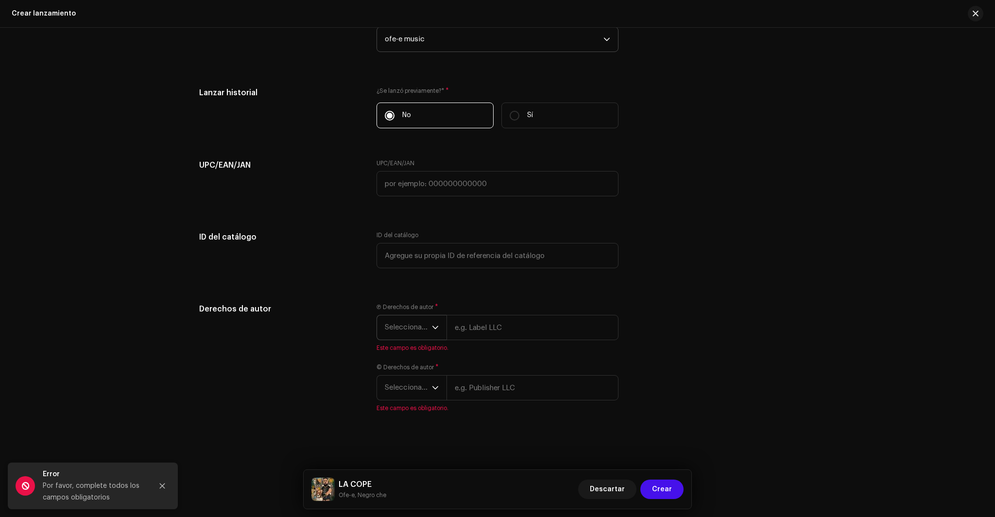
click at [432, 316] on div "dropdown trigger" at bounding box center [435, 327] width 7 height 24
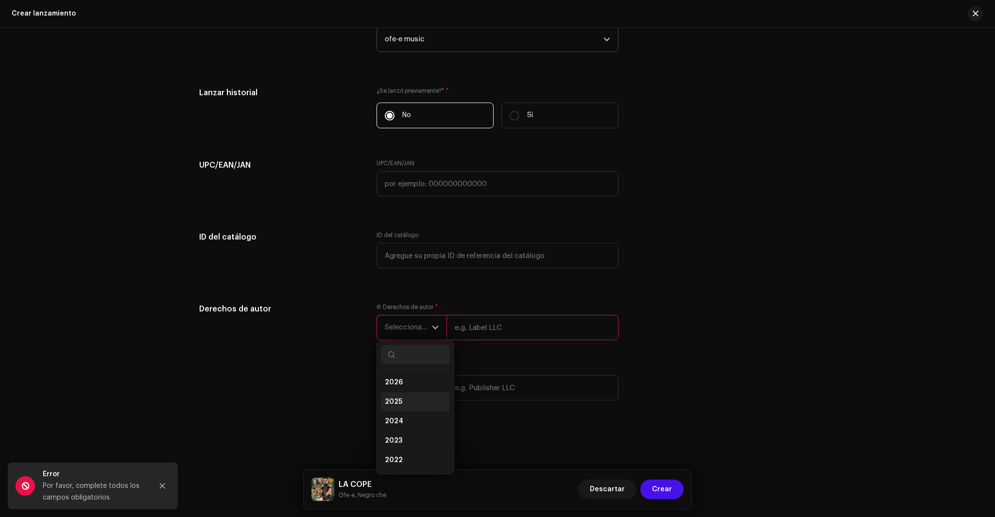
click at [404, 396] on li "2025" at bounding box center [415, 401] width 69 height 19
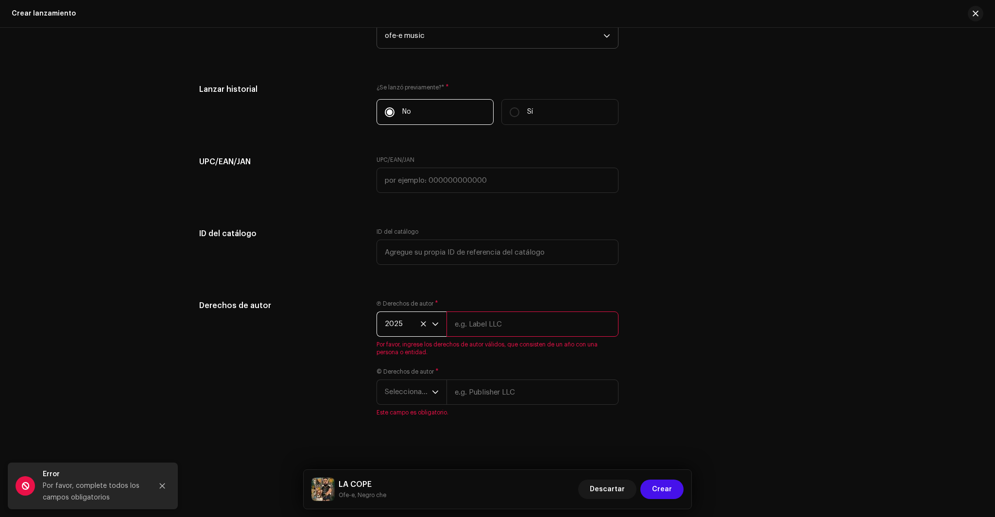
click at [481, 332] on input "text" at bounding box center [532, 323] width 172 height 25
type input "Oscar Martín Tejedor"
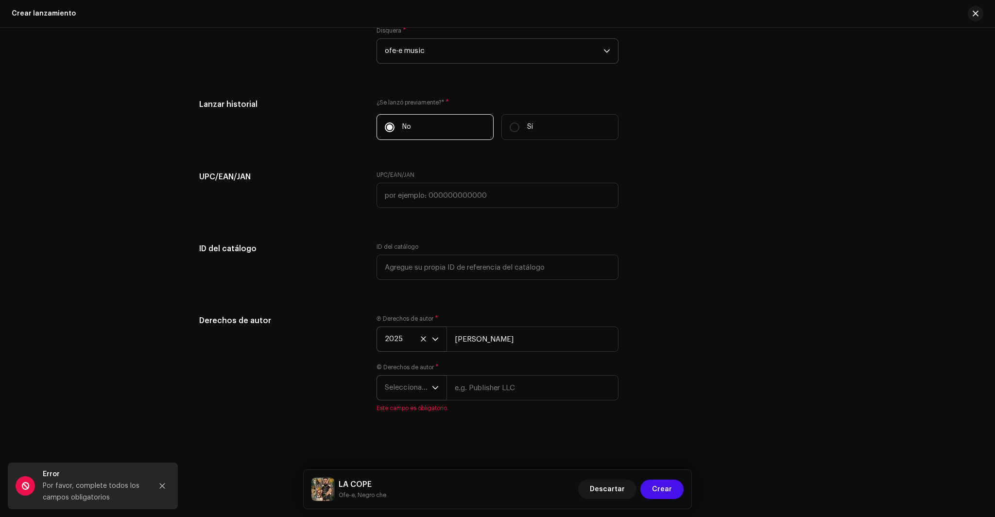
click at [434, 390] on icon "dropdown trigger" at bounding box center [435, 387] width 7 height 7
click at [397, 305] on span "2025" at bounding box center [393, 302] width 17 height 10
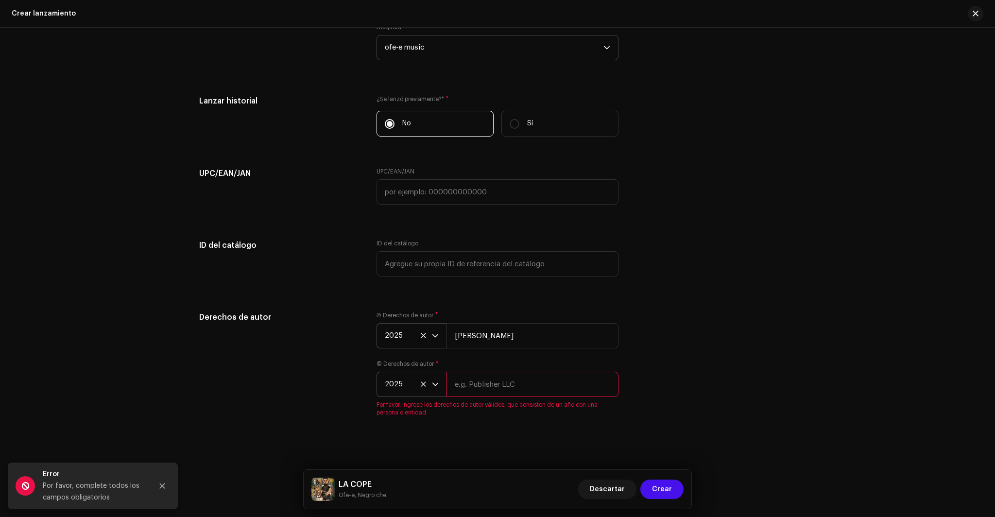
click at [493, 384] on input "text" at bounding box center [532, 384] width 172 height 25
type input "Oscar Martín Tejedor"
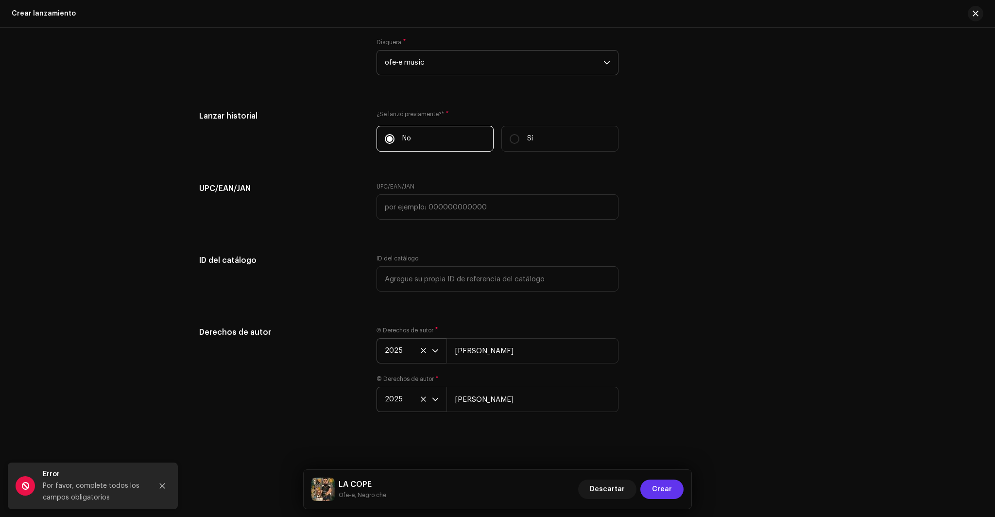
click at [670, 487] on span "Crear" at bounding box center [662, 488] width 20 height 19
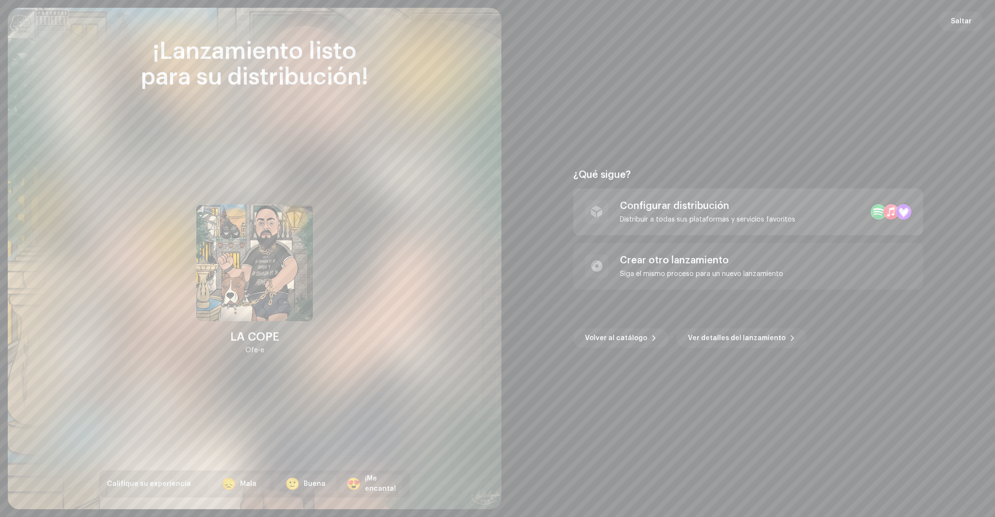
click at [690, 217] on div "Distribuir a todas sus plataformas y servicios favoritos" at bounding box center [707, 220] width 175 height 8
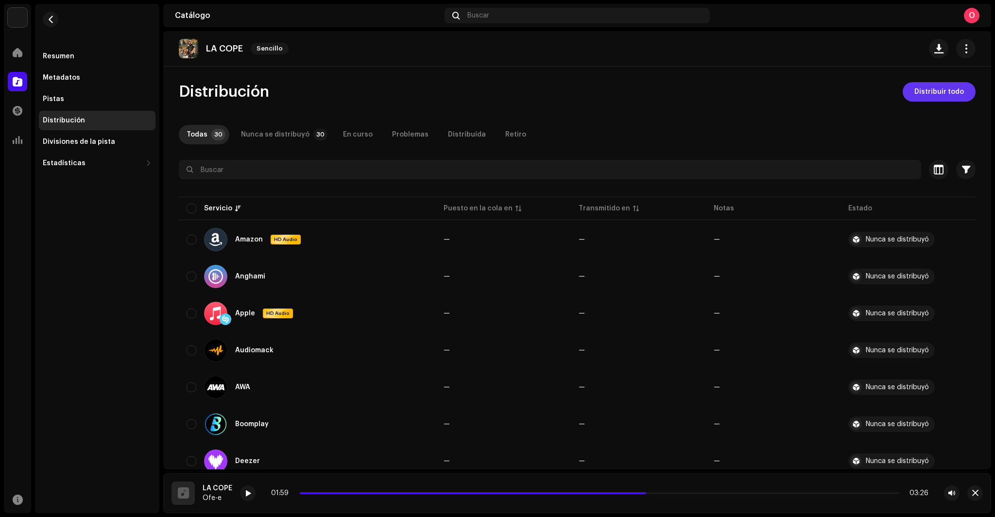
click at [917, 93] on span "Distribuir todo" at bounding box center [939, 91] width 50 height 19
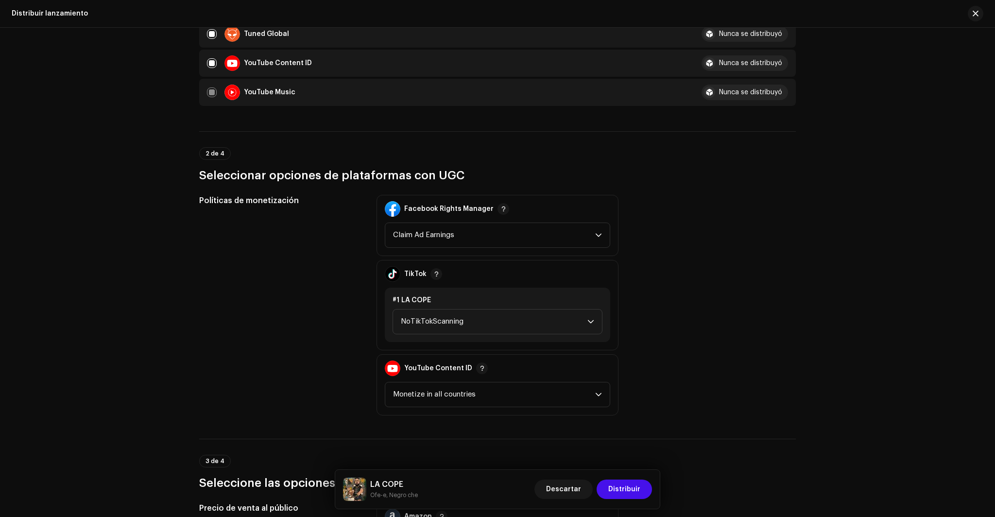
scroll to position [964, 0]
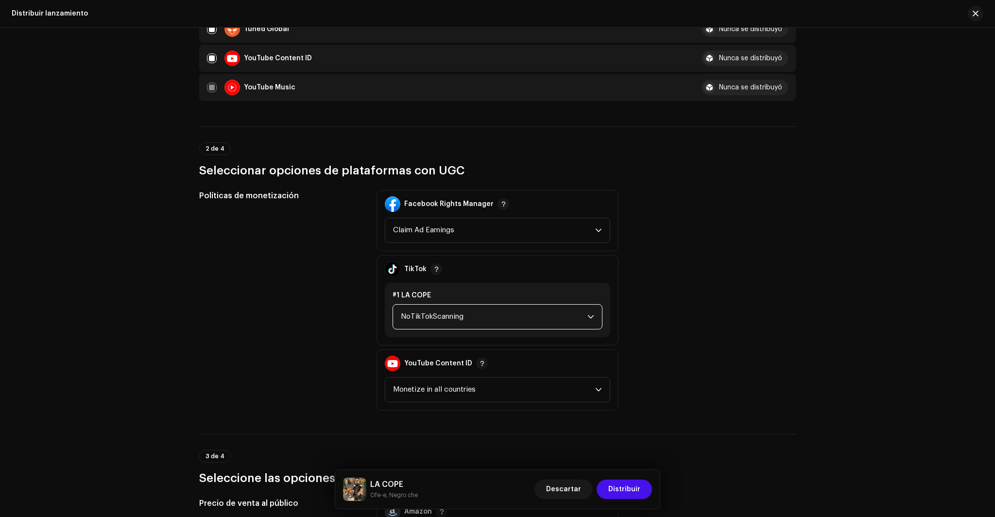
click at [530, 315] on span "NoTikTokScanning" at bounding box center [494, 317] width 187 height 24
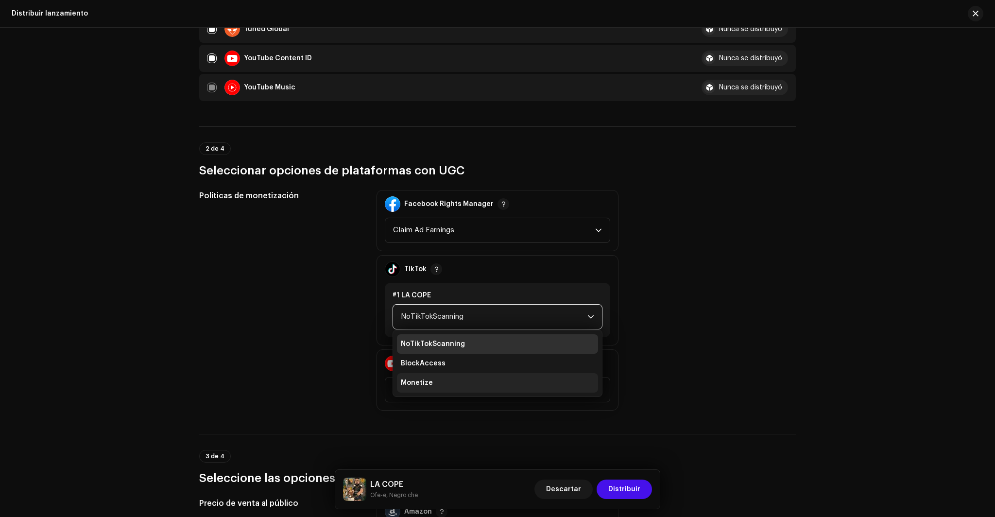
click at [426, 388] on li "Monetize" at bounding box center [497, 382] width 201 height 19
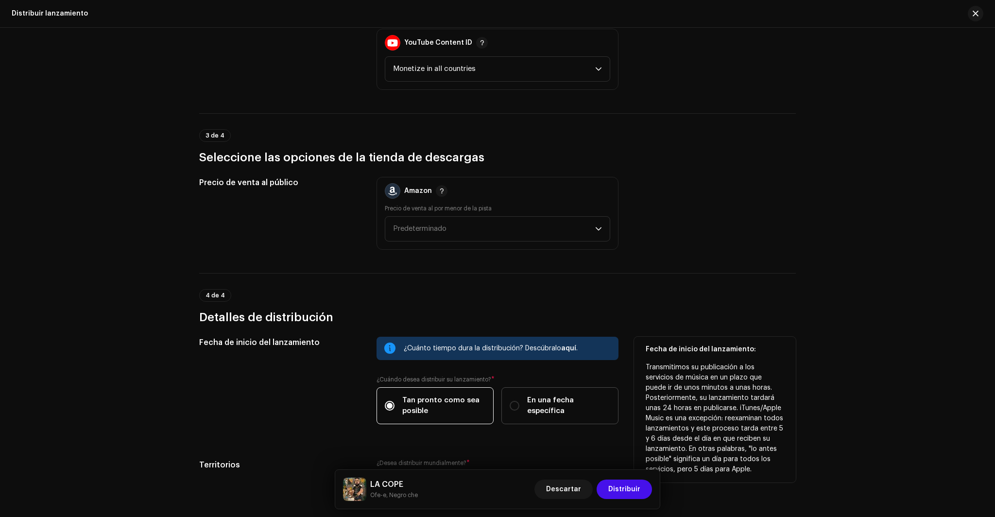
scroll to position [1370, 0]
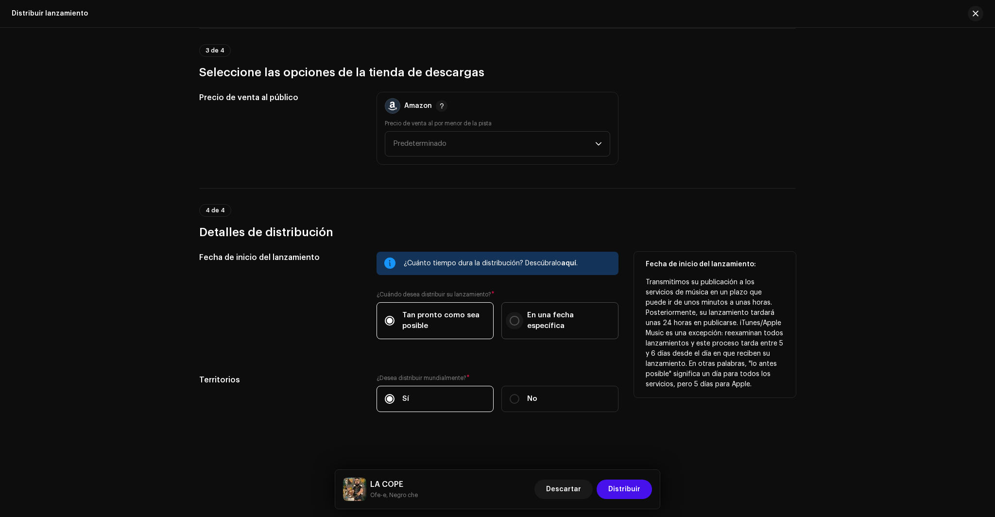
click at [515, 323] on input "En una fecha específica" at bounding box center [514, 321] width 10 height 10
radio input "true"
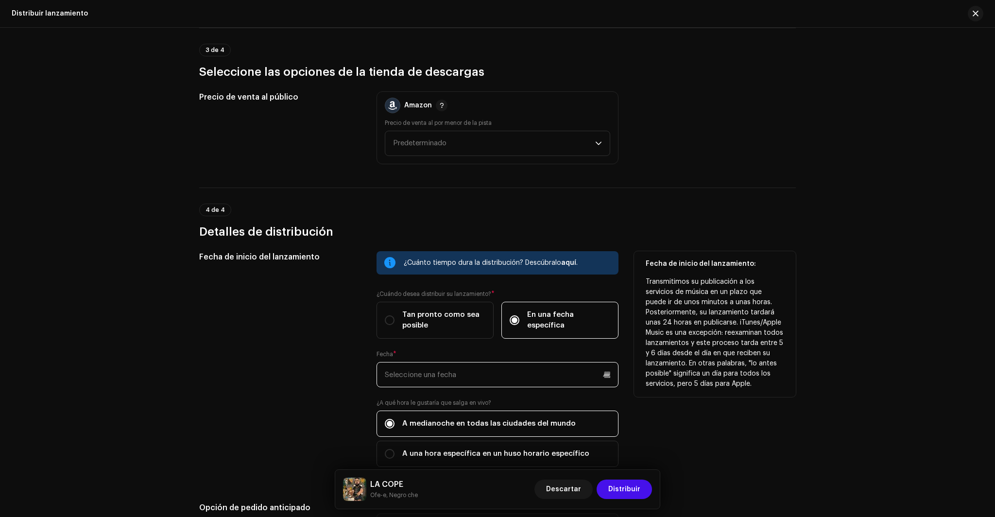
click at [602, 378] on input "text" at bounding box center [497, 374] width 242 height 25
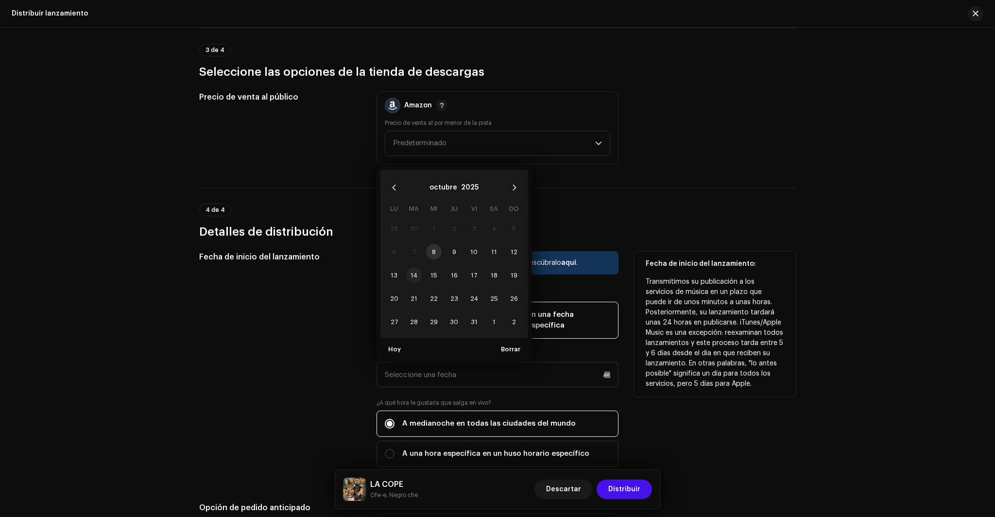
click at [412, 275] on span "14" at bounding box center [414, 275] width 16 height 16
type input "14/10/2025"
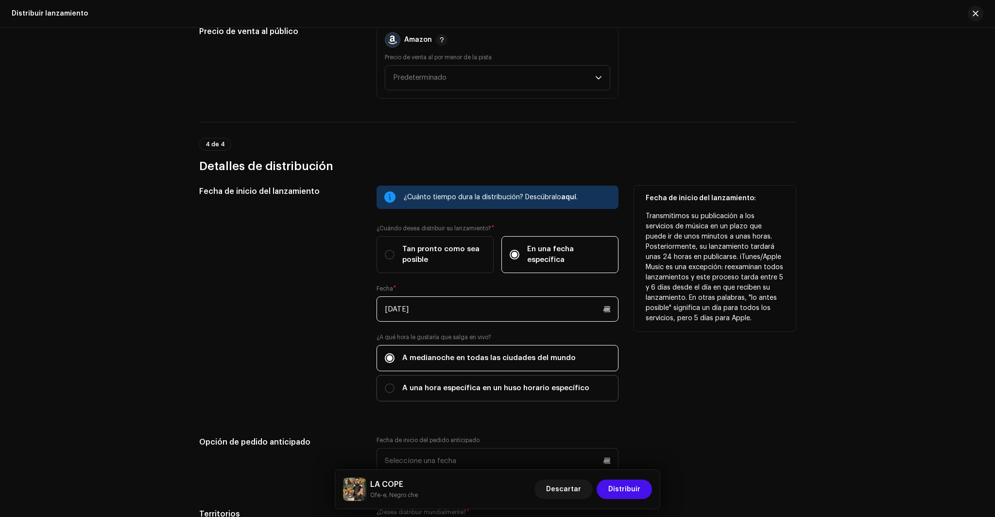
scroll to position [1570, 0]
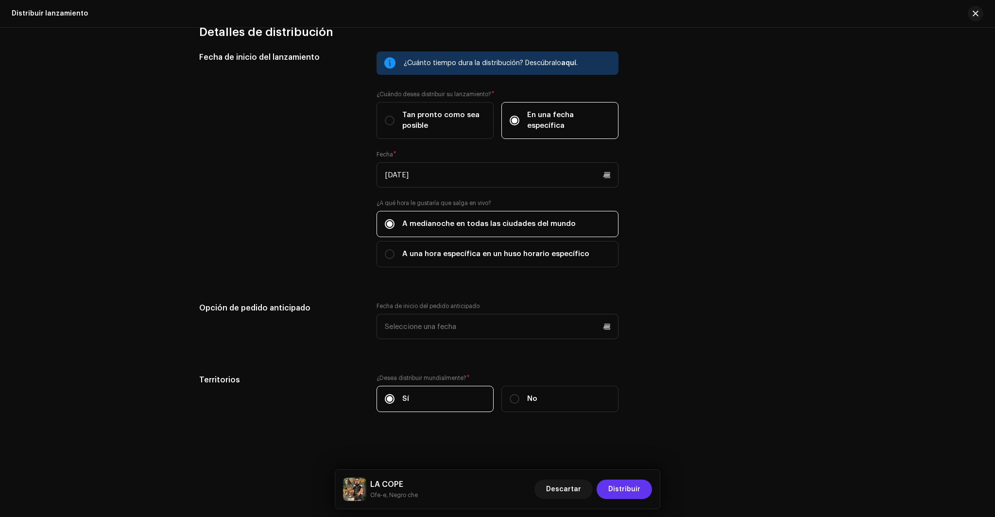
click at [635, 488] on span "Distribuir" at bounding box center [624, 488] width 32 height 19
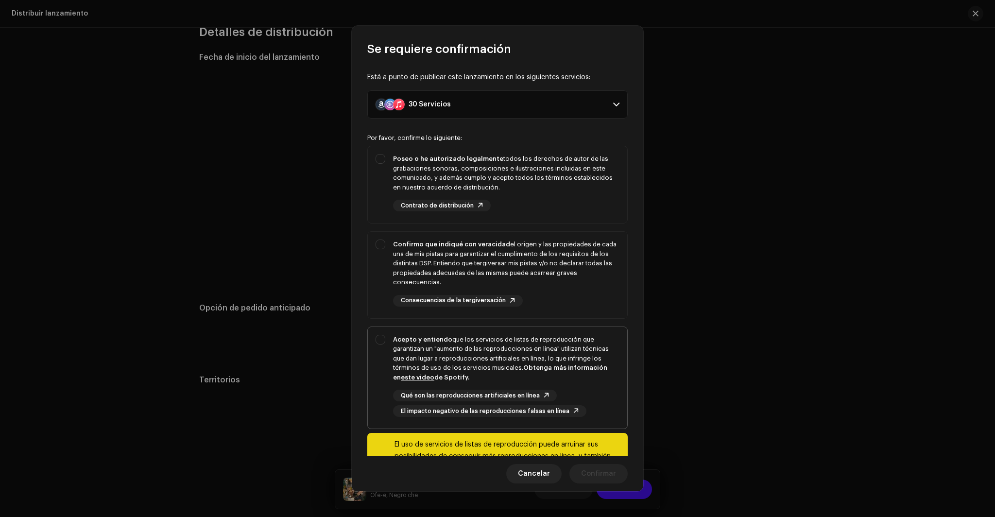
click at [389, 338] on div "Acepto y entiendo que los servicios de listas de reproducción que garantizan un…" at bounding box center [497, 376] width 259 height 98
checkbox input "true"
click at [386, 245] on div "Confirmo que indiqué con veracidad el origen y las propiedades de cada una de m…" at bounding box center [497, 273] width 259 height 83
checkbox input "true"
click at [383, 160] on div "Poseo o he autorizado legalmente todos los derechos de autor de las grabaciones…" at bounding box center [497, 182] width 259 height 73
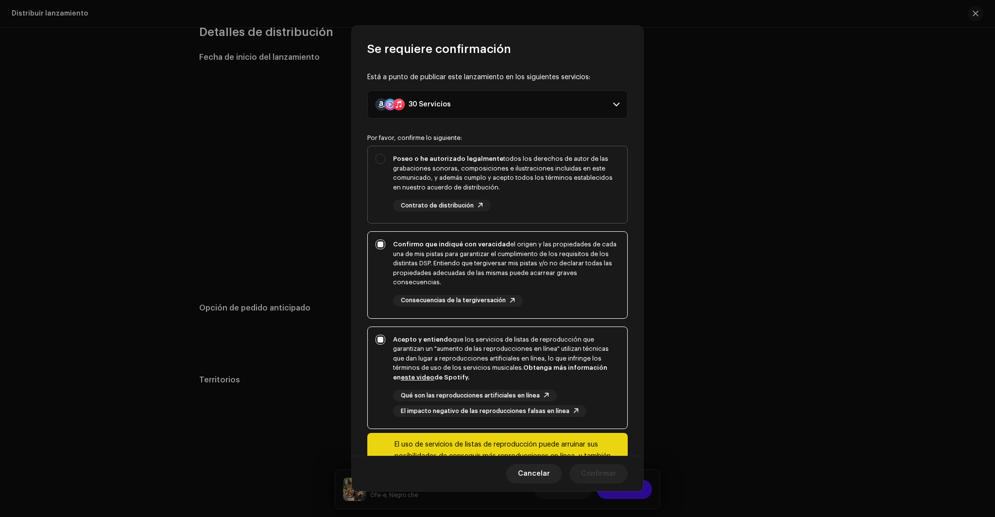
checkbox input "true"
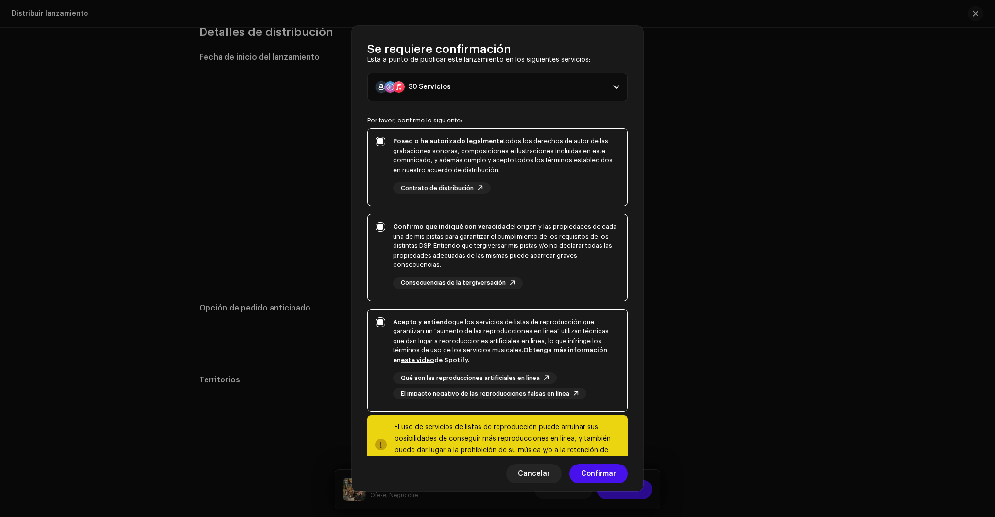
scroll to position [51, 0]
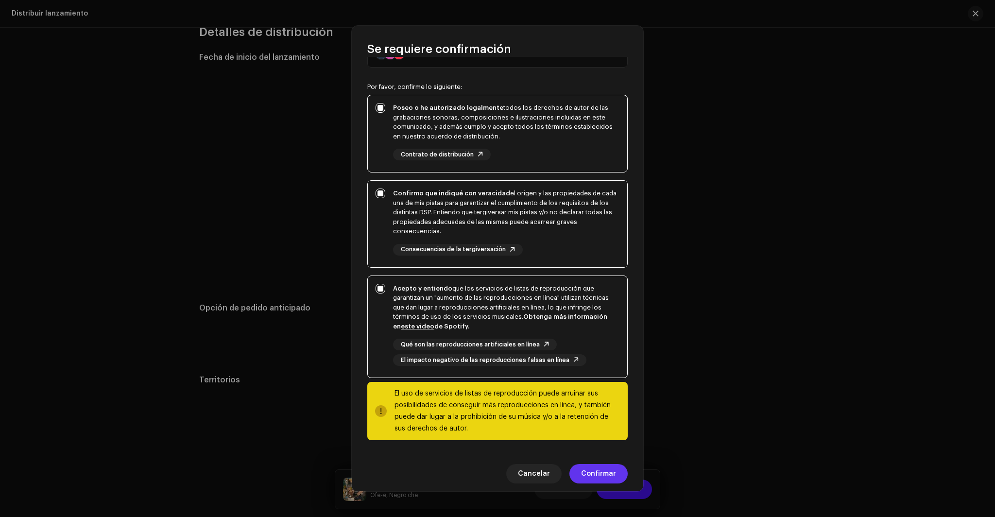
click at [607, 468] on span "Confirmar" at bounding box center [598, 473] width 35 height 19
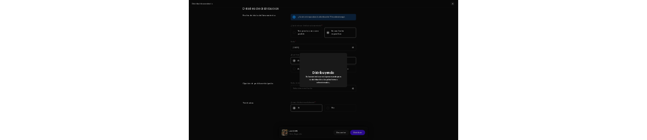
scroll to position [0, 0]
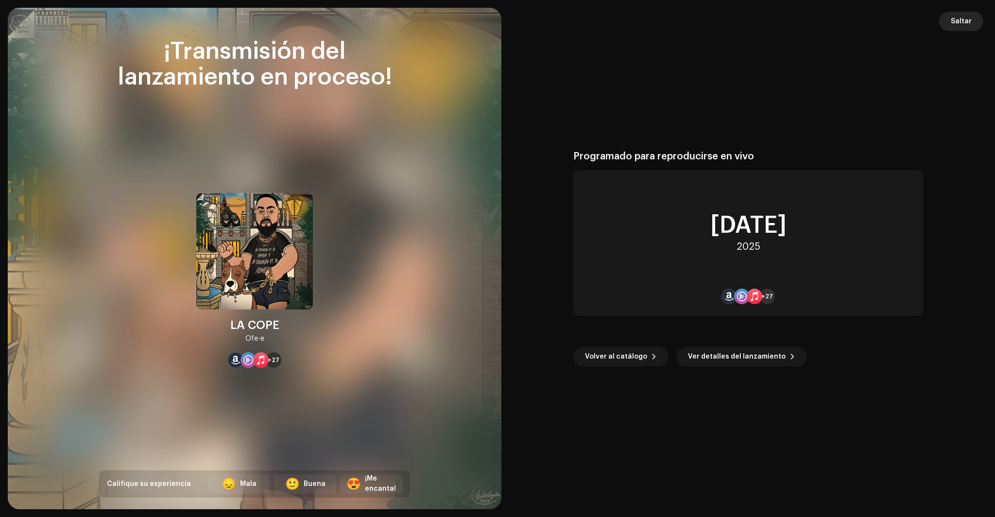
click at [957, 22] on span "Saltar" at bounding box center [961, 21] width 21 height 19
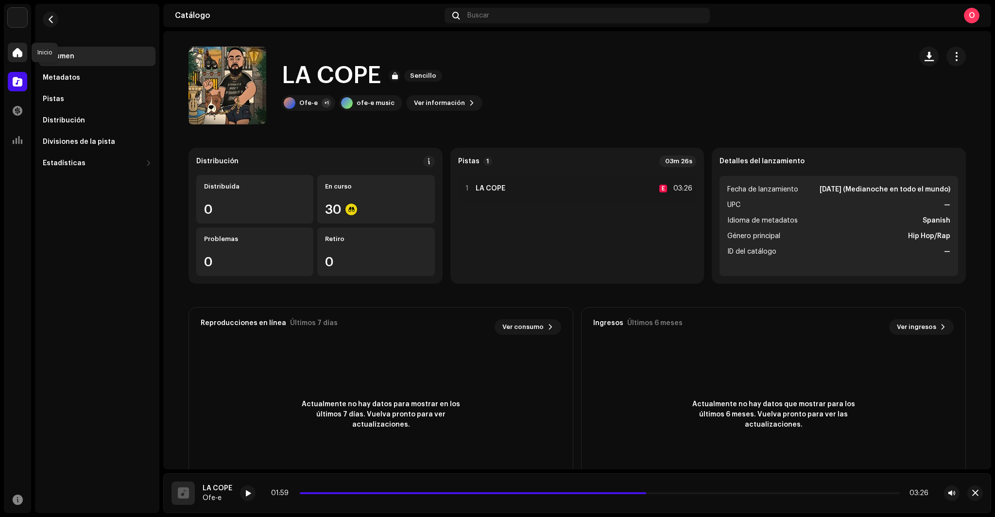
click at [16, 57] on div at bounding box center [17, 52] width 19 height 19
